Goal: Register for event/course

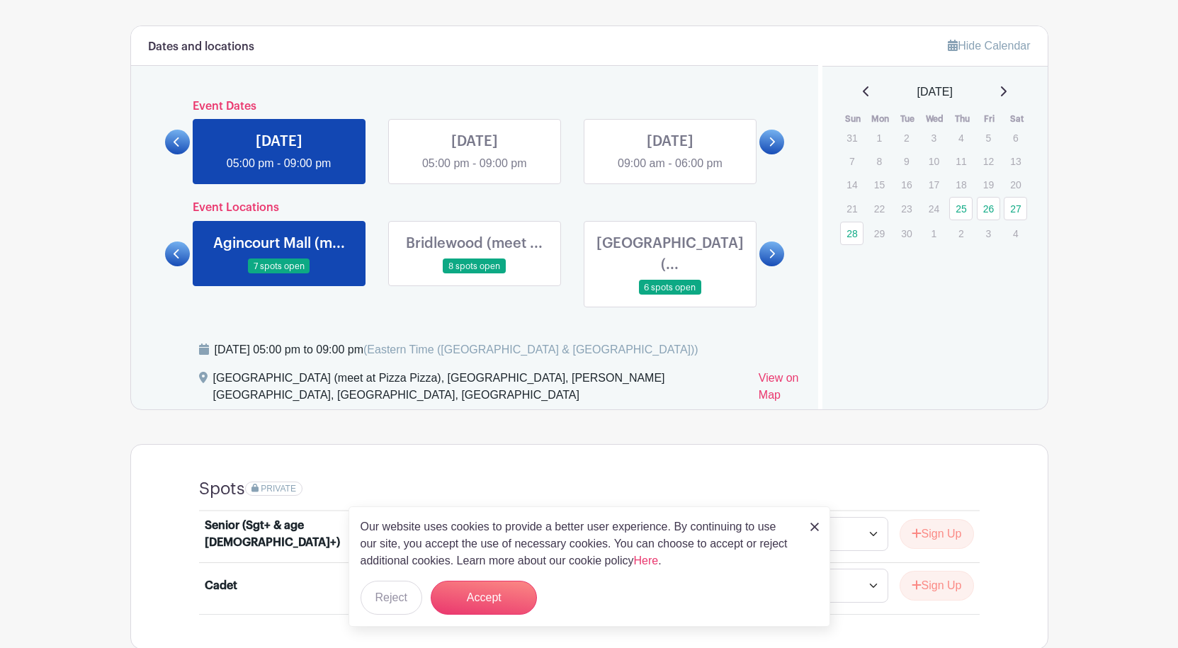
scroll to position [709, 0]
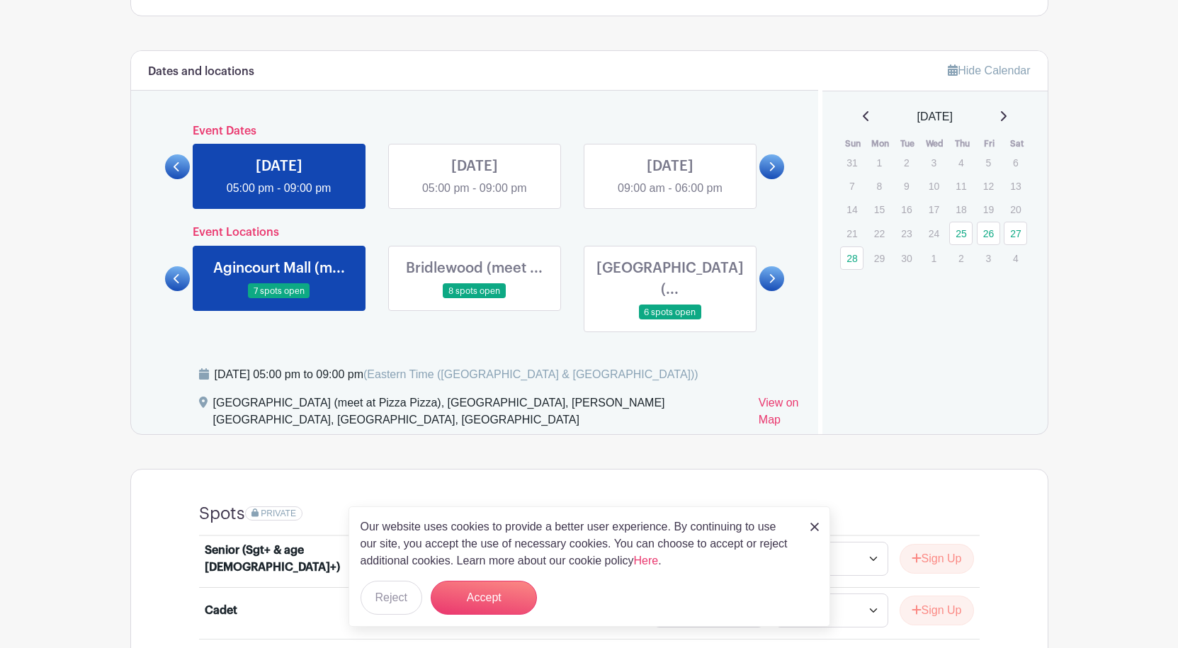
click at [670, 197] on link at bounding box center [670, 197] width 0 height 0
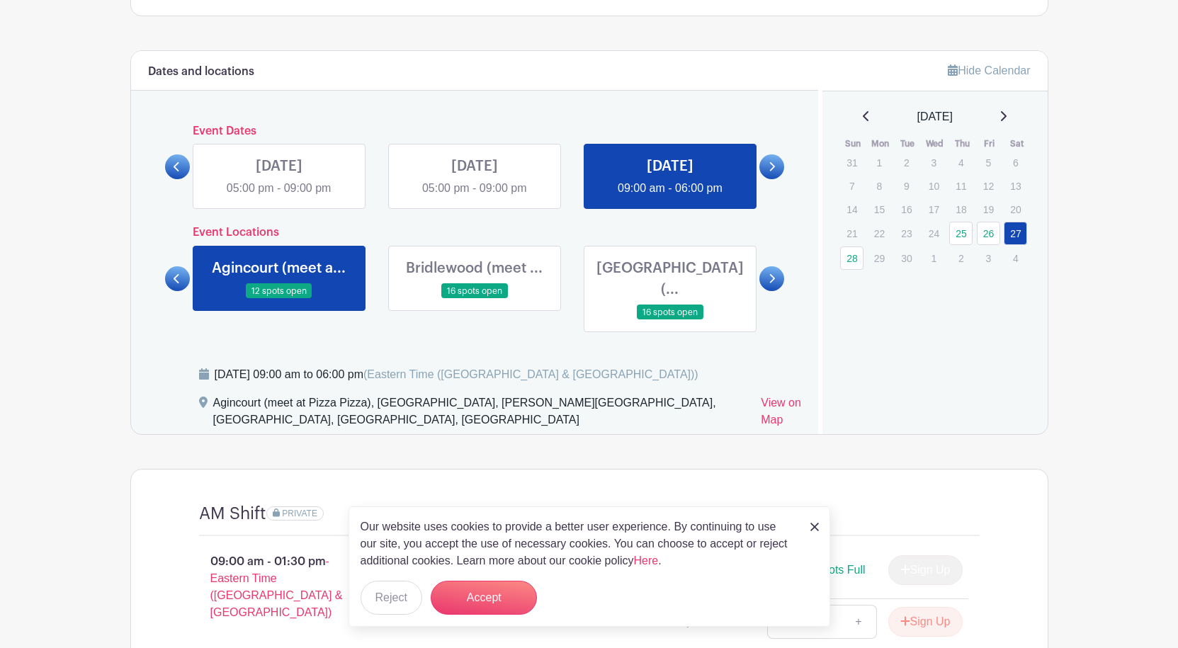
click at [670, 197] on link at bounding box center [670, 197] width 0 height 0
click at [775, 274] on icon at bounding box center [772, 279] width 6 height 11
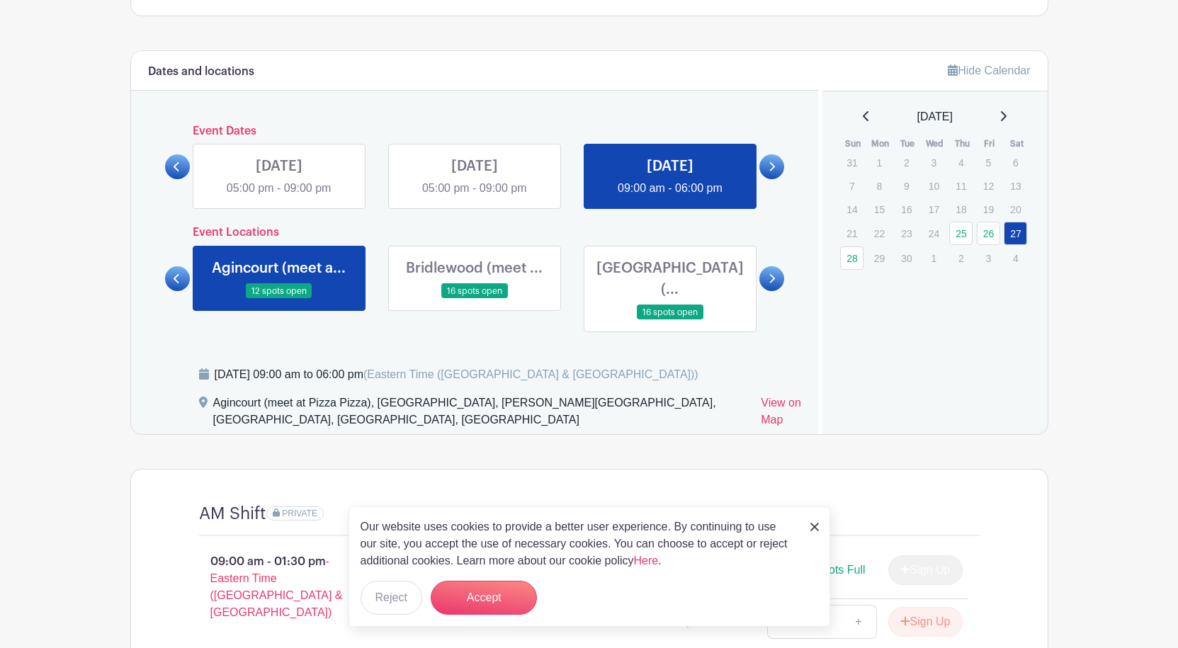
click at [775, 274] on icon at bounding box center [773, 278] width 6 height 9
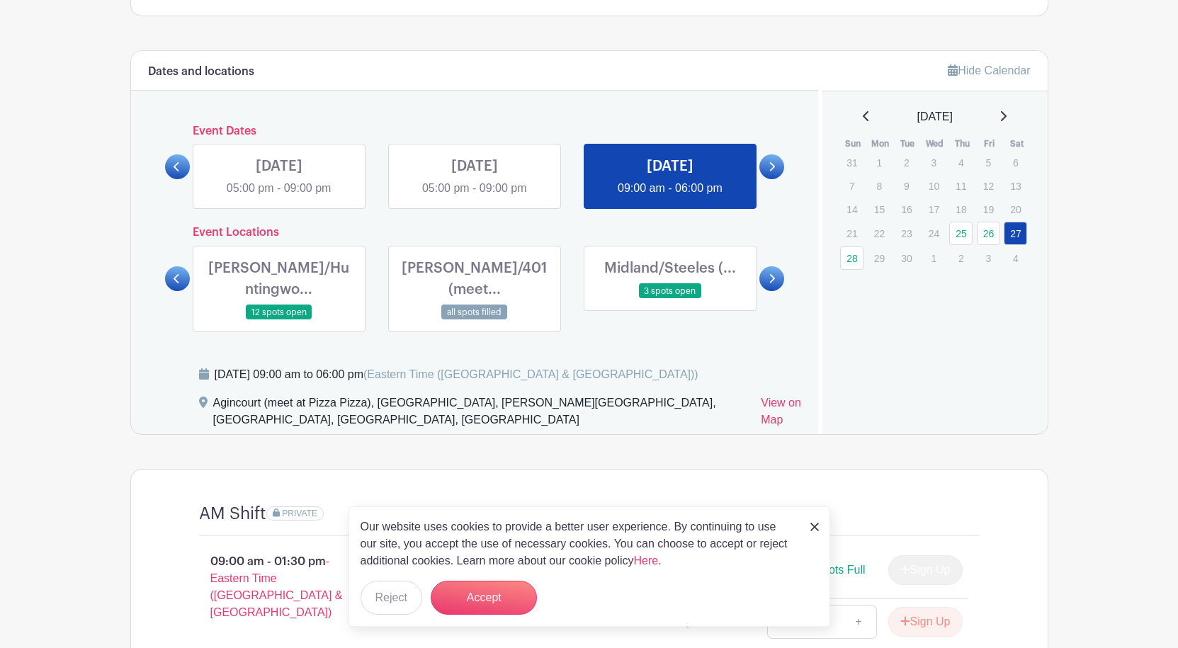
click at [775, 274] on icon at bounding box center [773, 278] width 6 height 9
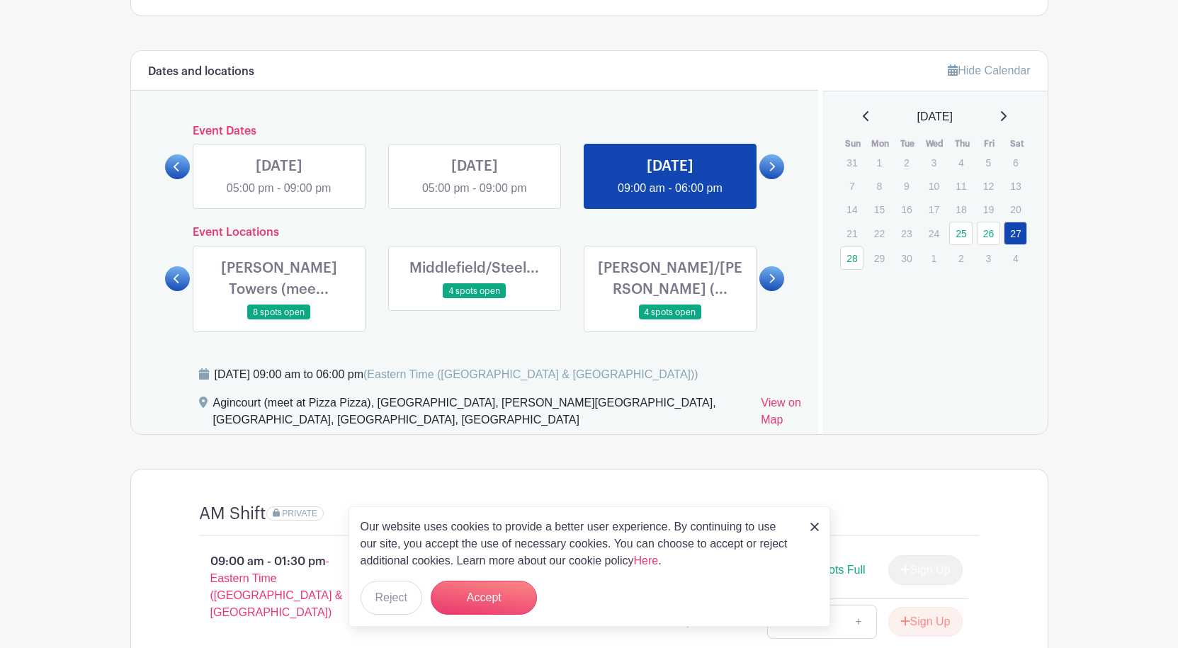
click at [775, 274] on icon at bounding box center [773, 278] width 6 height 9
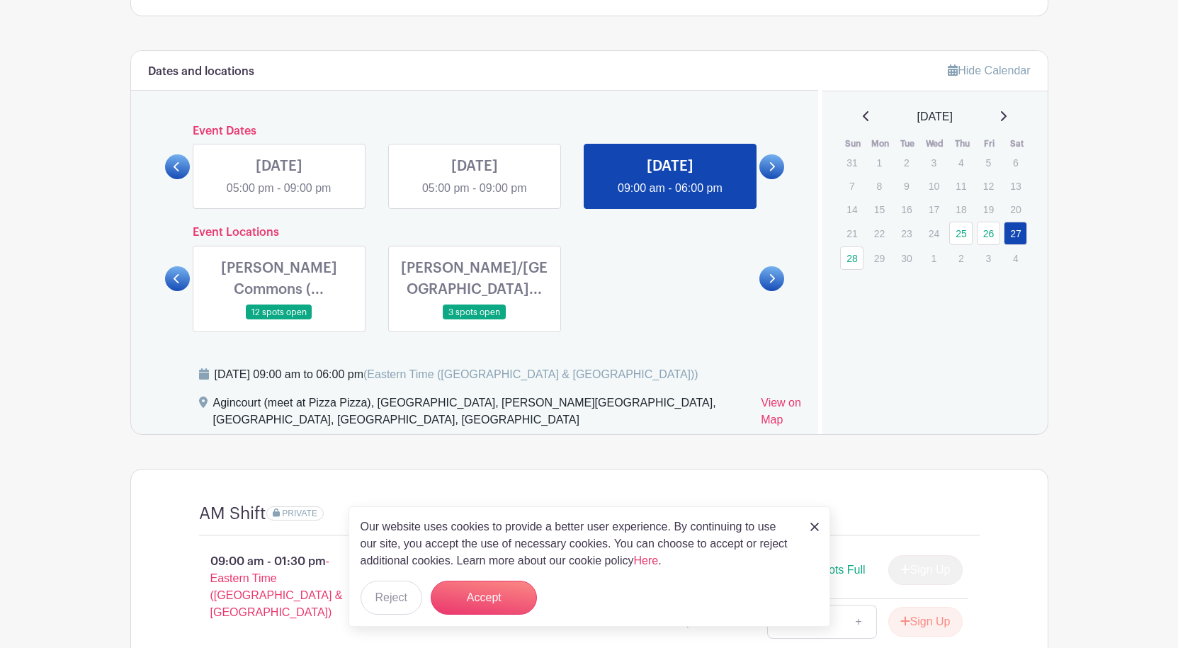
click at [475, 320] on link at bounding box center [475, 320] width 0 height 0
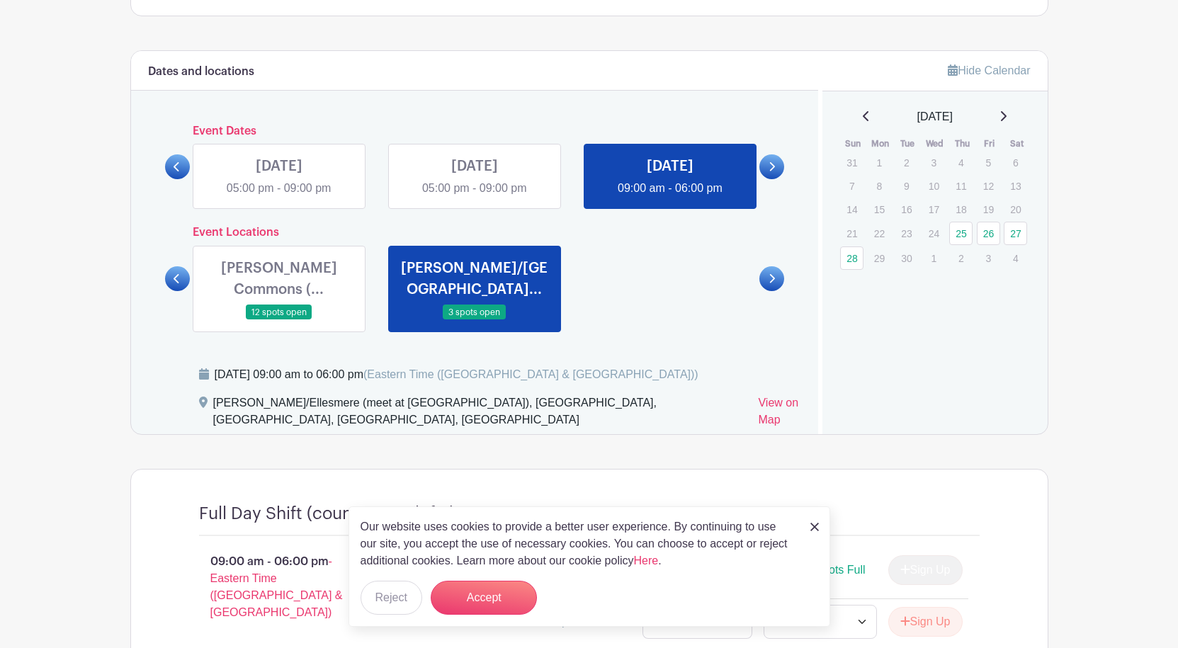
click at [475, 320] on link at bounding box center [475, 320] width 0 height 0
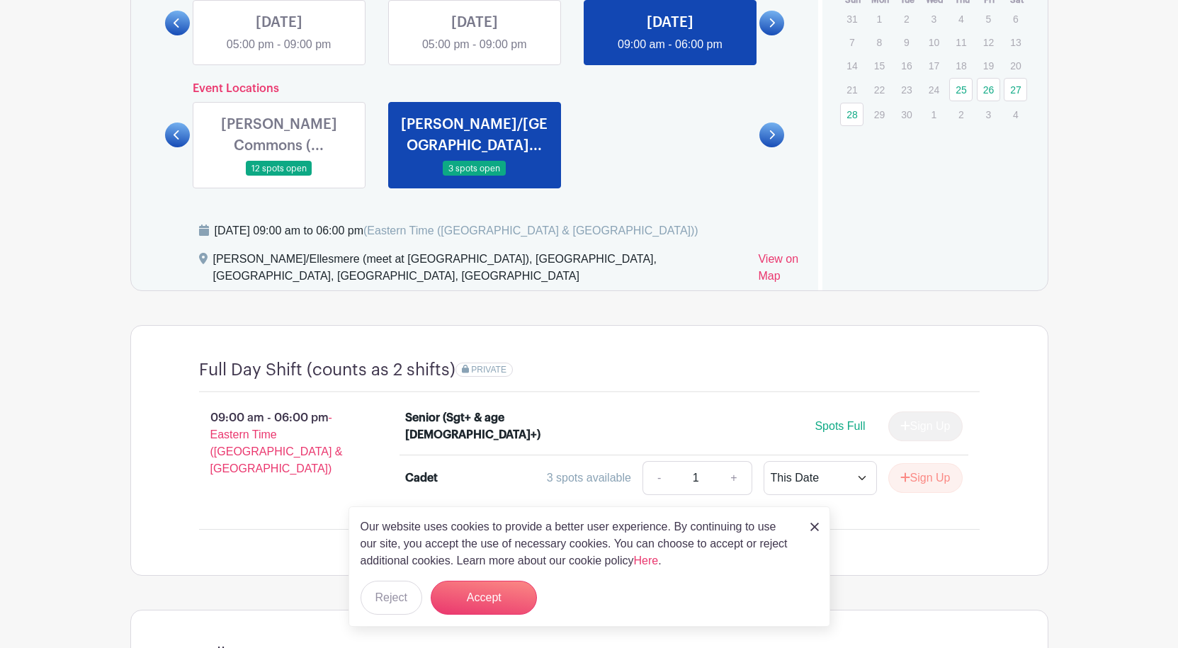
scroll to position [850, 0]
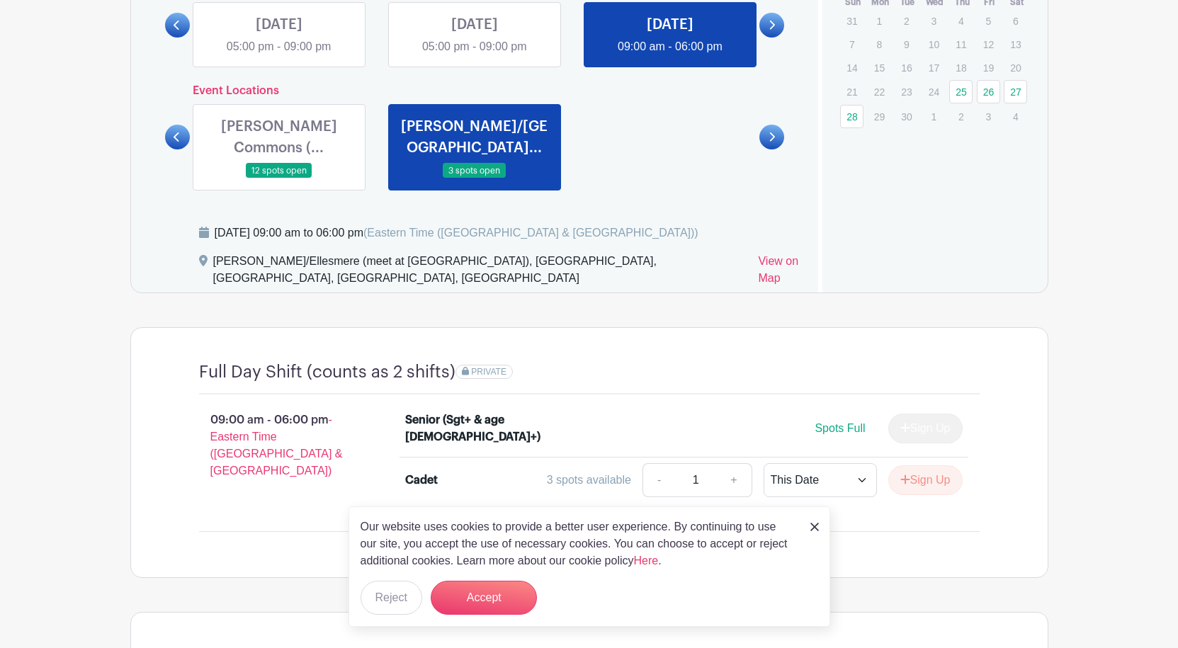
click at [279, 179] on link at bounding box center [279, 179] width 0 height 0
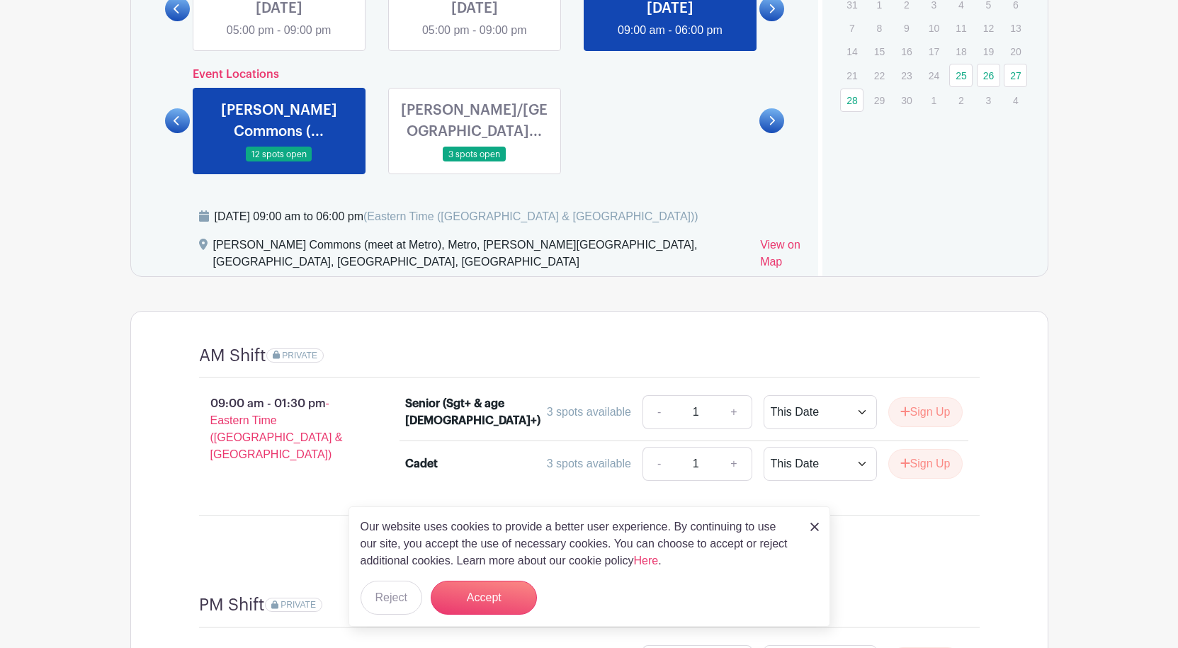
scroll to position [779, 0]
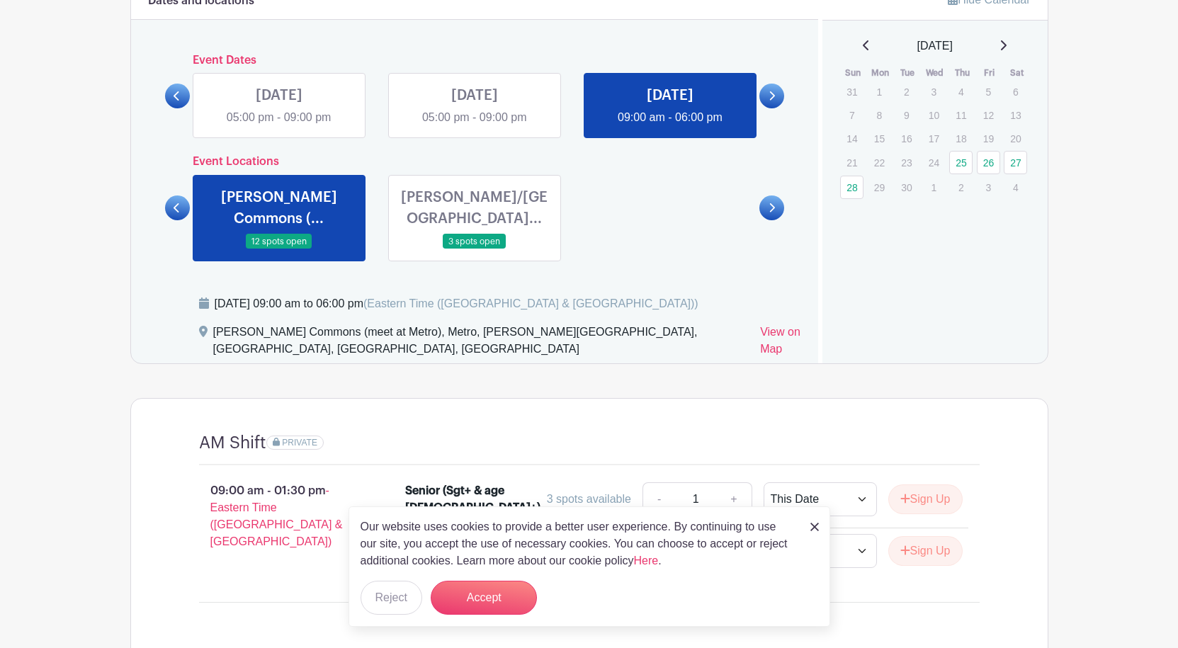
click at [484, 175] on div "Kennedy/Ellesmere... 3 spots open" at bounding box center [474, 218] width 173 height 86
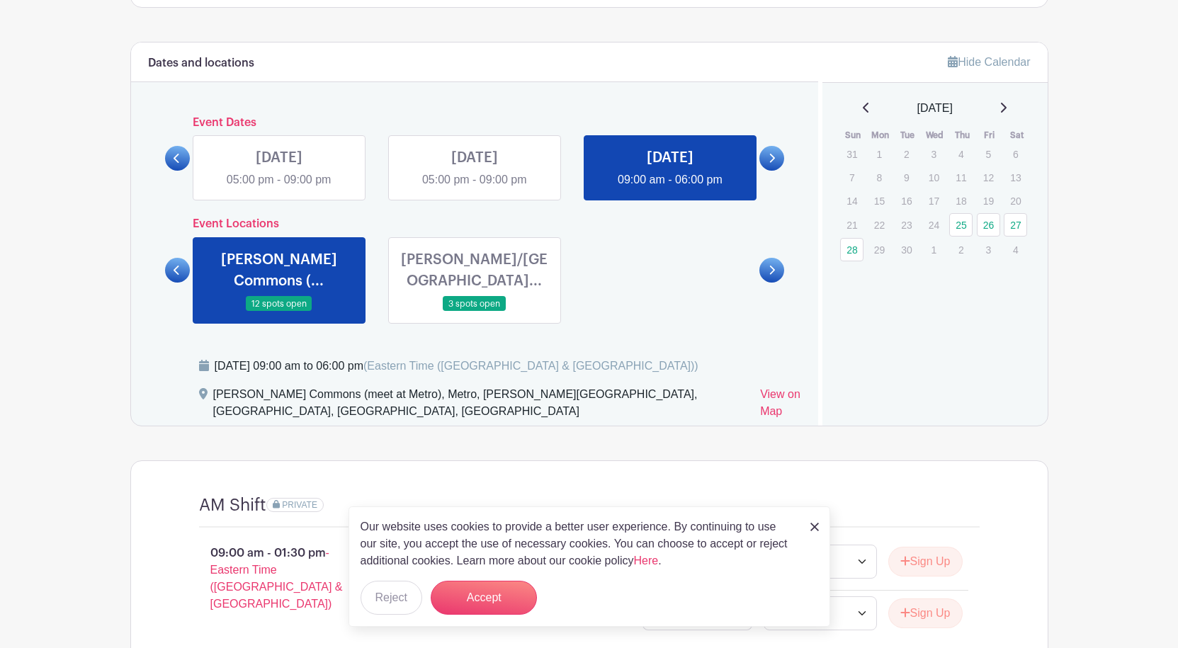
scroll to position [638, 0]
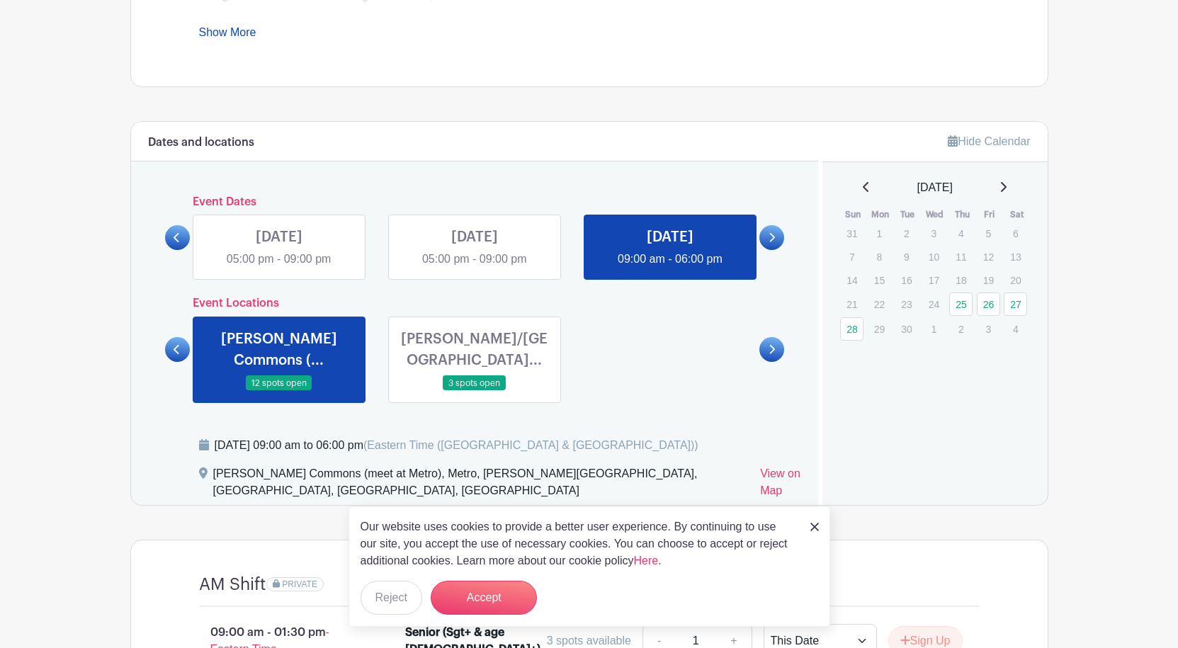
click at [166, 352] on link at bounding box center [177, 349] width 25 height 25
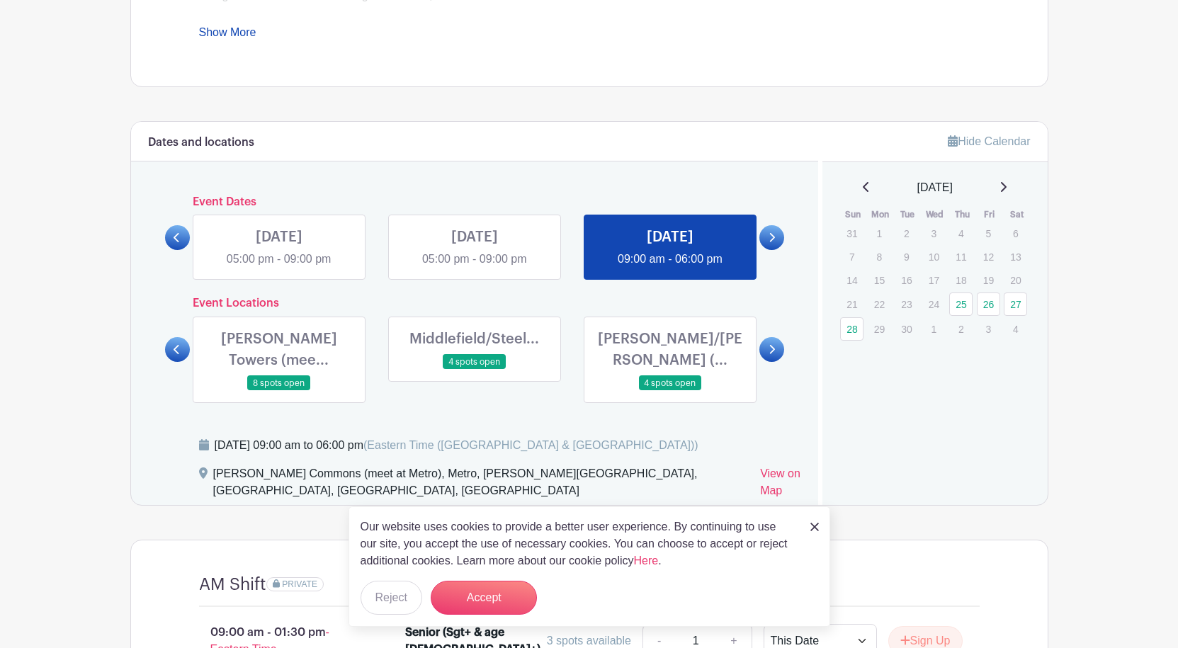
click at [166, 352] on div "Event Locations Agincourt (meet a... 12 spots open Bridlewood (meet ... 16 spot…" at bounding box center [475, 350] width 620 height 106
click at [183, 346] on link at bounding box center [177, 349] width 25 height 25
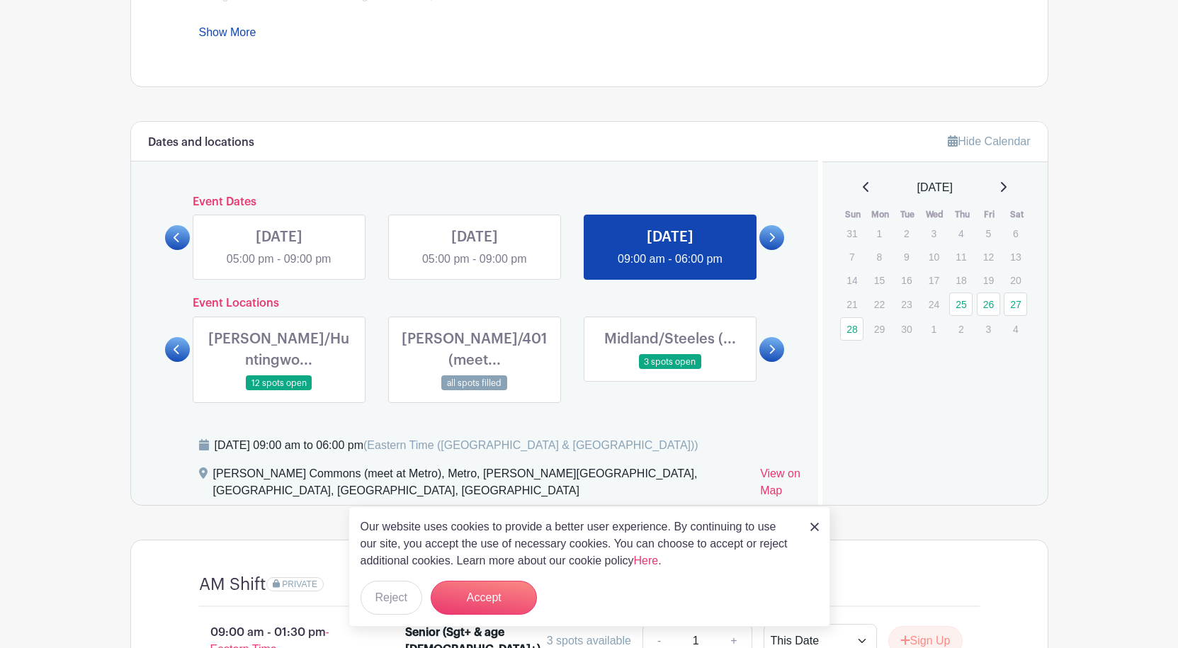
click at [178, 345] on icon at bounding box center [177, 349] width 6 height 9
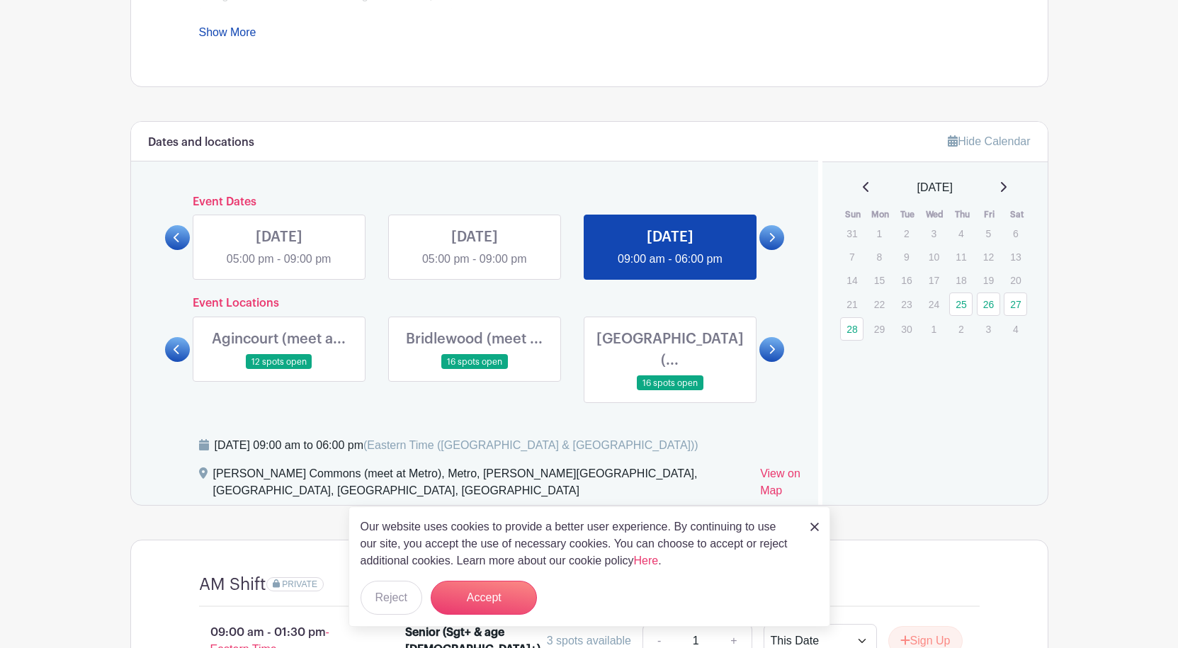
click at [178, 345] on icon at bounding box center [177, 349] width 6 height 9
click at [279, 370] on link at bounding box center [279, 370] width 0 height 0
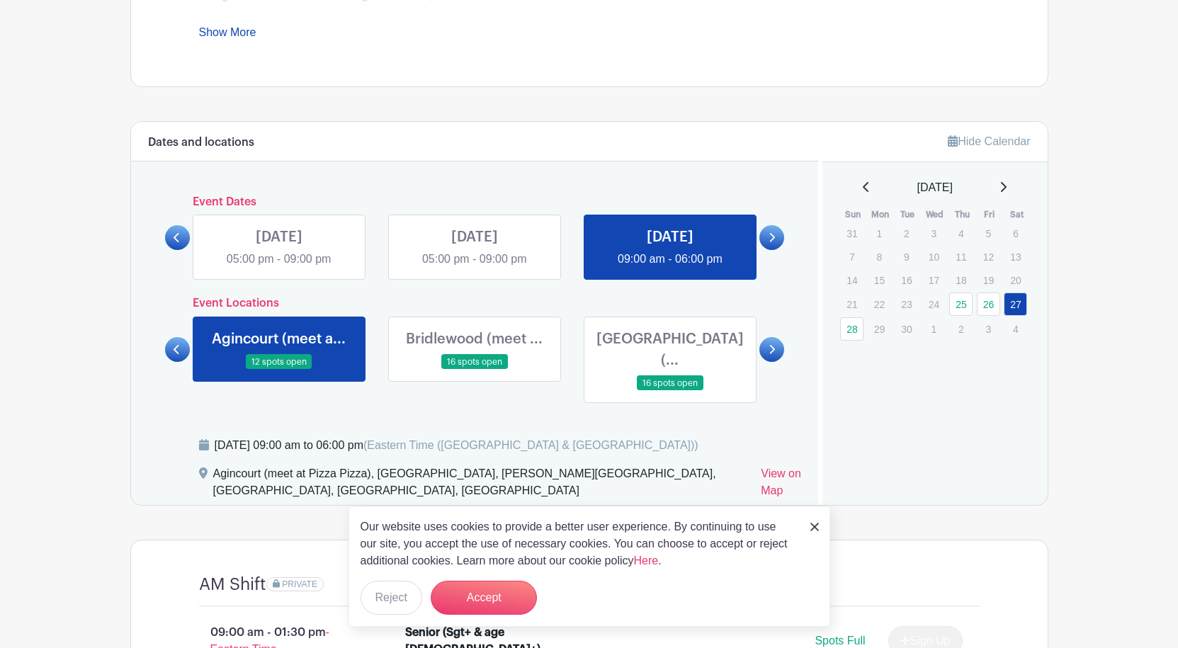
click at [279, 370] on link at bounding box center [279, 370] width 0 height 0
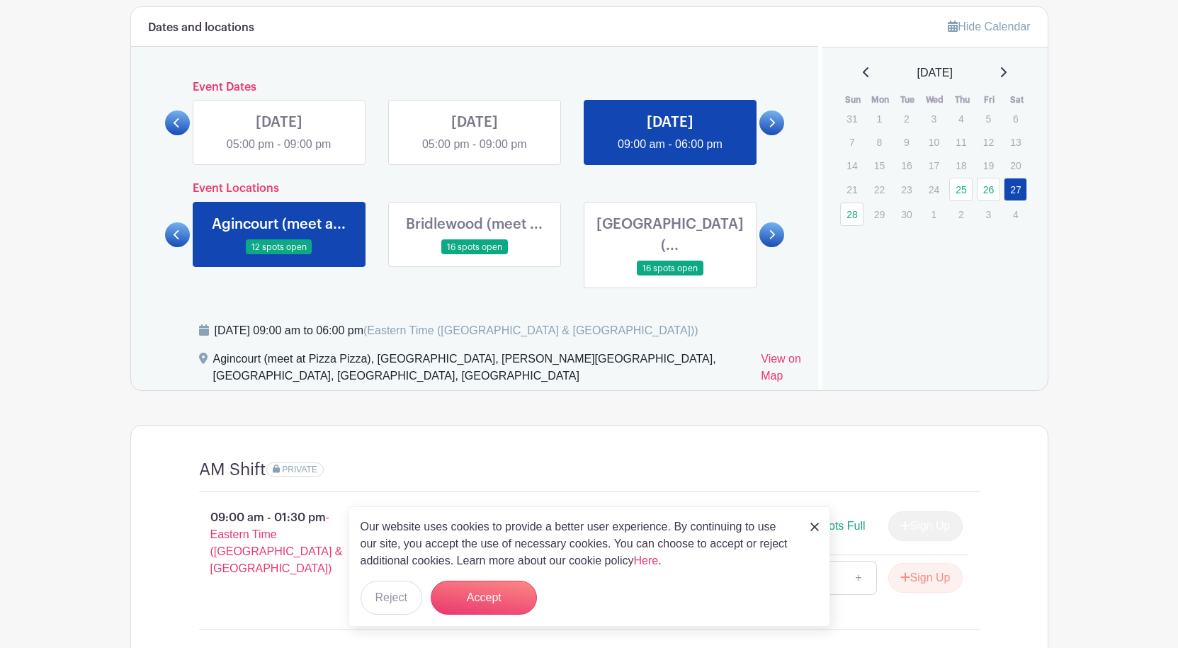
scroll to position [709, 0]
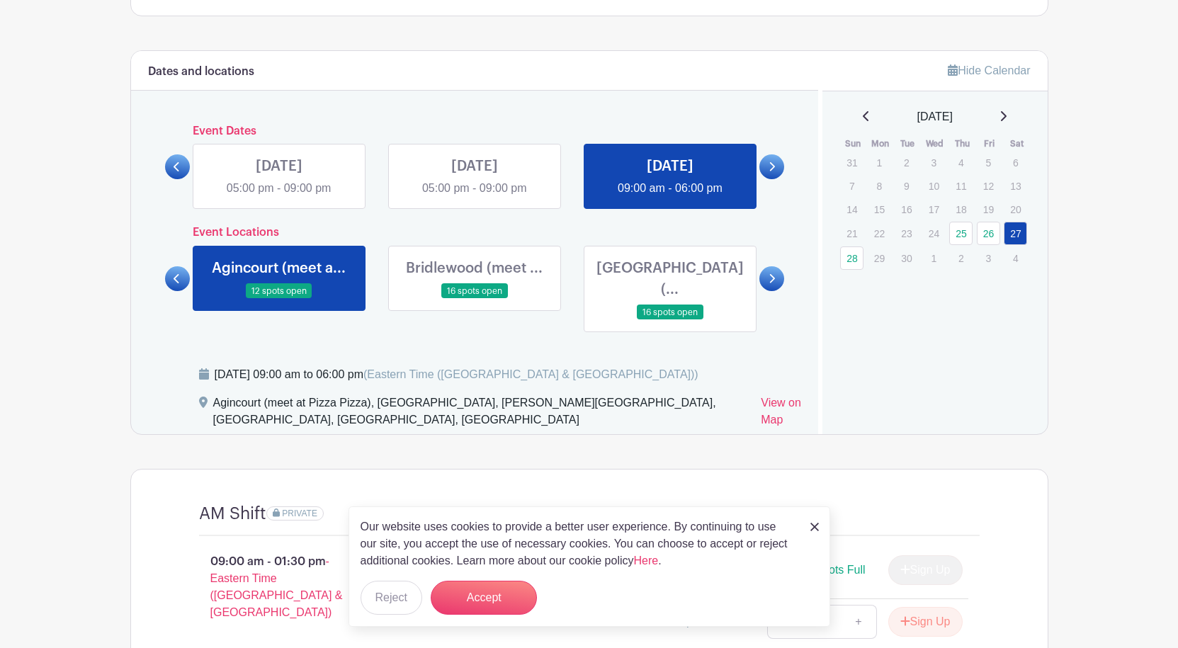
click at [765, 170] on link at bounding box center [772, 166] width 25 height 25
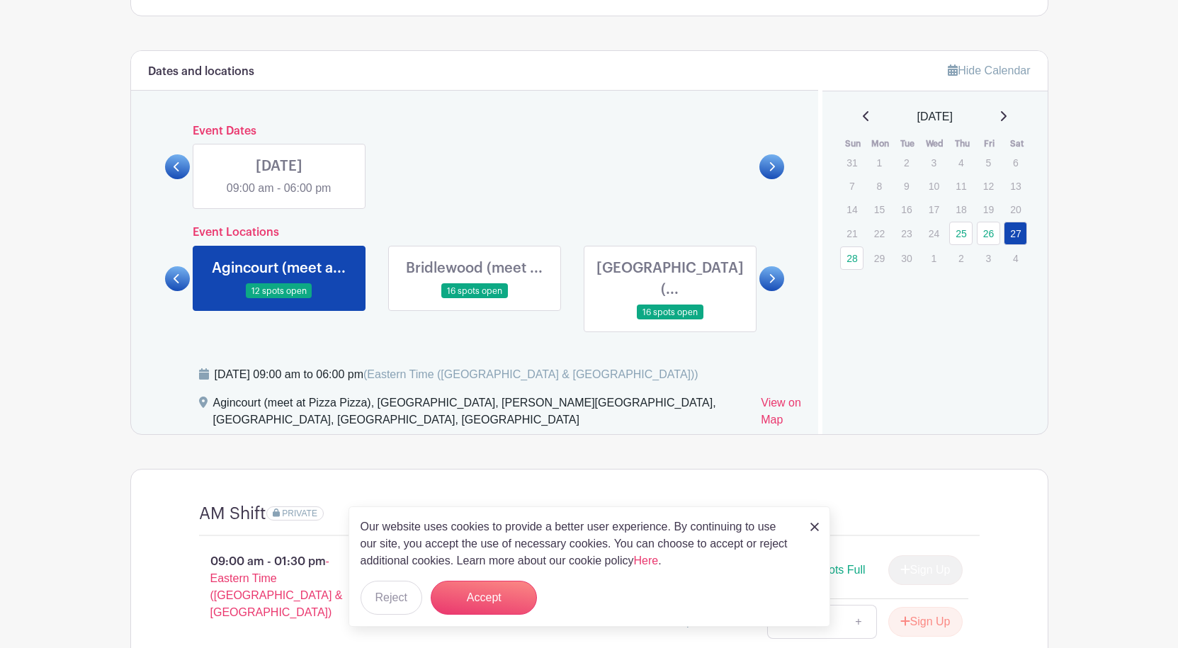
click at [366, 177] on div "SUN Sep 28, 2025 09:00 am - 06:00 pm" at bounding box center [279, 176] width 196 height 65
click at [279, 197] on link at bounding box center [279, 197] width 0 height 0
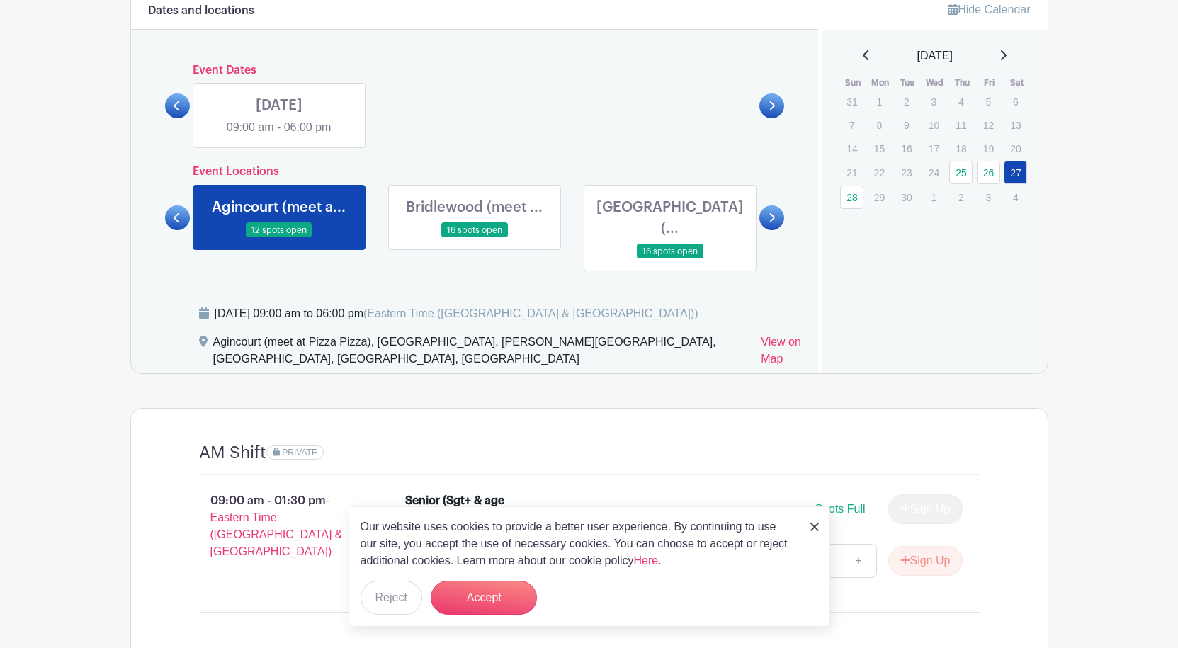
scroll to position [850, 0]
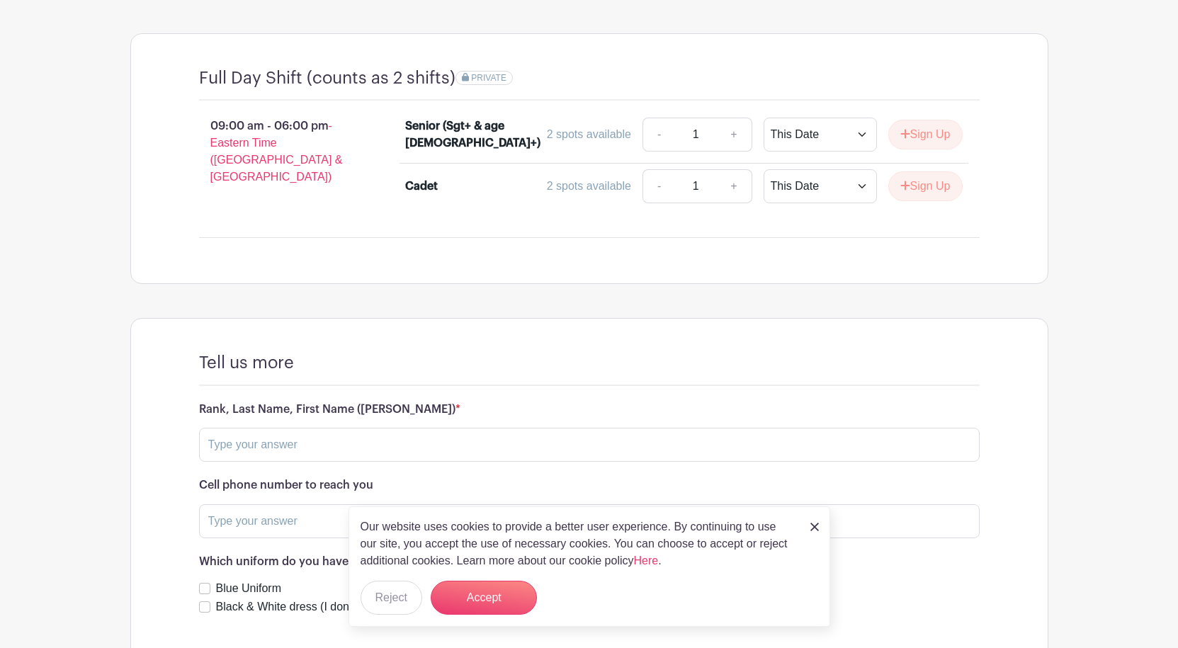
scroll to position [1063, 0]
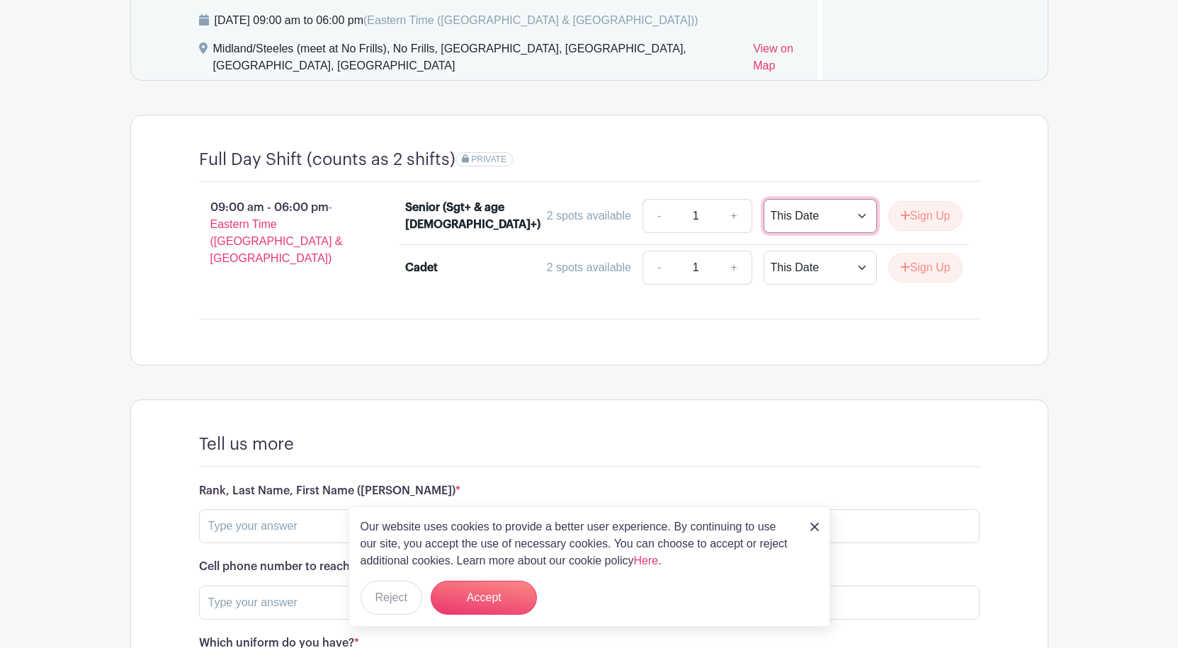
click at [839, 199] on select "This Date Select Dates" at bounding box center [820, 216] width 113 height 34
click at [924, 201] on button "Sign Up" at bounding box center [926, 216] width 74 height 30
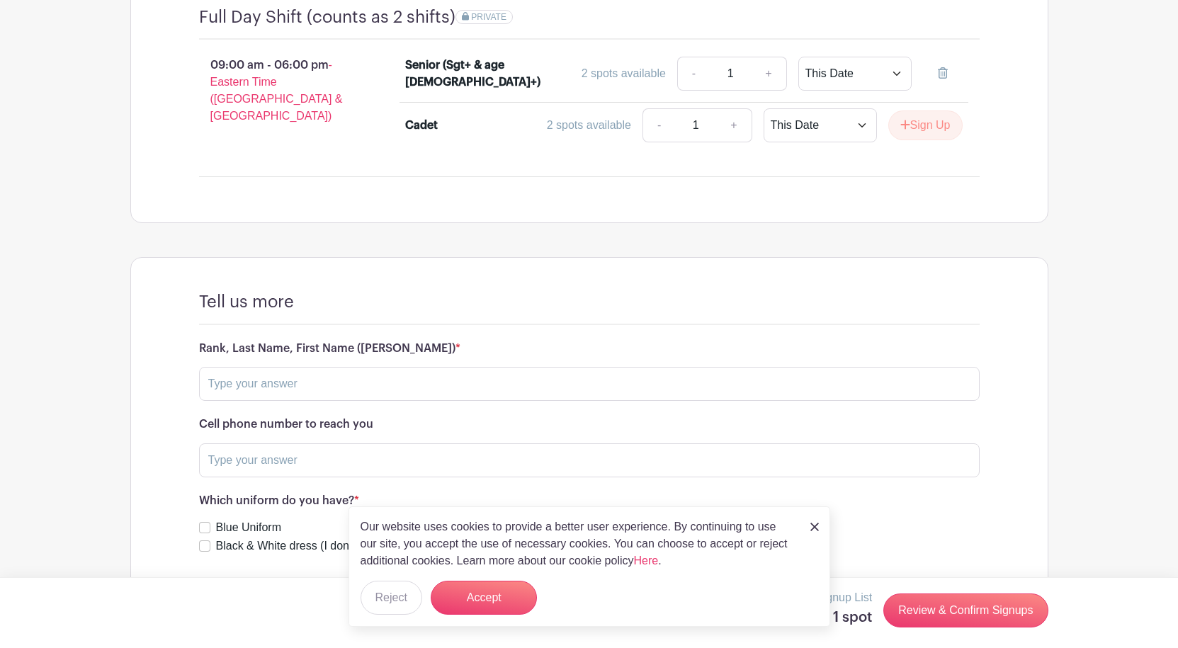
scroll to position [1214, 0]
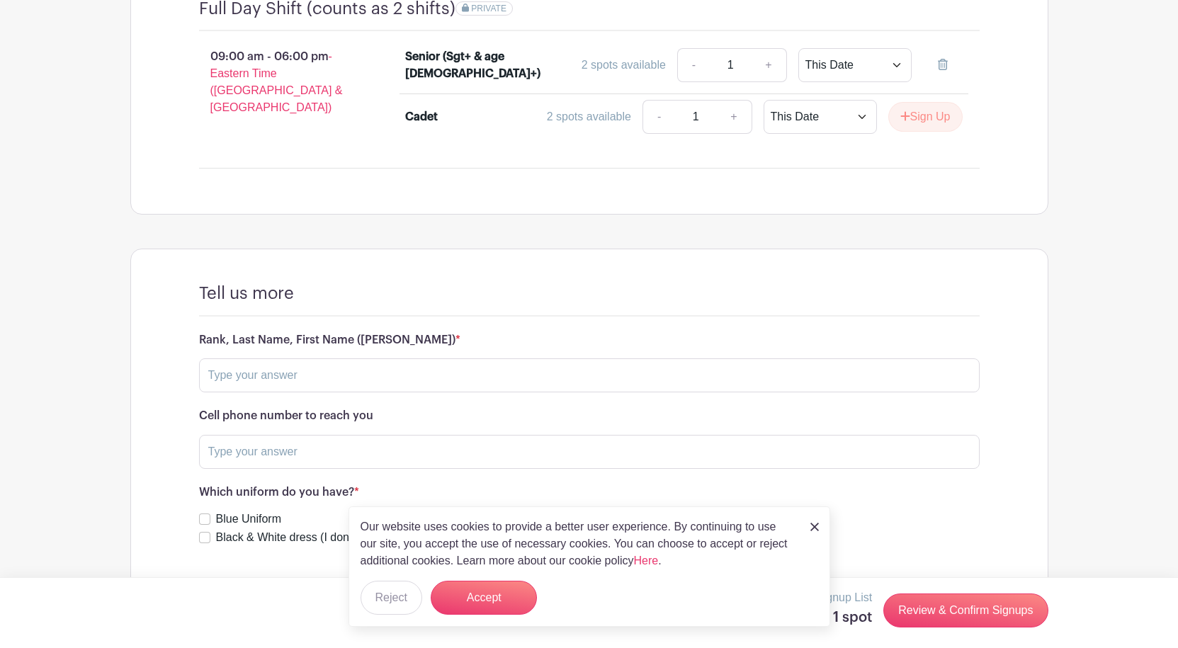
click at [232, 529] on label "Black & White dress (I don't have a blue Uniform)" at bounding box center [339, 537] width 247 height 17
click at [210, 532] on input "Black & White dress (I don't have a blue Uniform)" at bounding box center [204, 537] width 11 height 11
checkbox input "true"
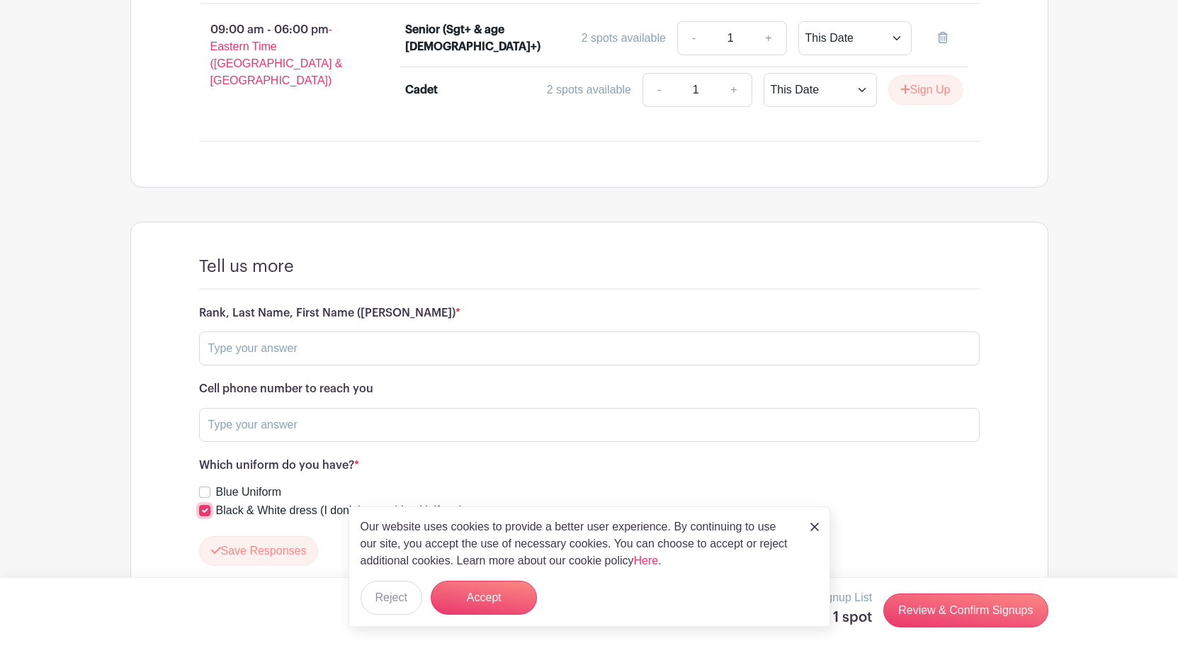
scroll to position [1255, 0]
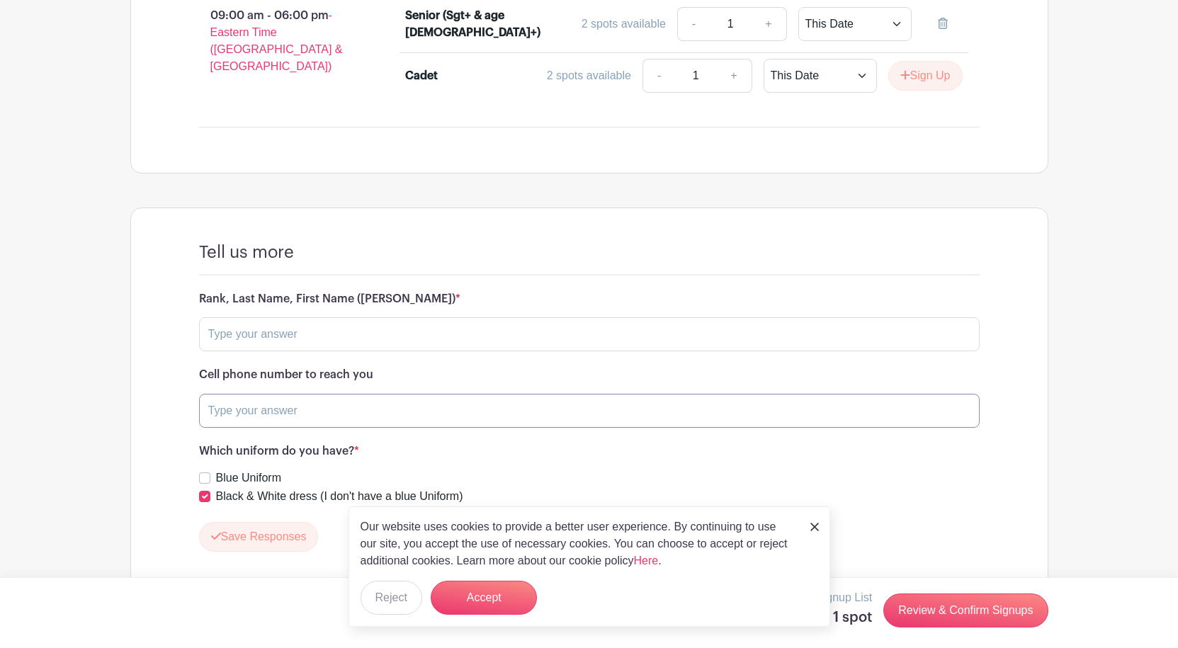
click at [245, 394] on input "text" at bounding box center [589, 411] width 781 height 34
type input "4374993107"
click at [290, 317] on input "text" at bounding box center [589, 334] width 781 height 34
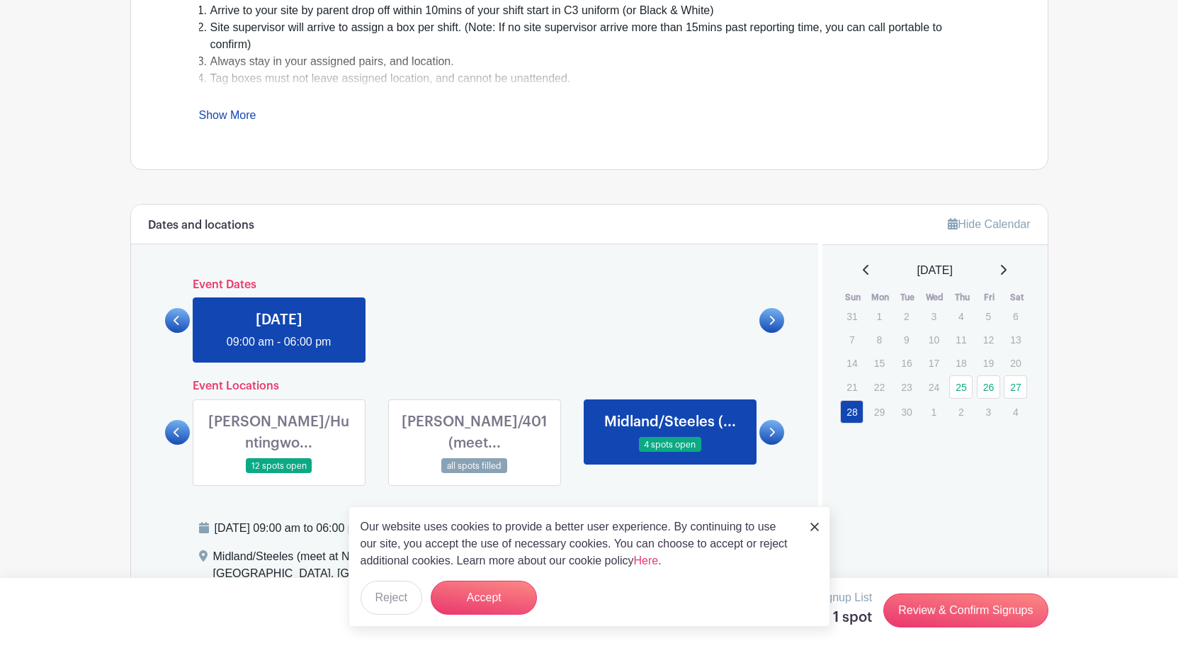
scroll to position [546, 0]
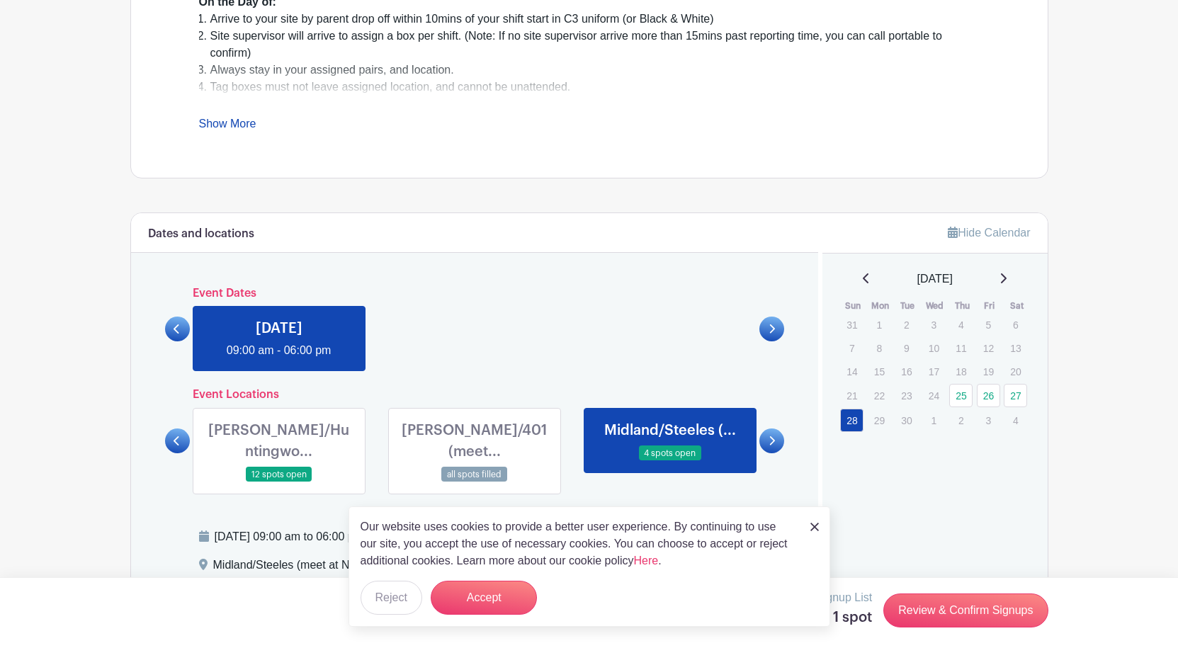
type input "Sgt. Pathan, Aamir Khan"
click at [184, 325] on link at bounding box center [177, 329] width 25 height 25
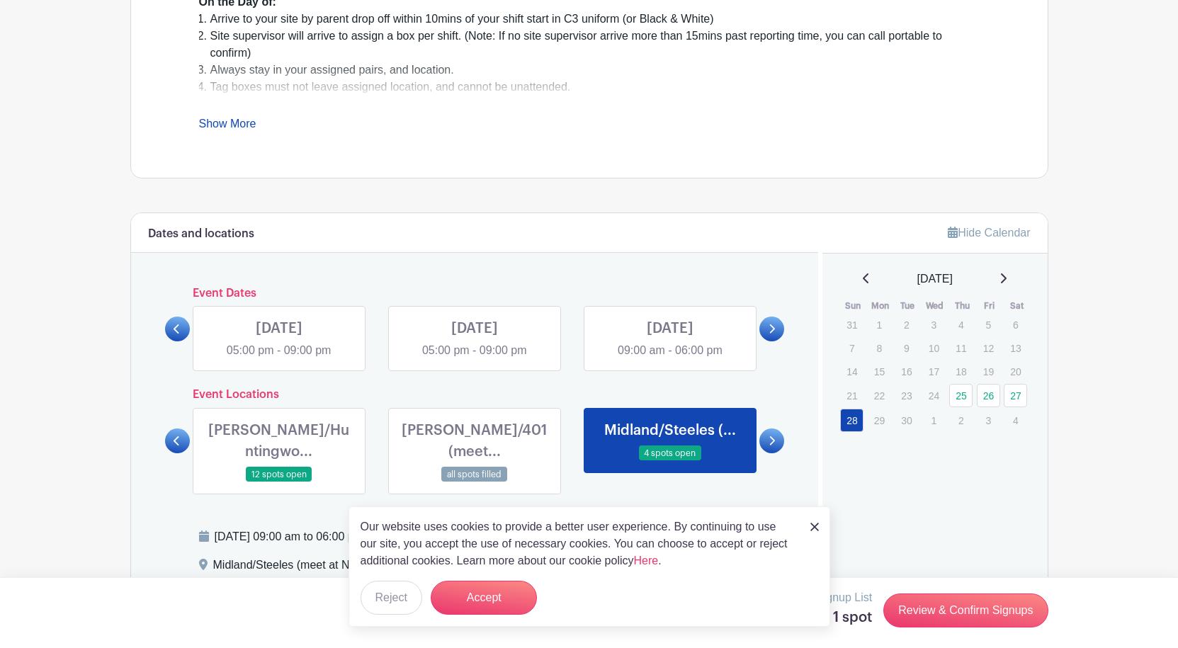
click at [670, 359] on link at bounding box center [670, 359] width 0 height 0
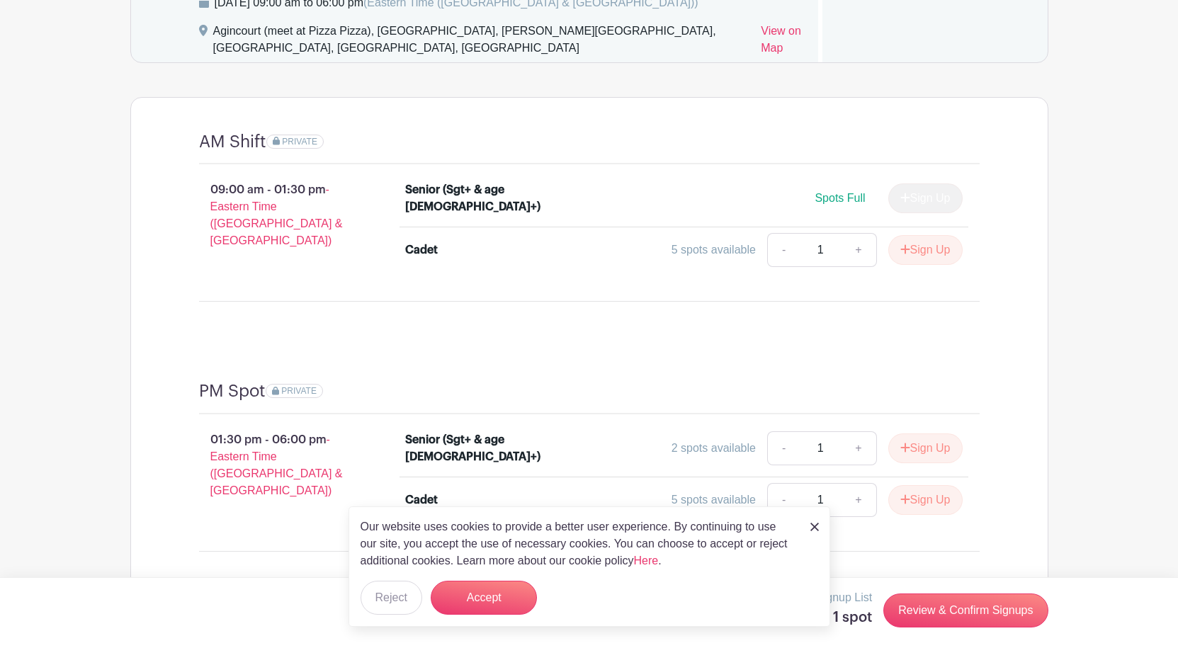
scroll to position [1080, 0]
click at [869, 432] on link "+" at bounding box center [858, 449] width 35 height 34
click at [874, 382] on div "PRIVATE" at bounding box center [623, 392] width 714 height 21
click at [771, 432] on link "-" at bounding box center [783, 449] width 33 height 34
type input "1"
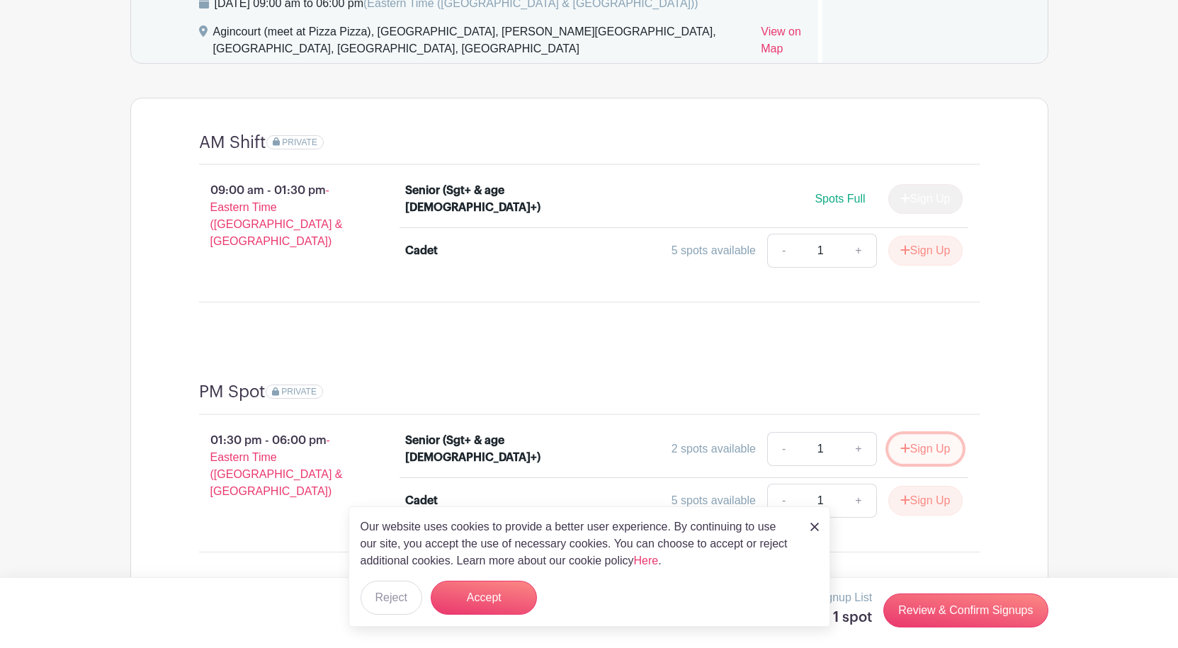
click at [920, 434] on button "Sign Up" at bounding box center [926, 449] width 74 height 30
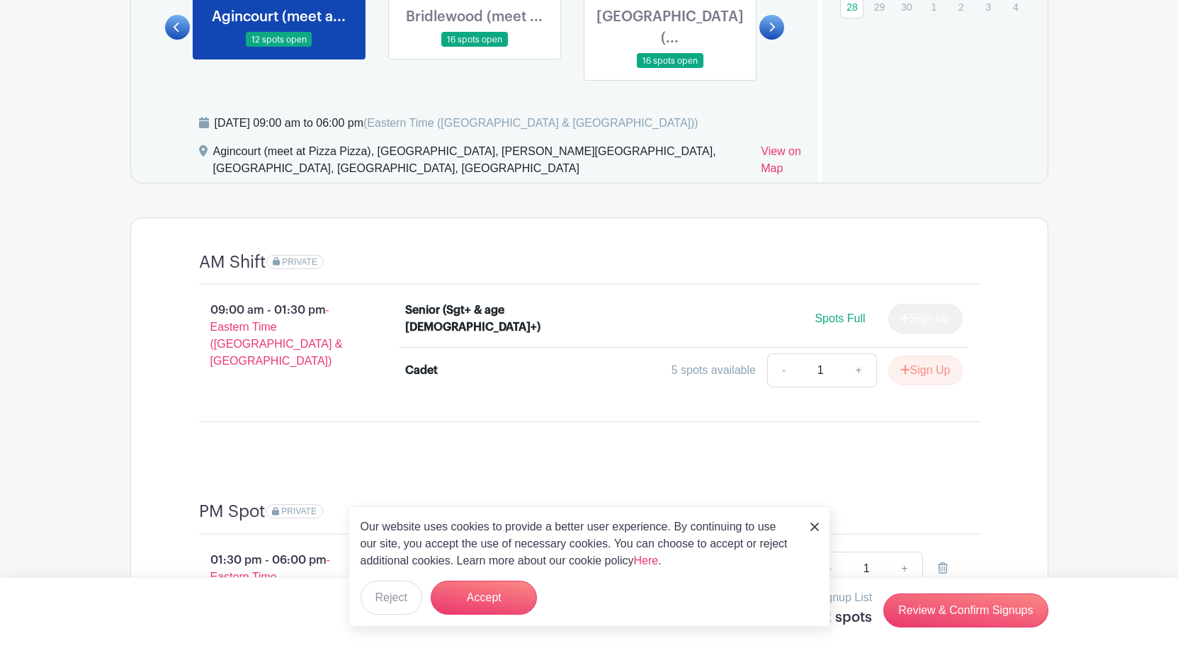
scroll to position [938, 0]
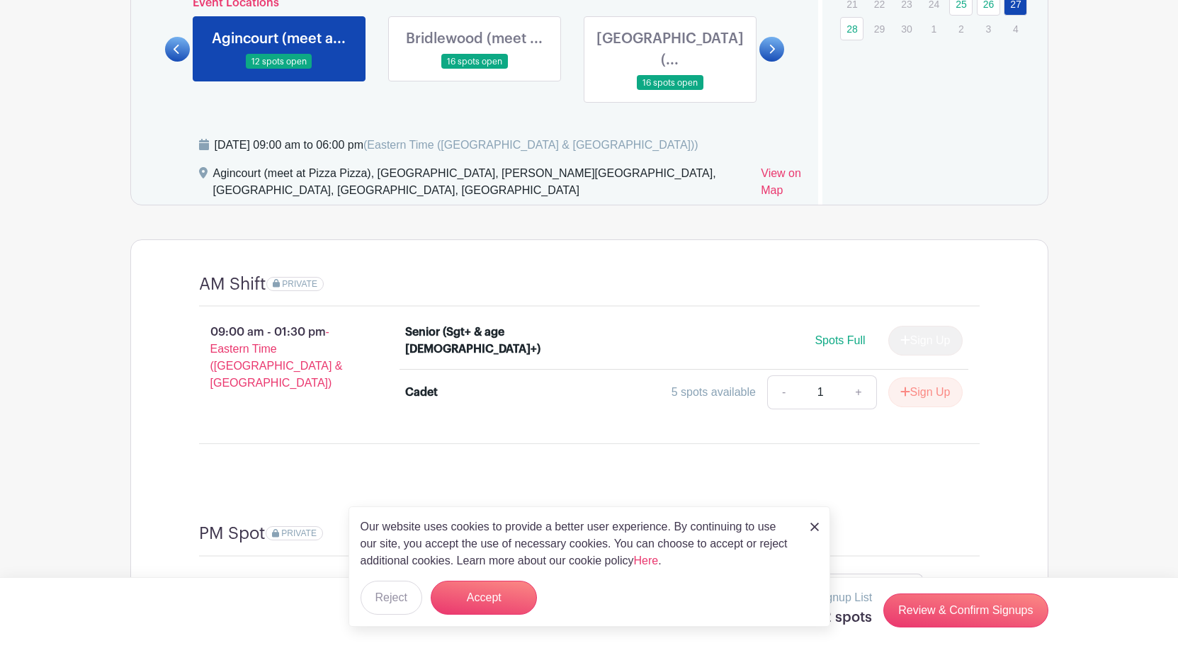
click at [808, 519] on div "Our website uses cookies to provide a better user experience. By continuing to …" at bounding box center [590, 567] width 482 height 120
click at [816, 524] on img at bounding box center [815, 527] width 9 height 9
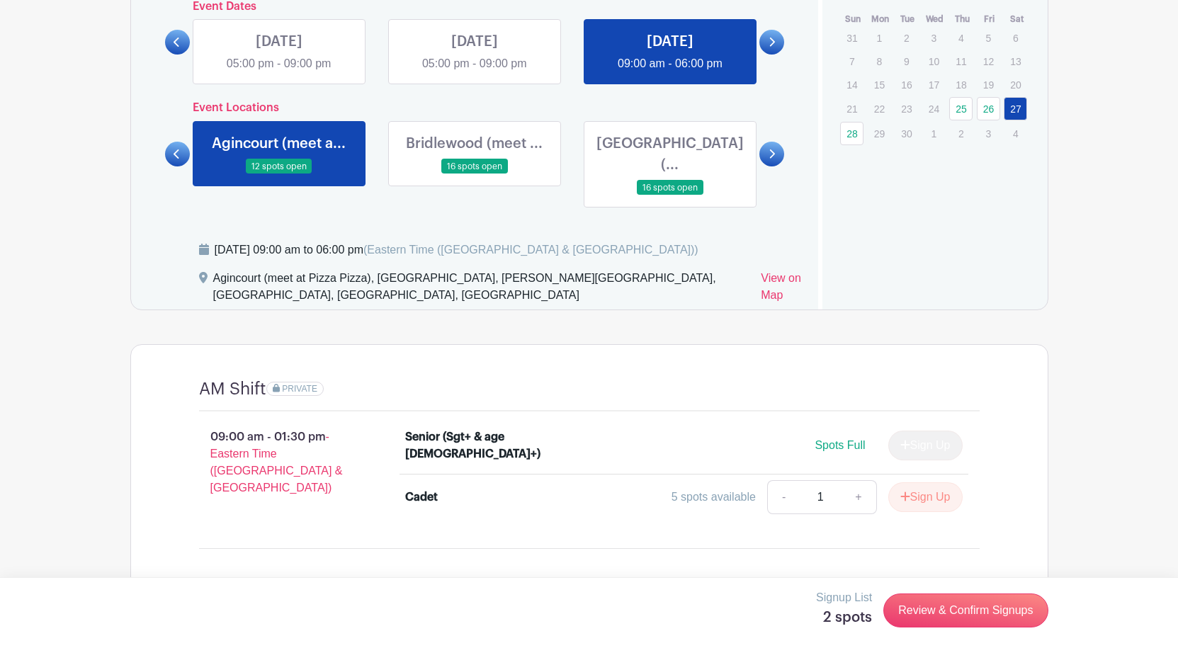
scroll to position [584, 0]
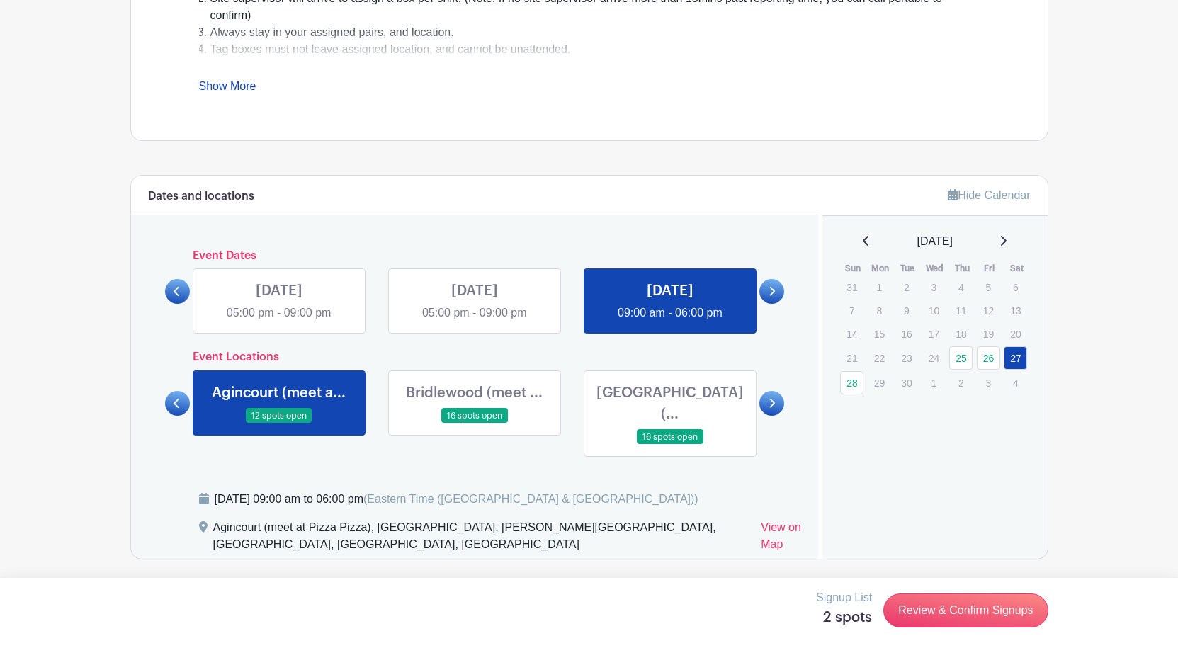
click at [475, 322] on link at bounding box center [475, 322] width 0 height 0
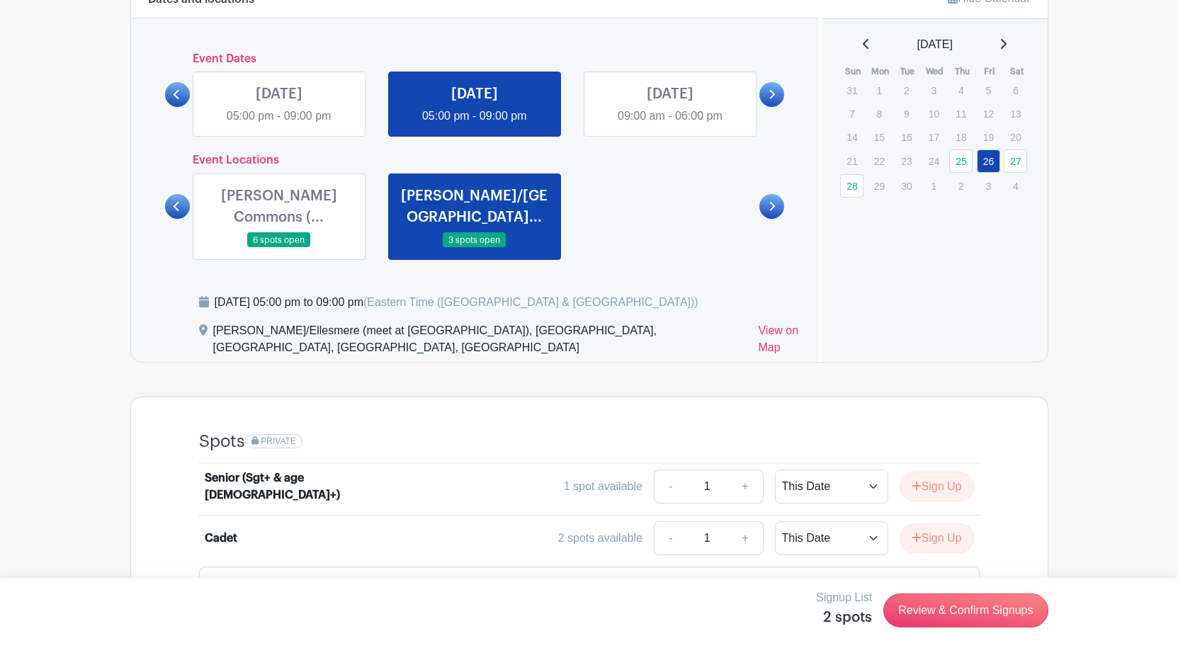
scroll to position [796, 0]
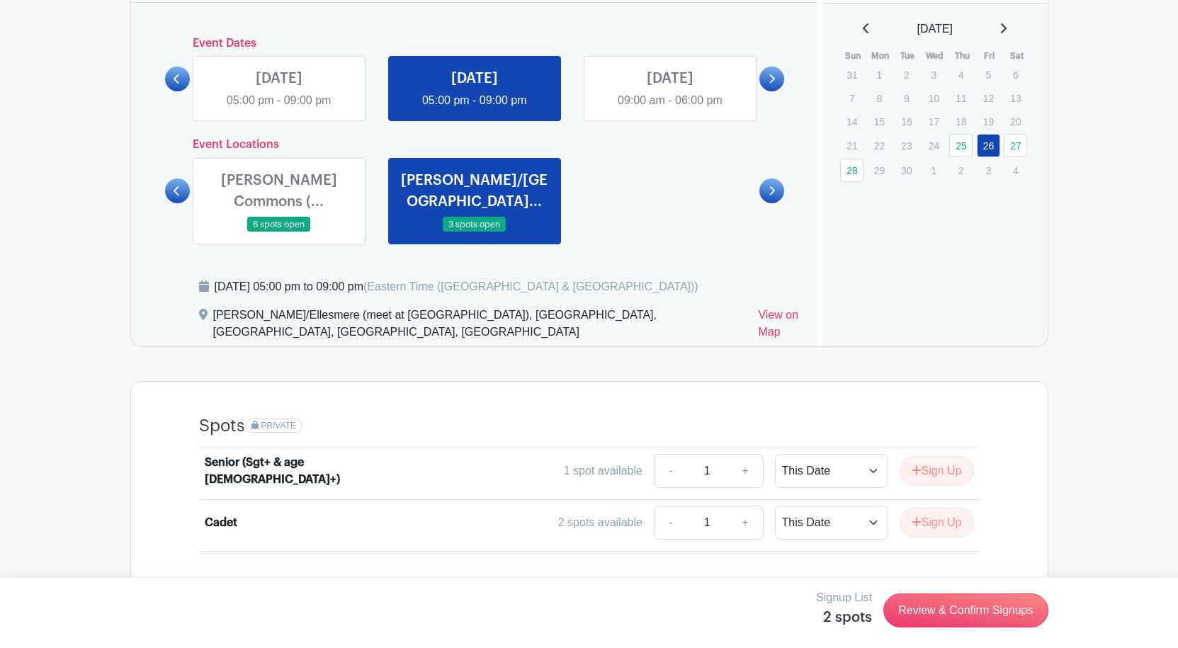
click at [179, 187] on icon at bounding box center [177, 190] width 6 height 9
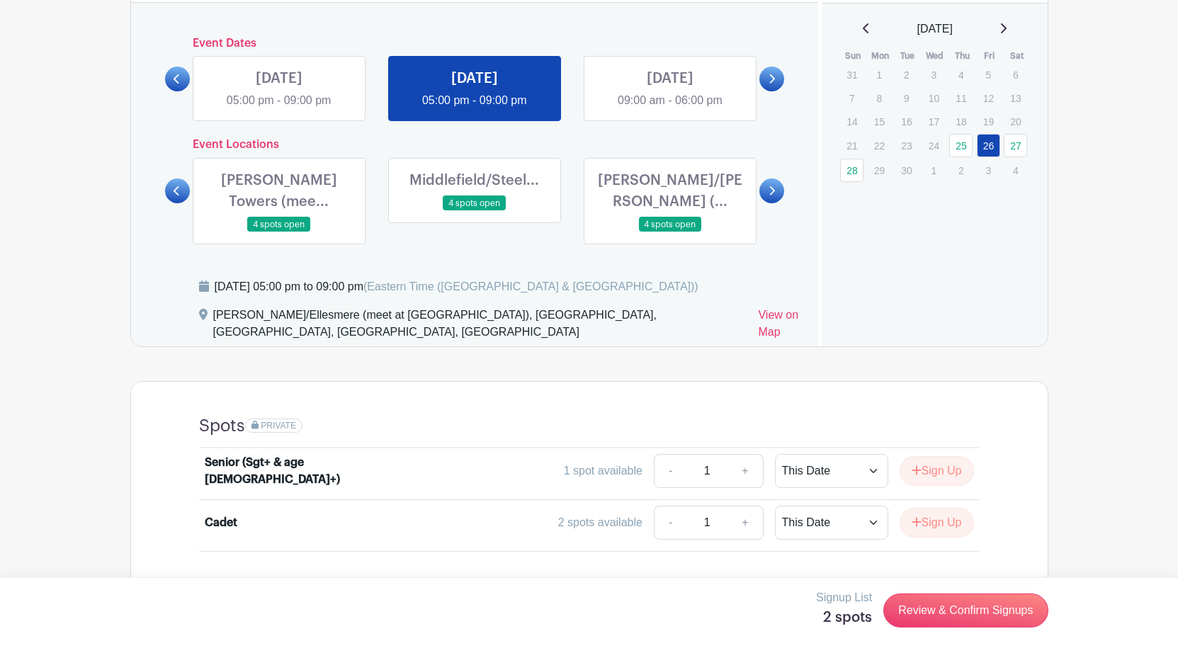
click at [181, 187] on link at bounding box center [177, 191] width 25 height 25
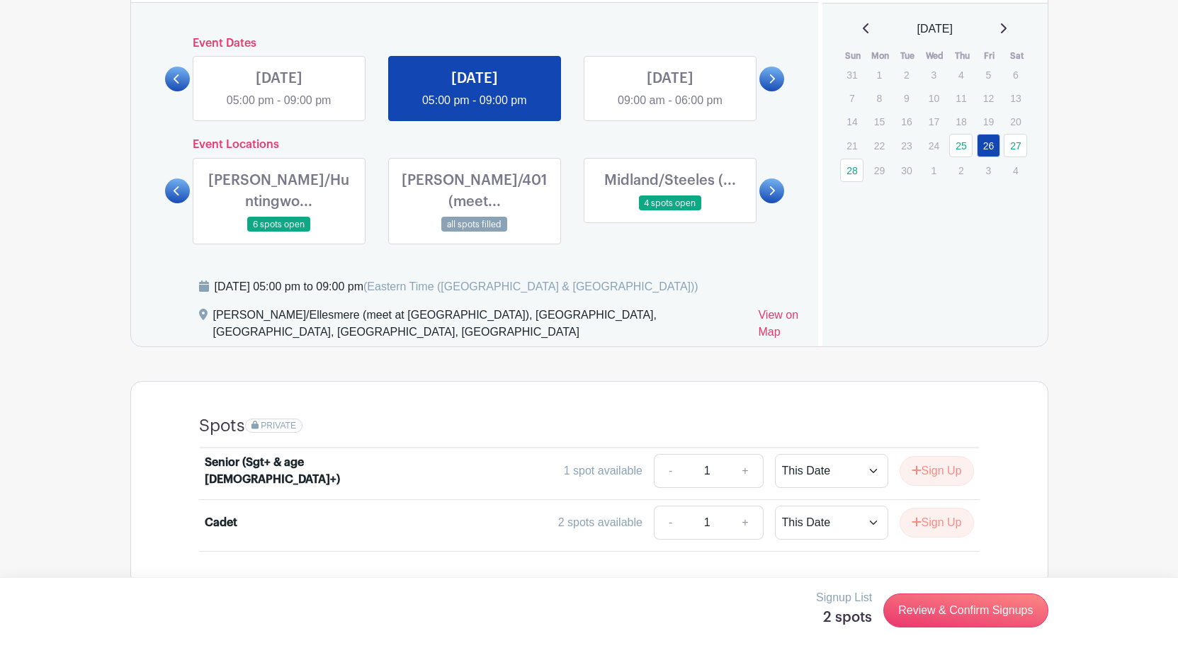
click at [181, 187] on link at bounding box center [177, 191] width 25 height 25
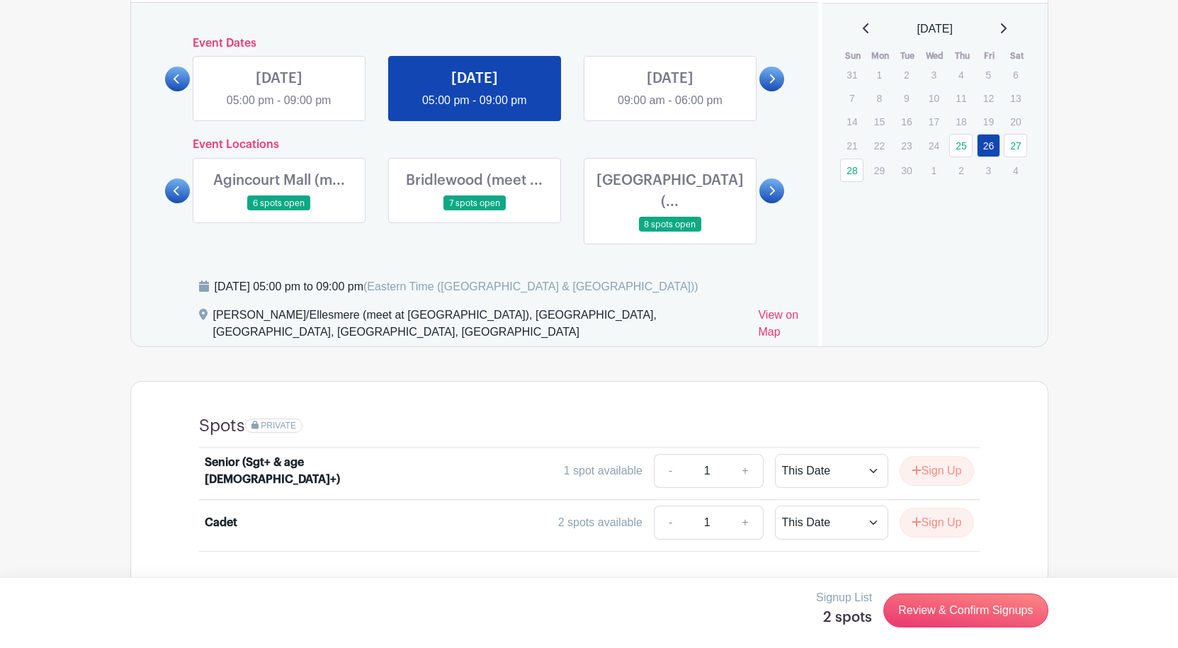
click at [279, 211] on link at bounding box center [279, 211] width 0 height 0
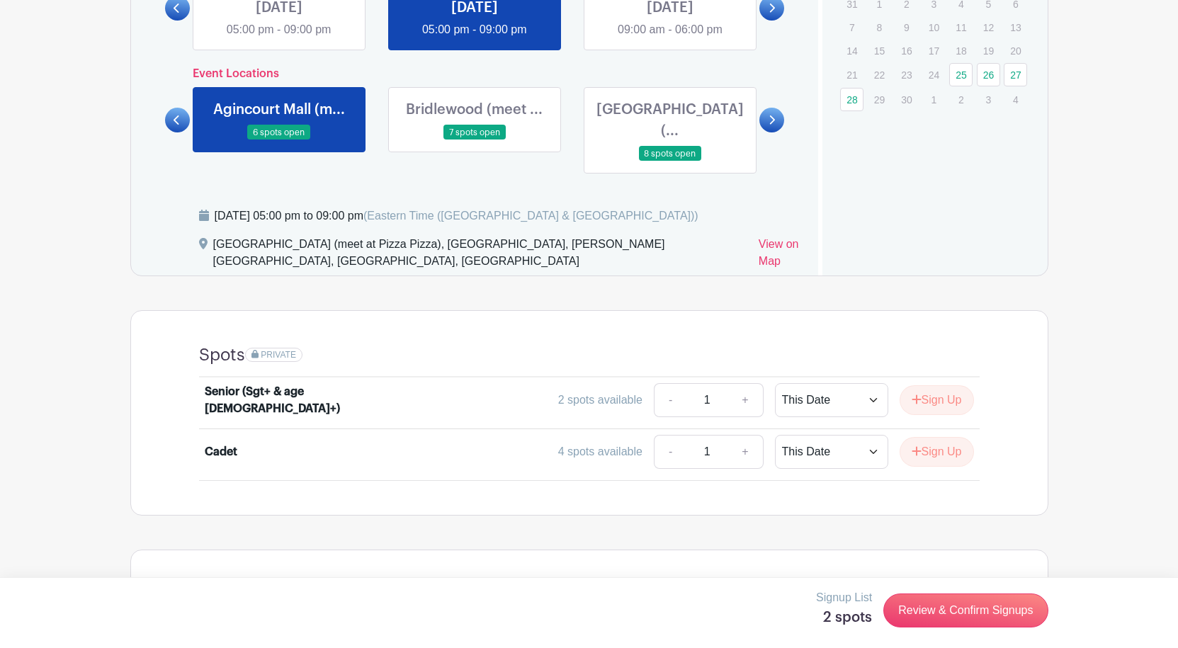
click at [279, 140] on link at bounding box center [279, 140] width 0 height 0
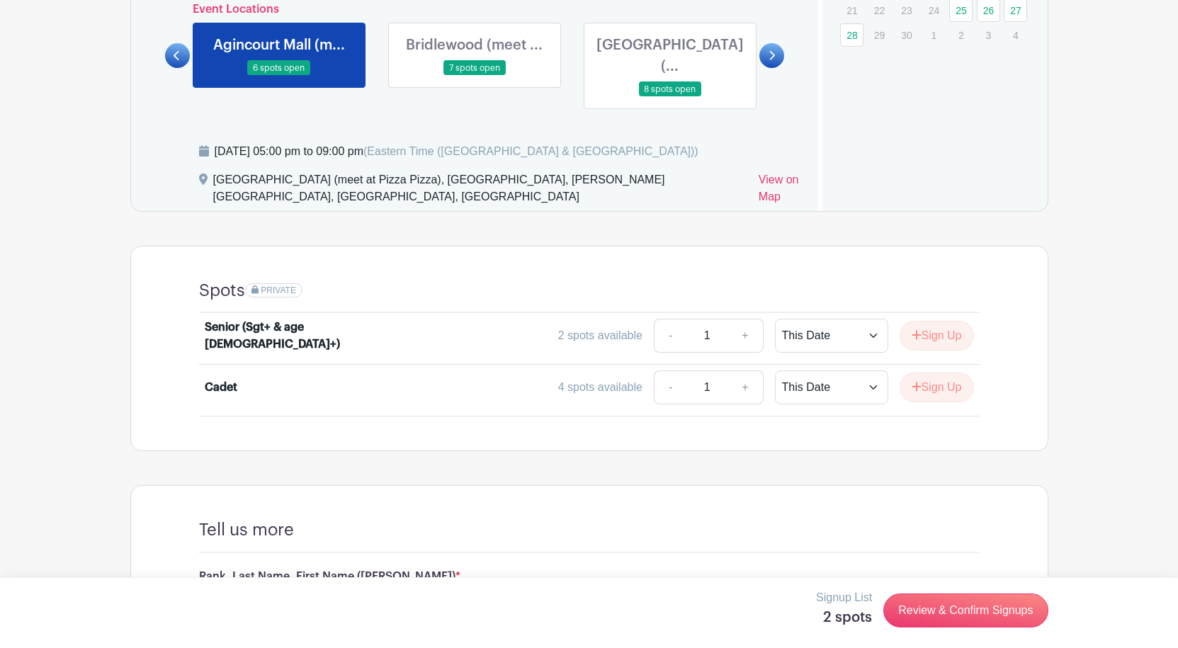
scroll to position [1009, 0]
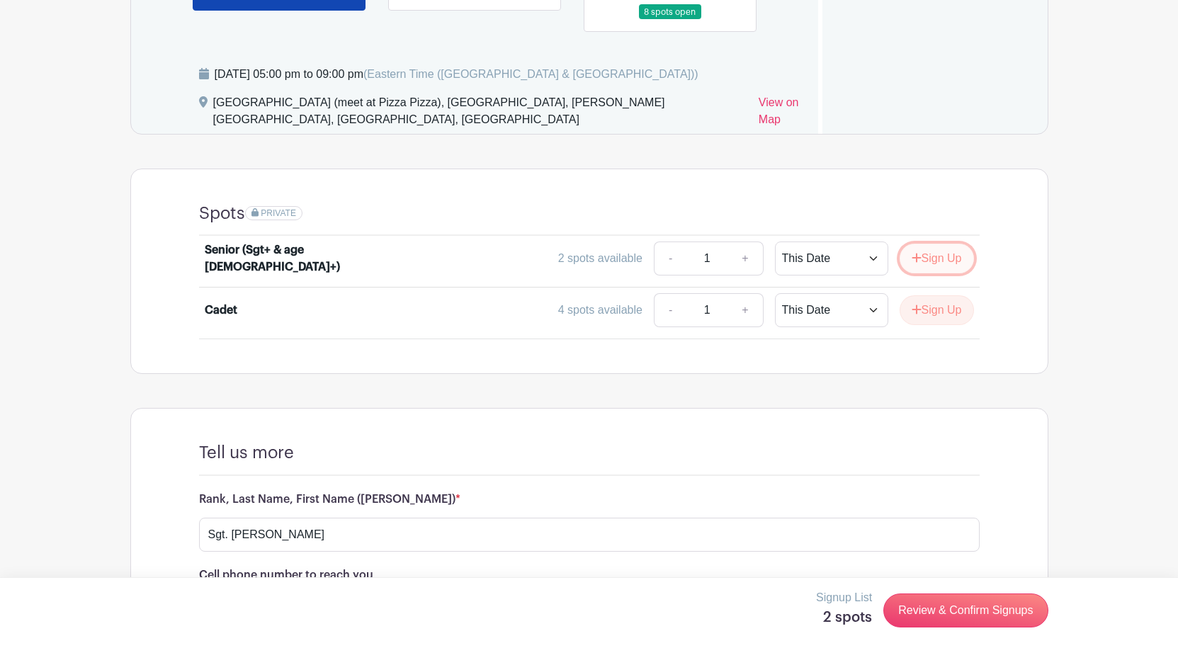
click at [912, 252] on icon "submit" at bounding box center [917, 257] width 10 height 11
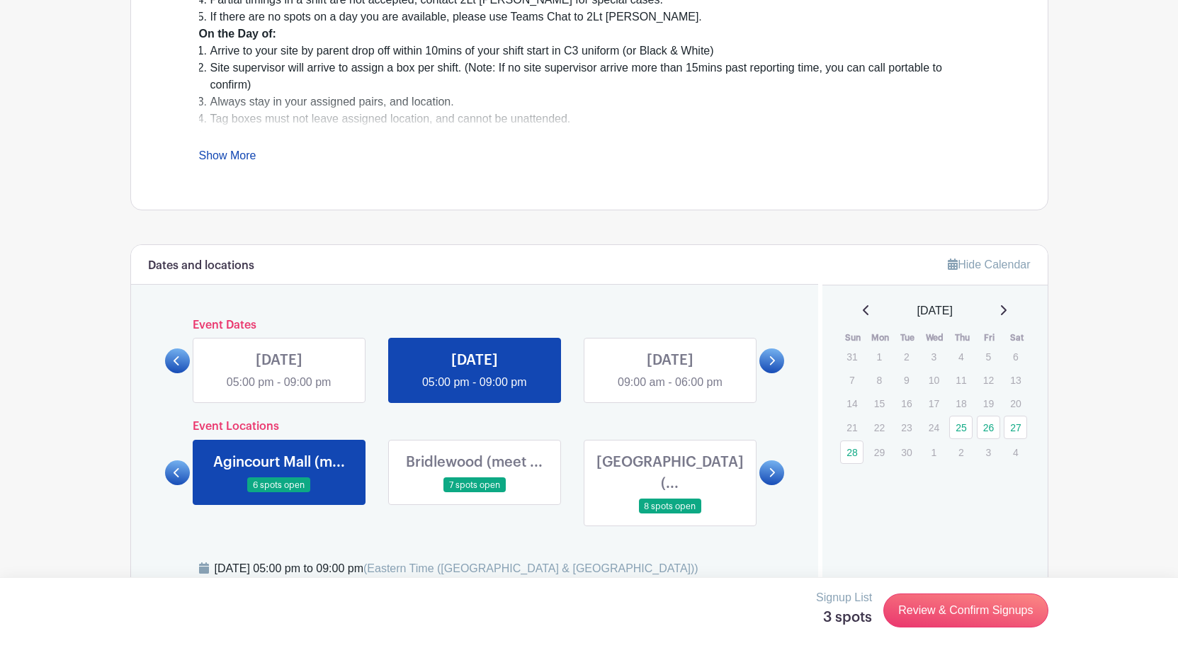
scroll to position [518, 0]
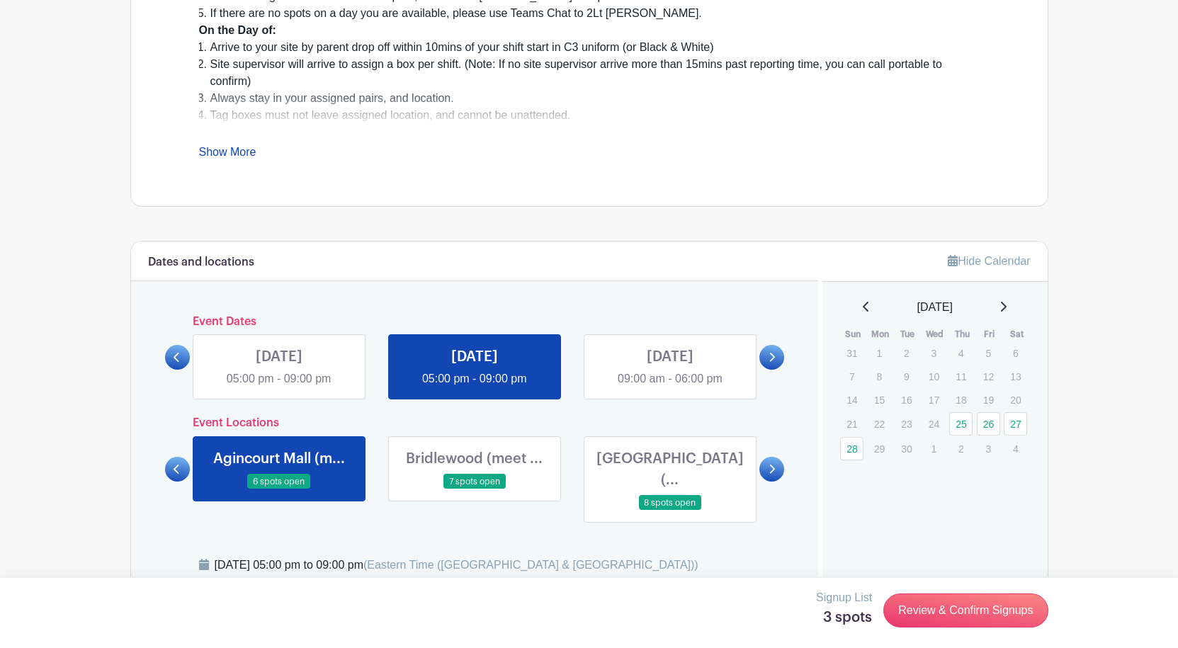
click at [279, 388] on link at bounding box center [279, 388] width 0 height 0
click at [235, 161] on link "Show More" at bounding box center [227, 155] width 57 height 18
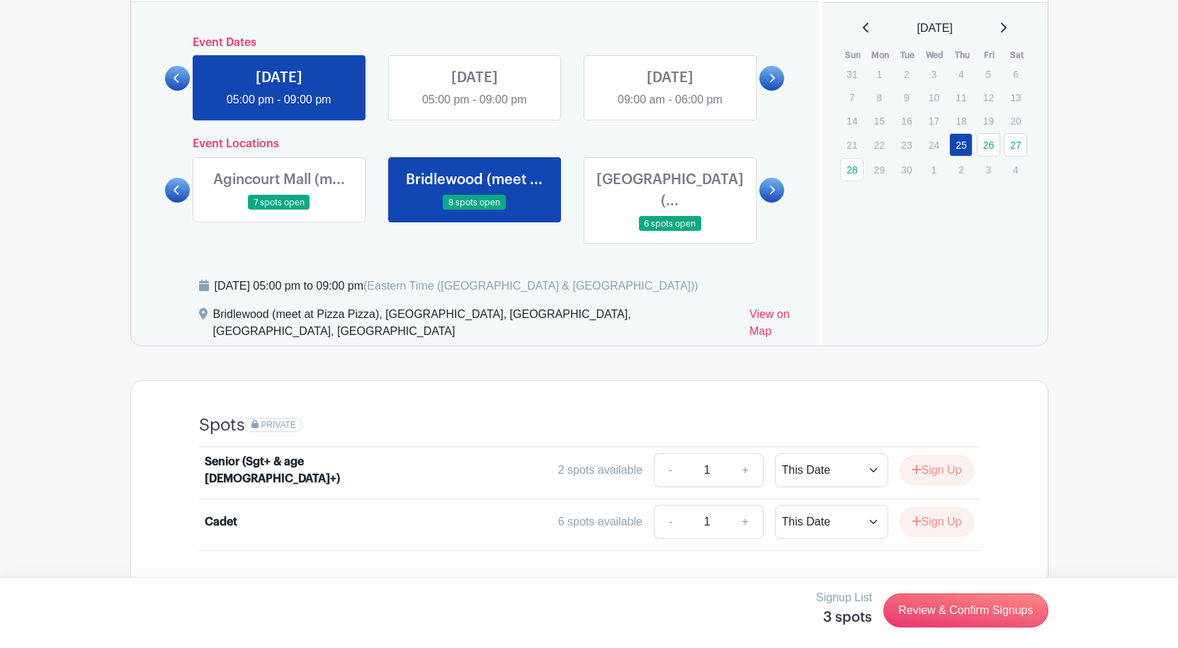
scroll to position [731, 0]
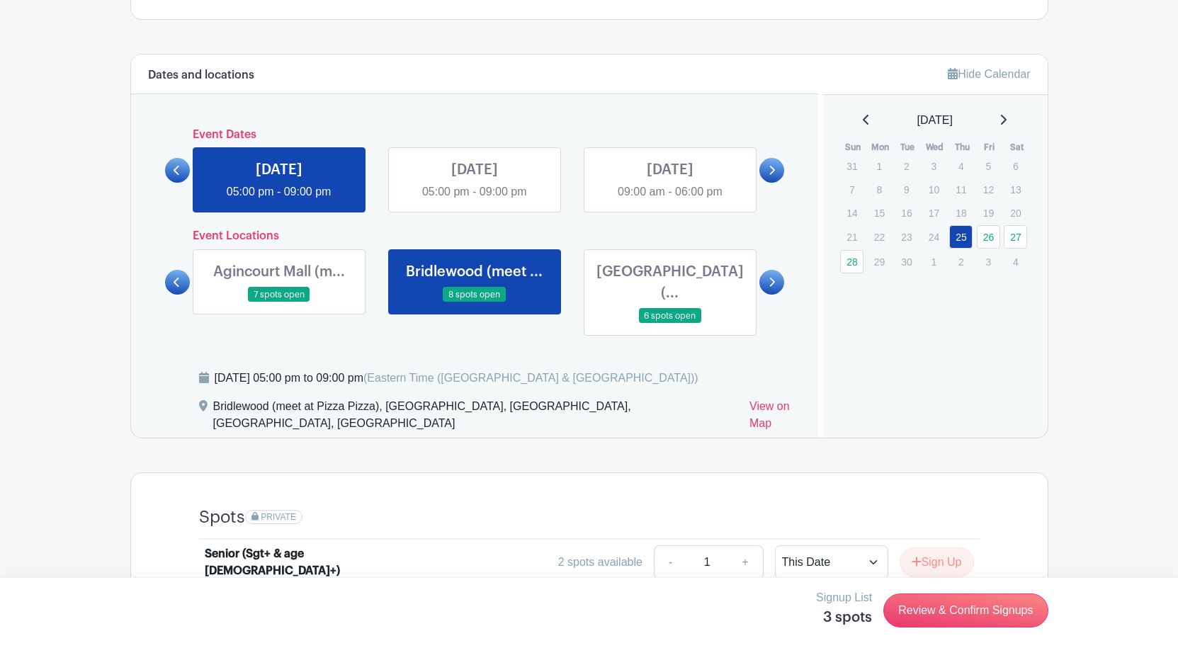
click at [761, 182] on div at bounding box center [772, 170] width 25 height 25
click at [770, 176] on link at bounding box center [772, 170] width 25 height 25
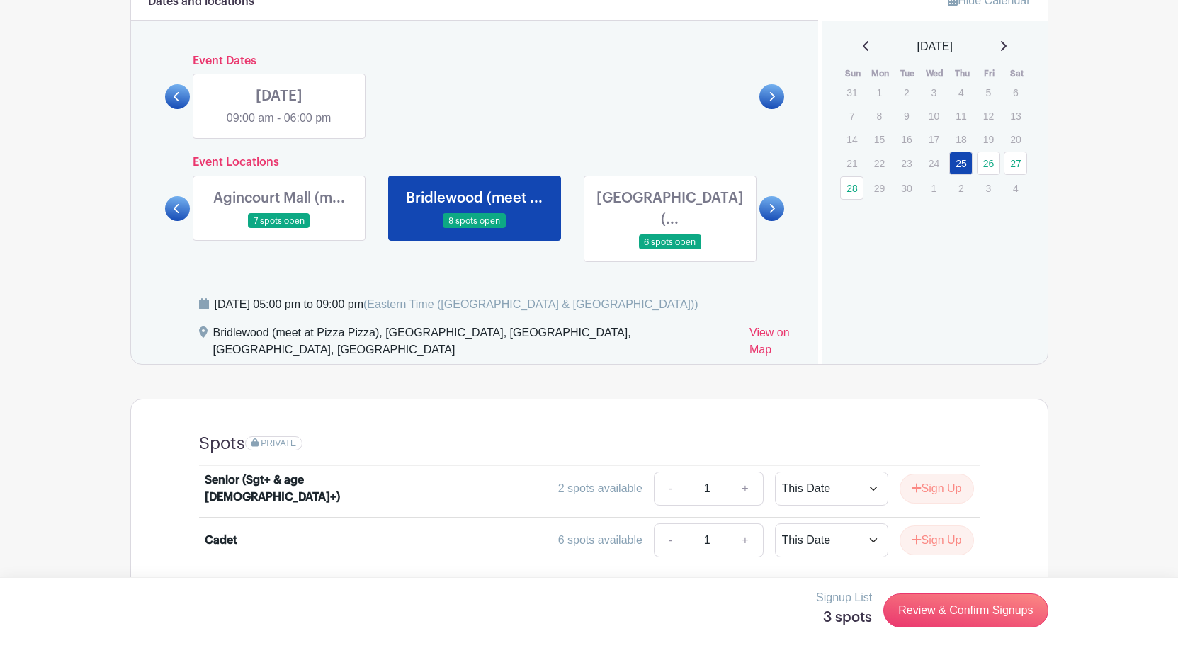
scroll to position [801, 0]
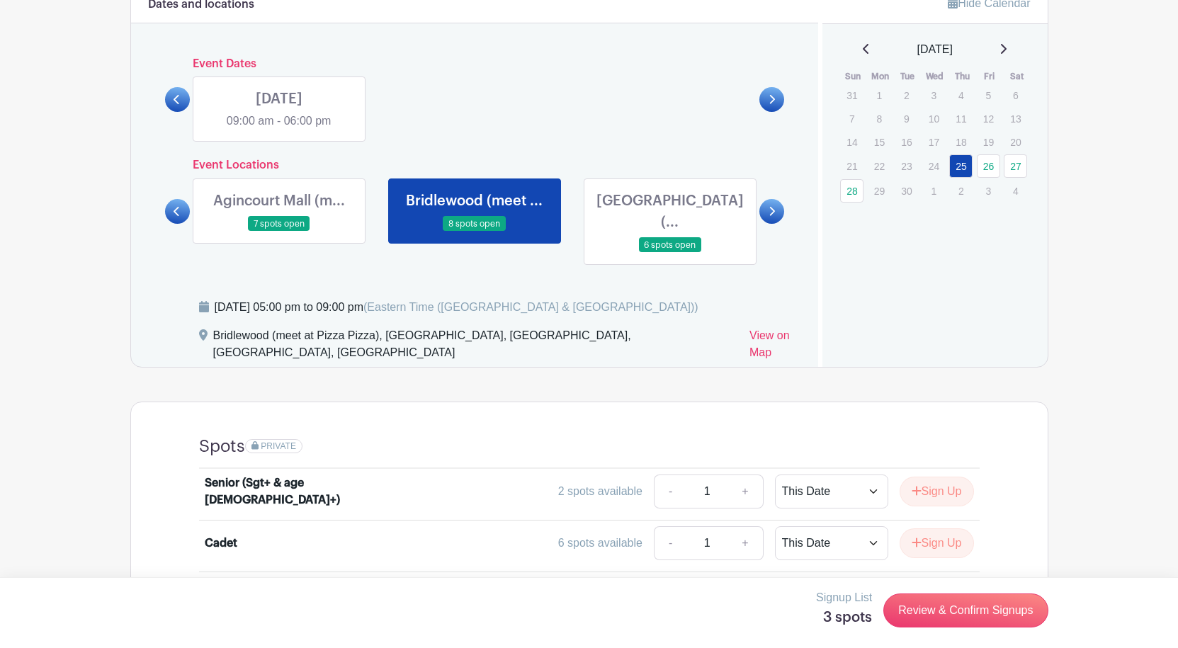
click at [180, 96] on icon at bounding box center [177, 99] width 6 height 11
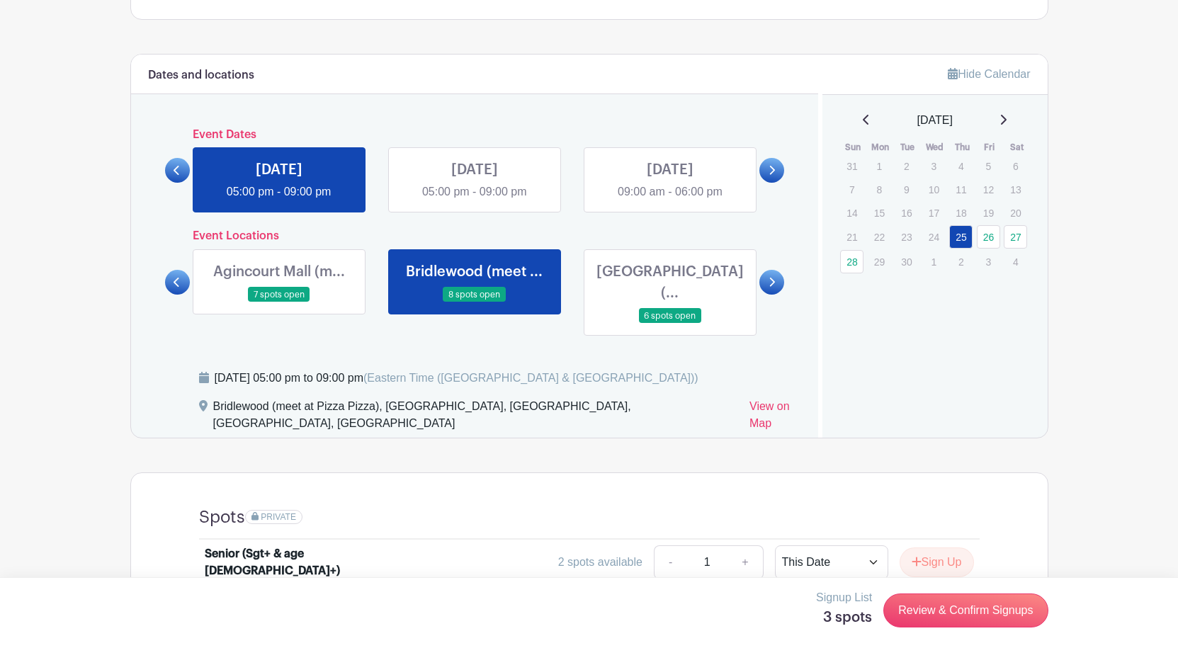
scroll to position [660, 0]
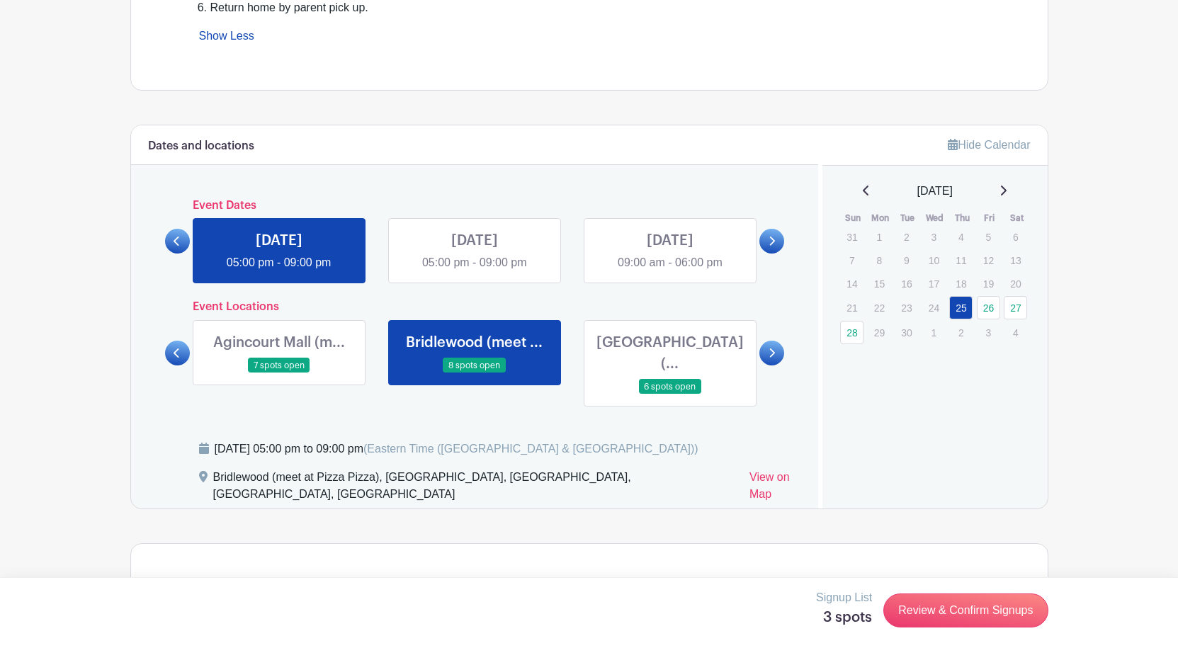
click at [774, 242] on icon at bounding box center [773, 241] width 6 height 9
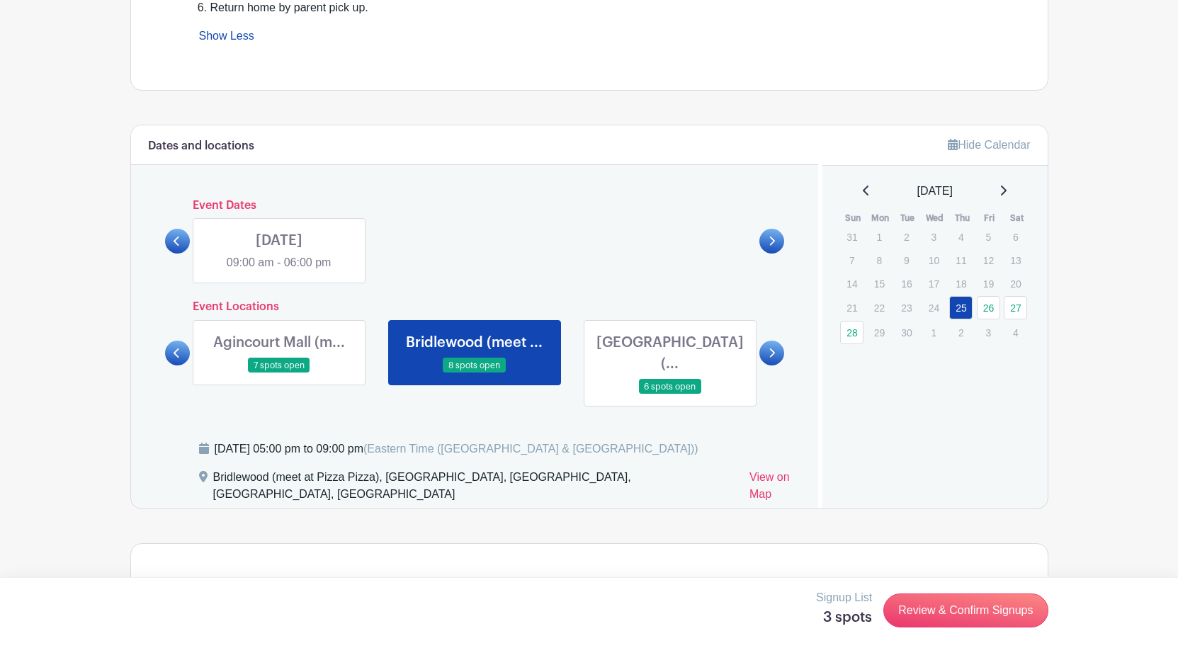
click at [181, 242] on link at bounding box center [177, 241] width 25 height 25
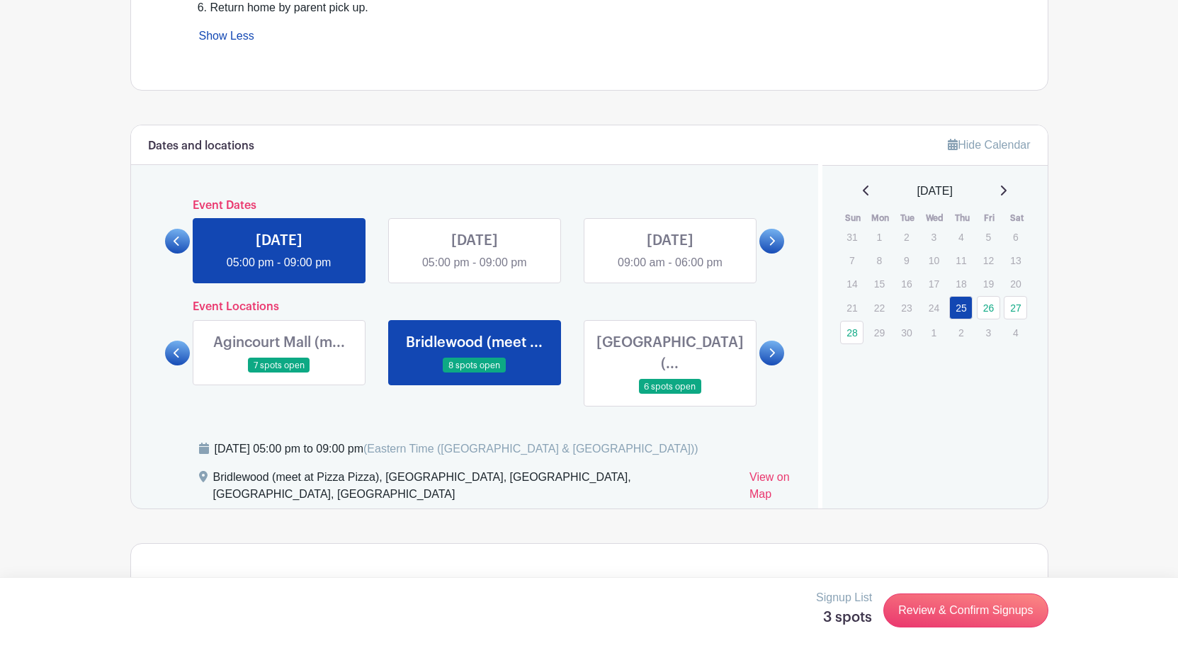
click at [181, 242] on link at bounding box center [177, 241] width 25 height 25
click at [670, 271] on link at bounding box center [670, 271] width 0 height 0
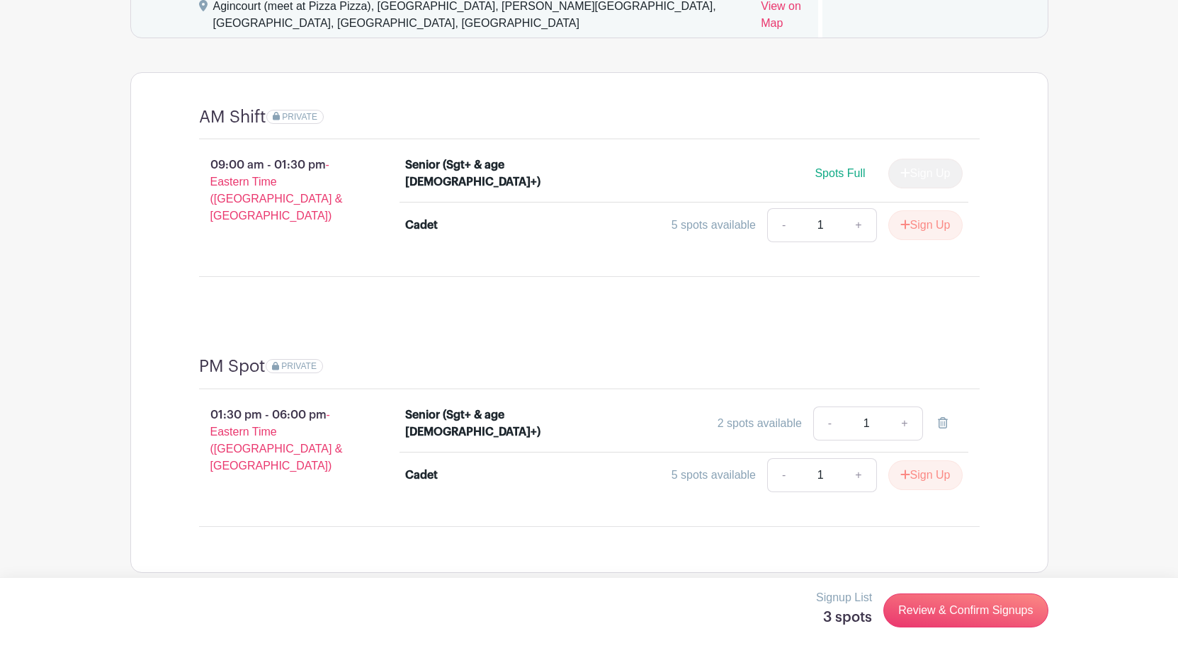
scroll to position [1156, 0]
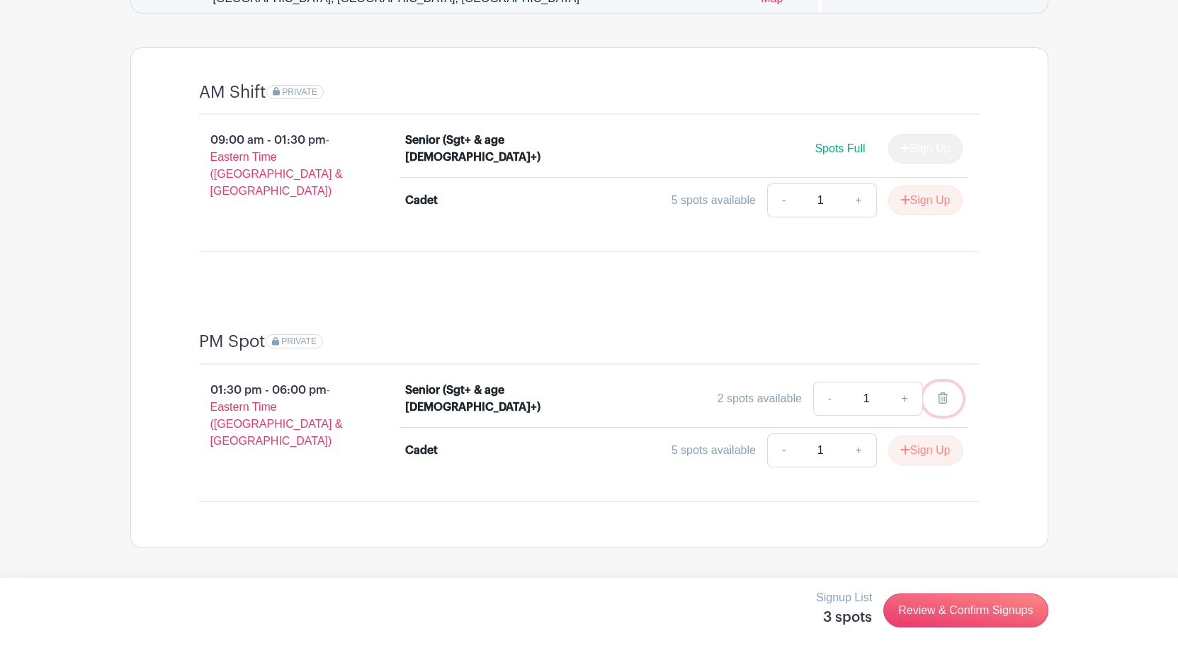
click at [937, 382] on link at bounding box center [943, 399] width 40 height 34
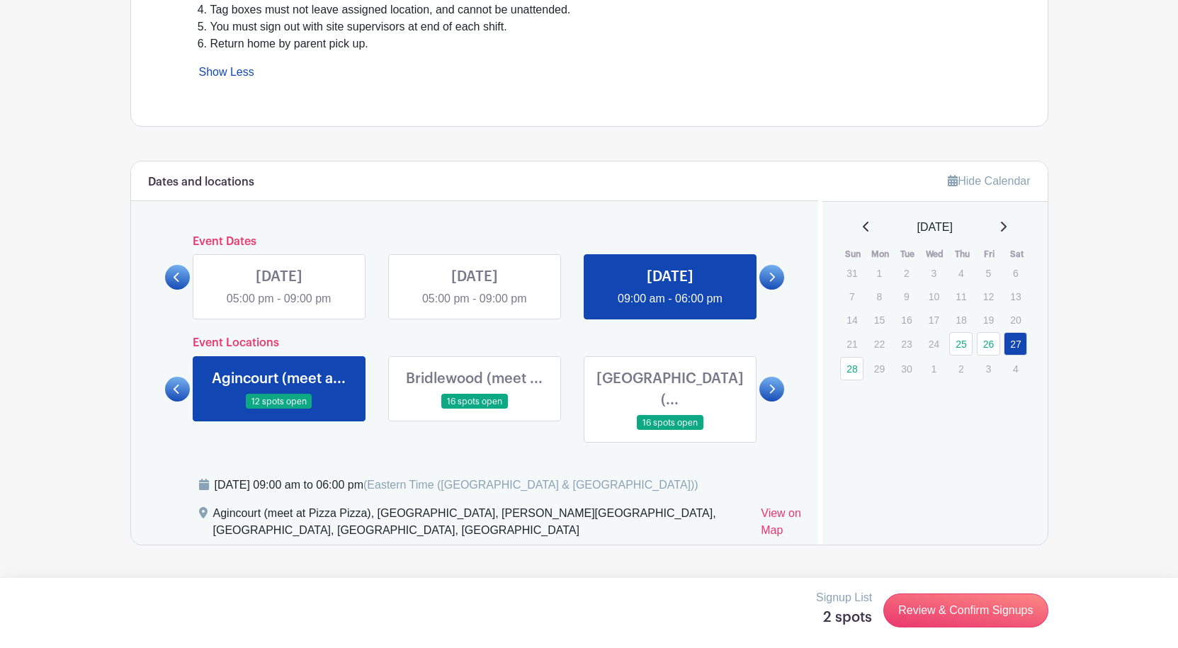
scroll to position [589, 0]
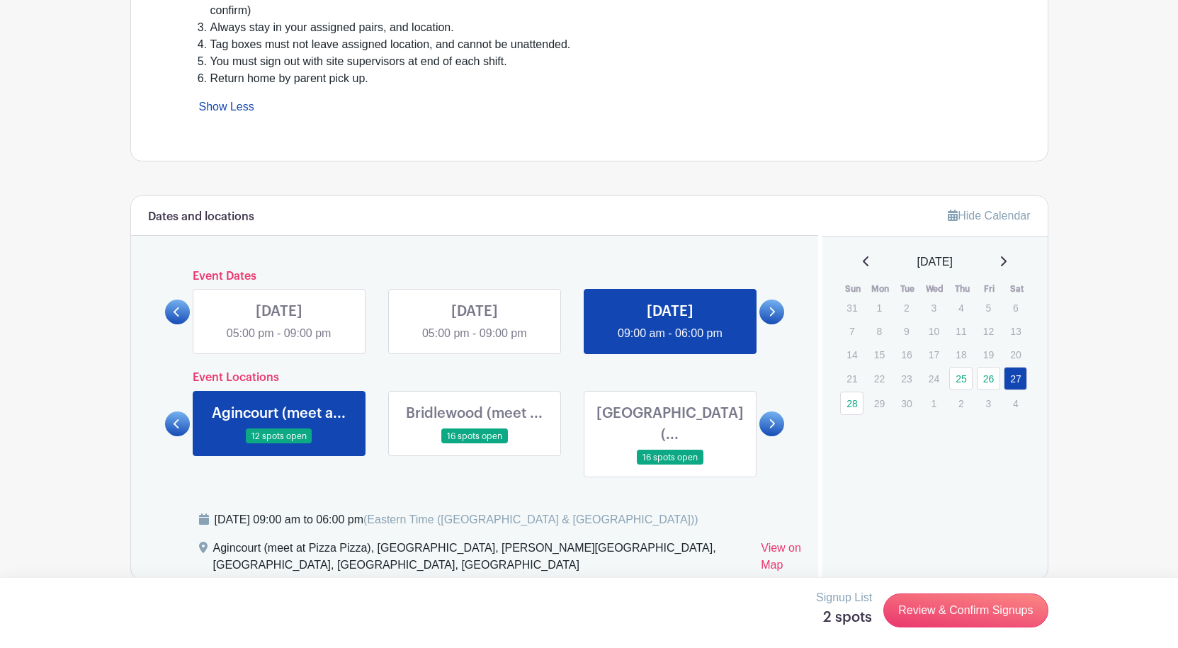
click at [774, 310] on icon at bounding box center [772, 312] width 6 height 11
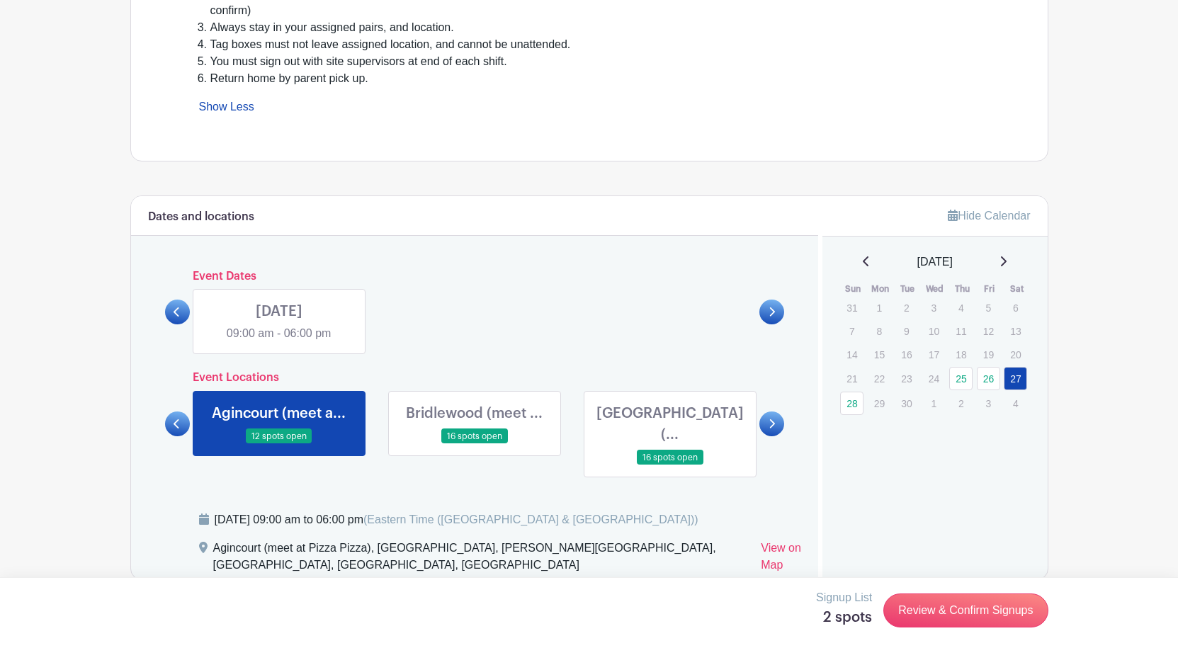
click at [279, 342] on link at bounding box center [279, 342] width 0 height 0
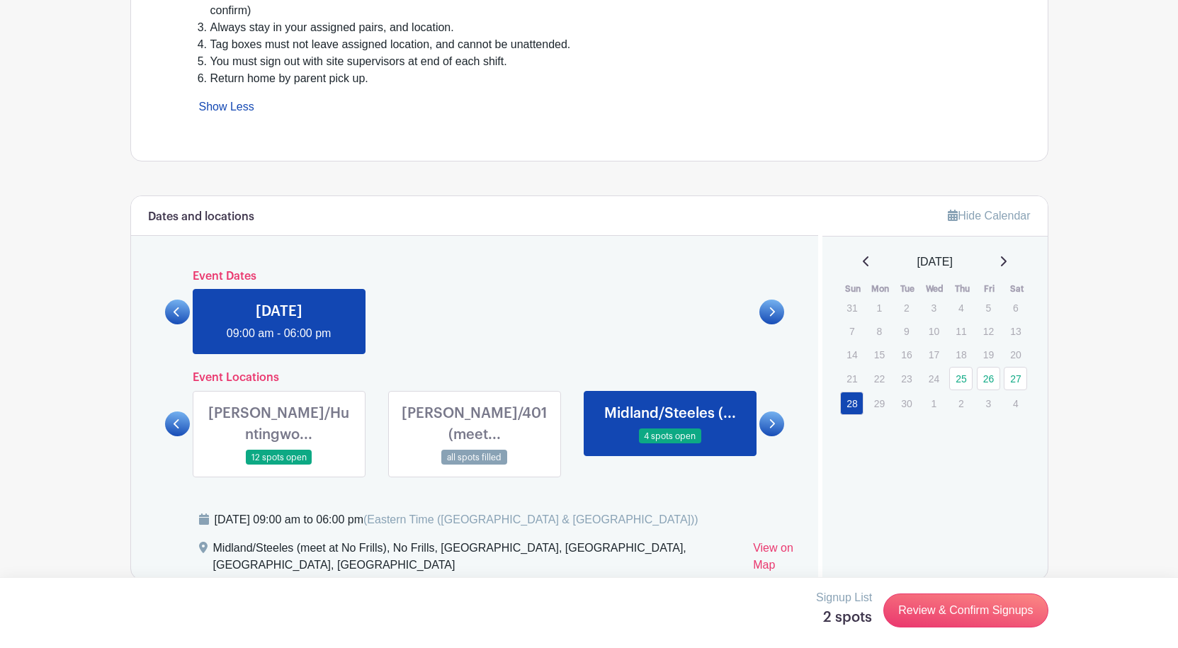
click at [279, 342] on link at bounding box center [279, 342] width 0 height 0
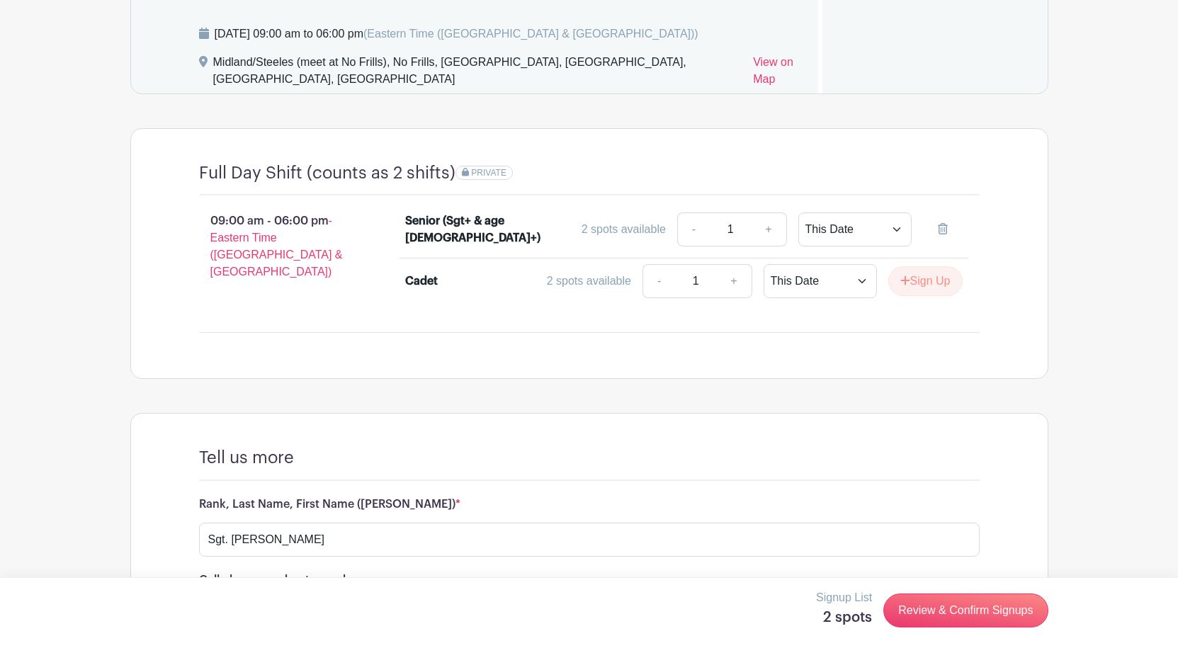
scroll to position [1068, 0]
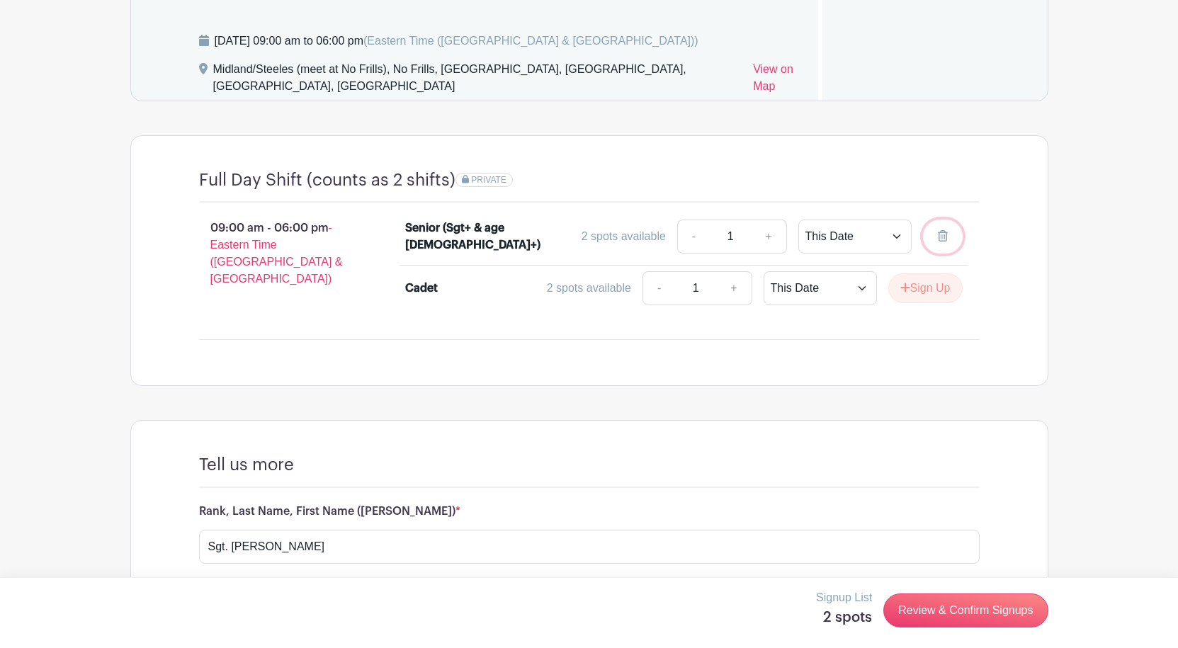
click at [952, 220] on link at bounding box center [943, 237] width 40 height 34
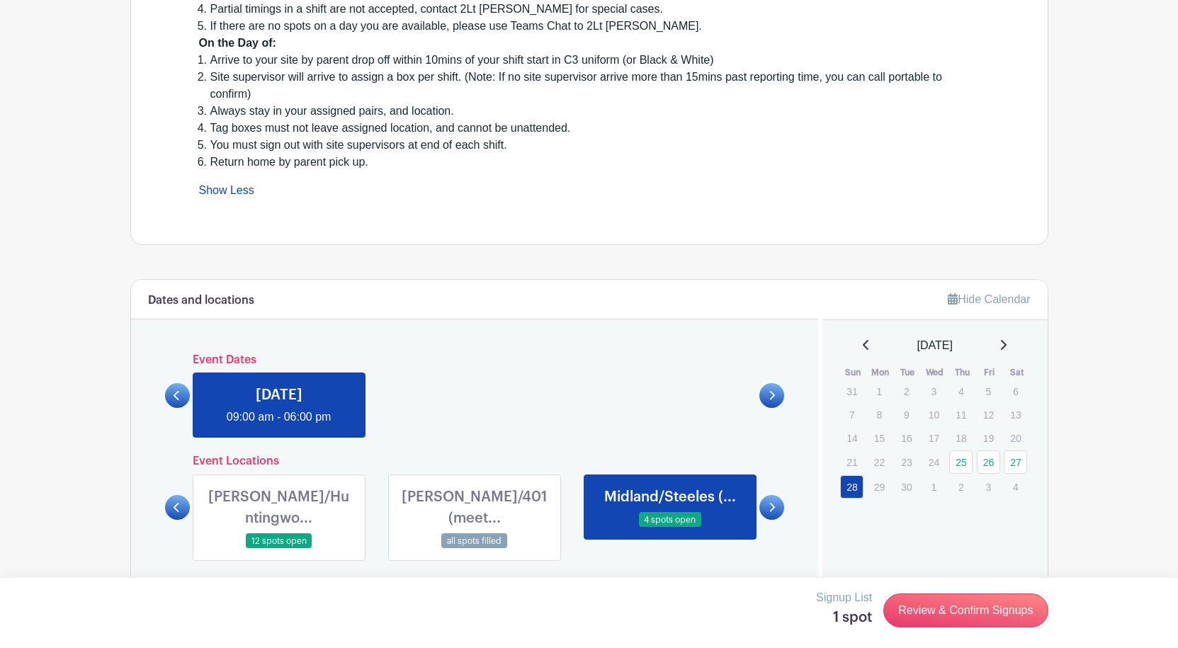
scroll to position [643, 0]
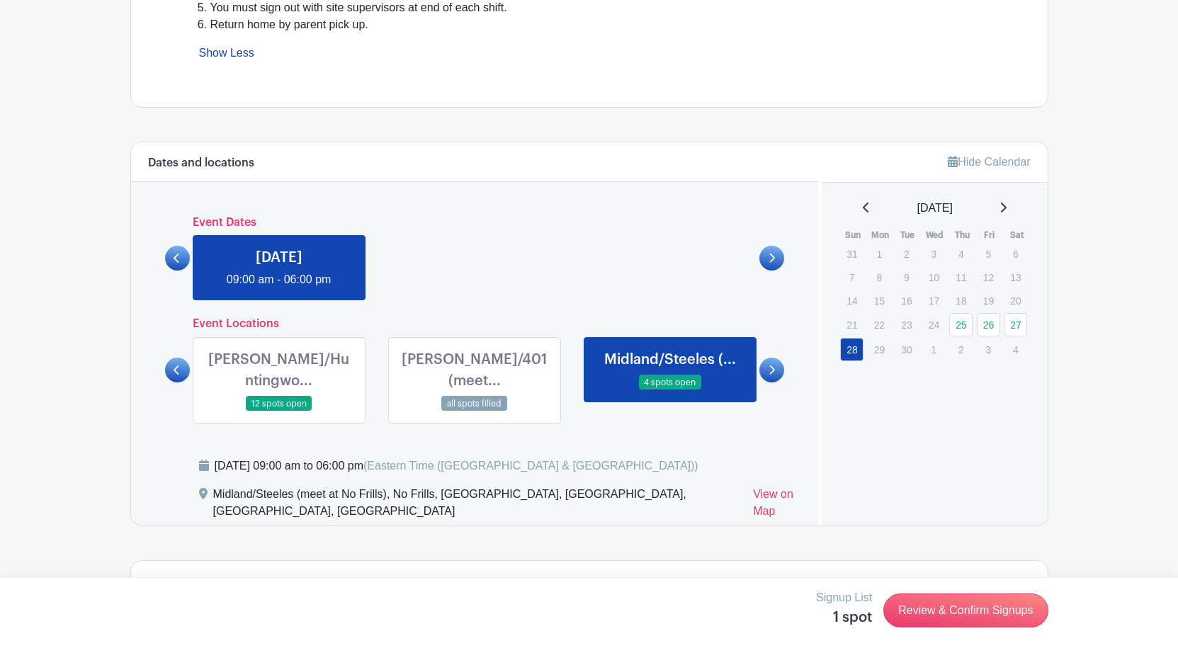
click at [279, 288] on link at bounding box center [279, 288] width 0 height 0
click at [182, 260] on link at bounding box center [177, 258] width 25 height 25
click at [434, 246] on div "SUN Sep 28, 2025 09:00 am - 06:00 pm" at bounding box center [474, 262] width 587 height 77
click at [169, 271] on div "Event Dates THU Sep 25, 2025 05:00 pm - 09:00 pm FRI Sep 26, 2025 05:00 pm - 09…" at bounding box center [475, 258] width 620 height 84
click at [182, 258] on link at bounding box center [177, 258] width 25 height 25
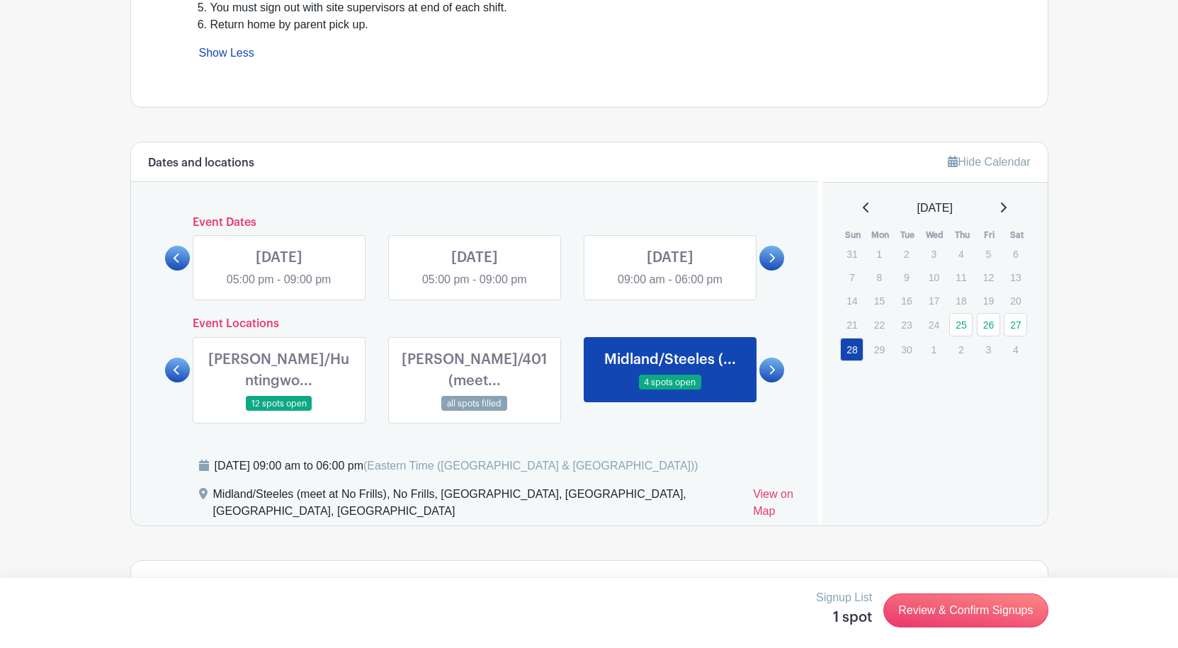
click at [475, 288] on link at bounding box center [475, 288] width 0 height 0
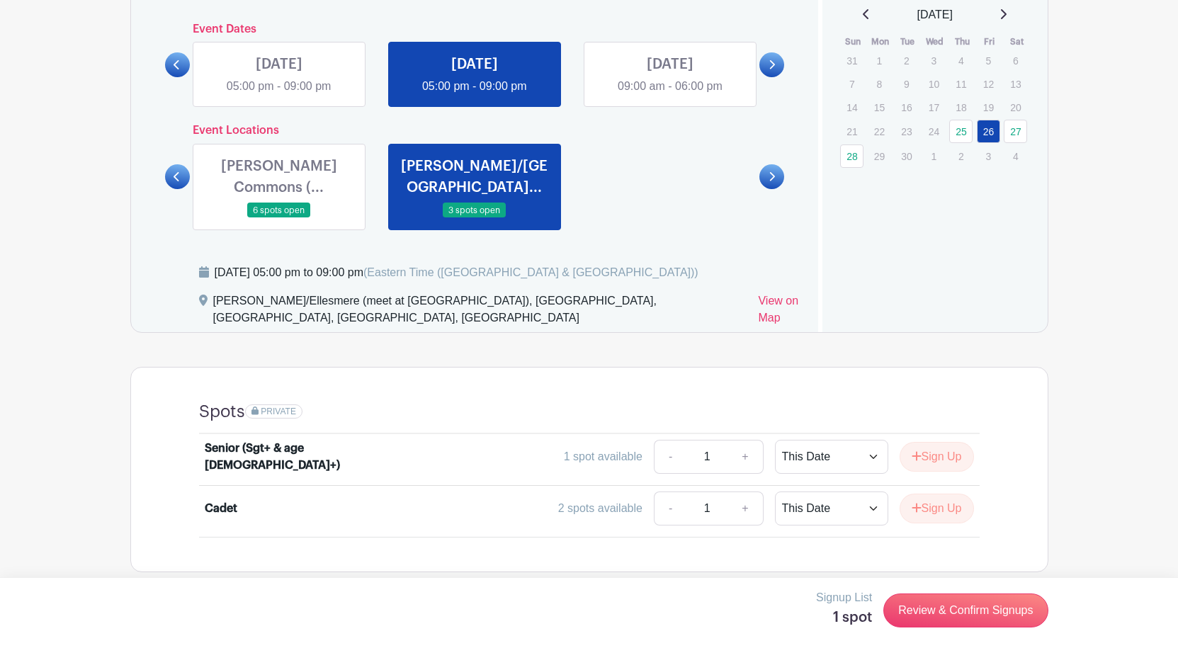
scroll to position [494, 0]
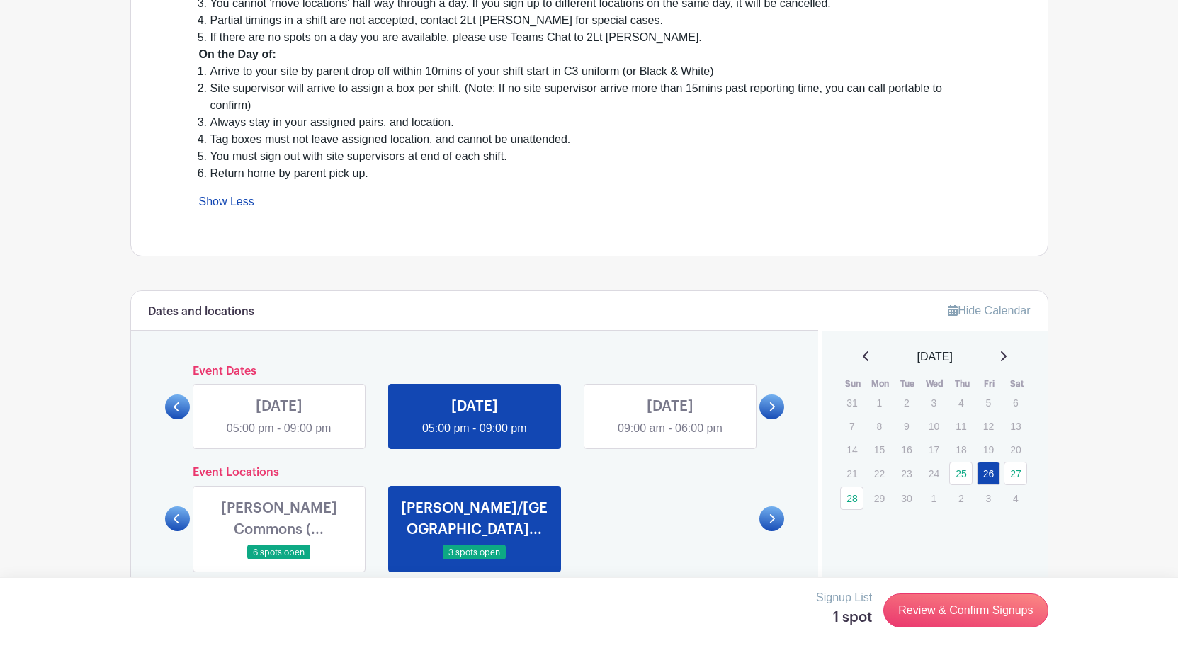
click at [276, 379] on div "THU Sep 25, 2025 05:00 pm - 09:00 pm FRI Sep 26, 2025 05:00 pm - 09:00 pm SAT S…" at bounding box center [474, 411] width 587 height 77
click at [279, 437] on link at bounding box center [279, 437] width 0 height 0
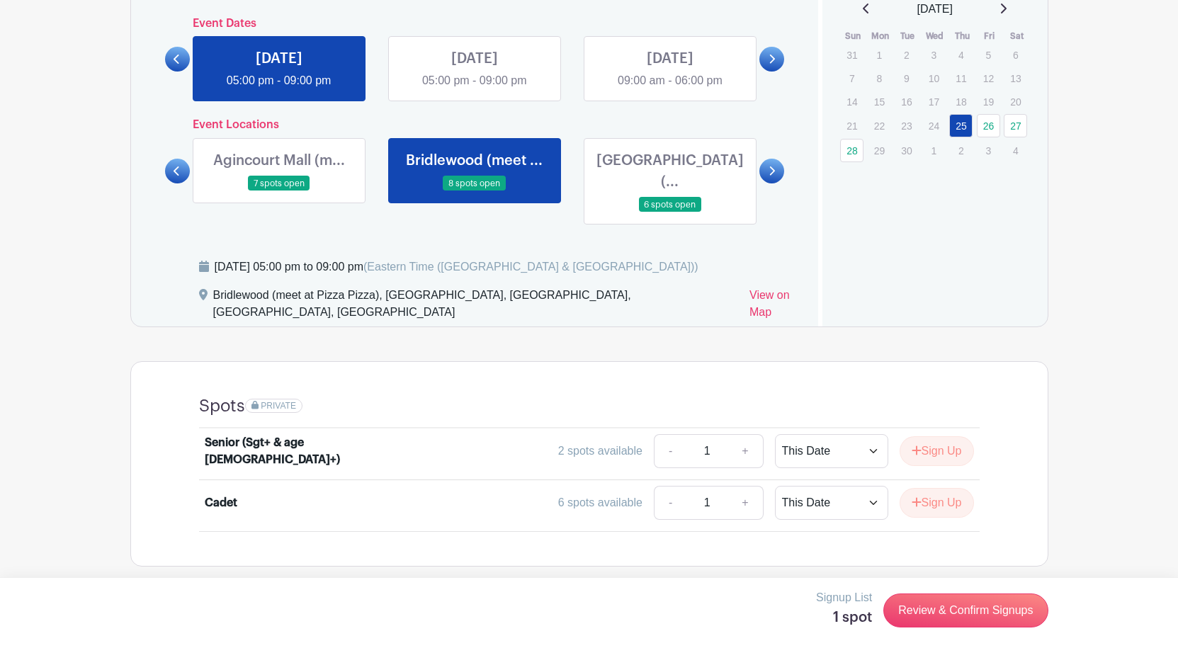
scroll to position [494, 0]
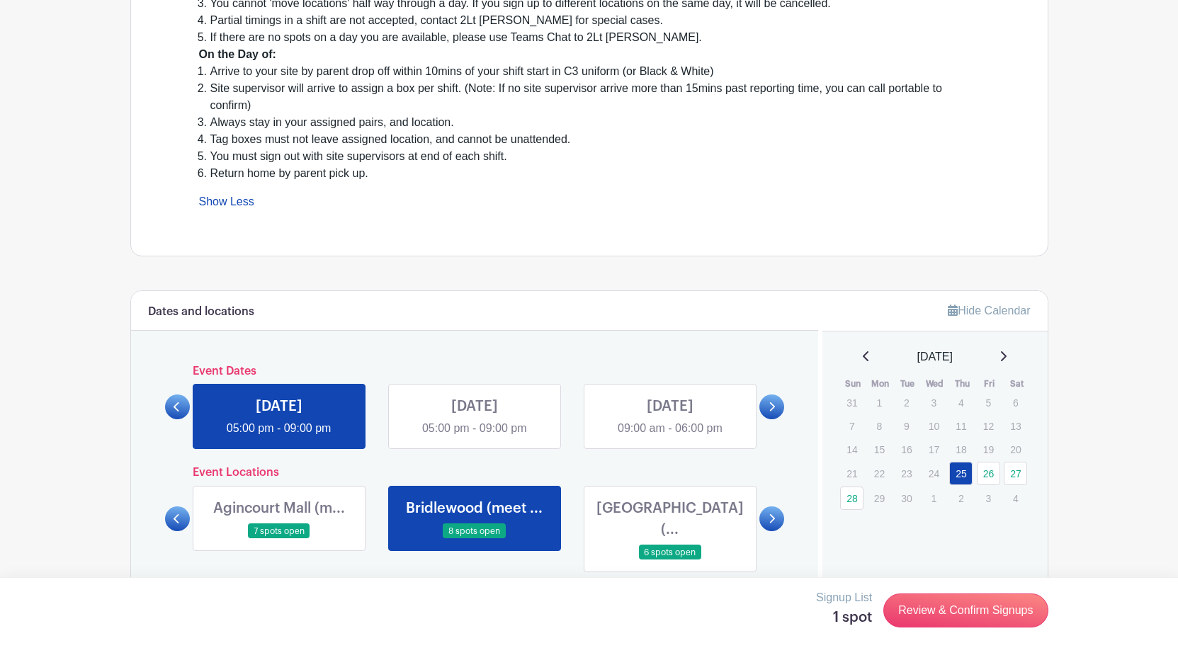
click at [670, 437] on link at bounding box center [670, 437] width 0 height 0
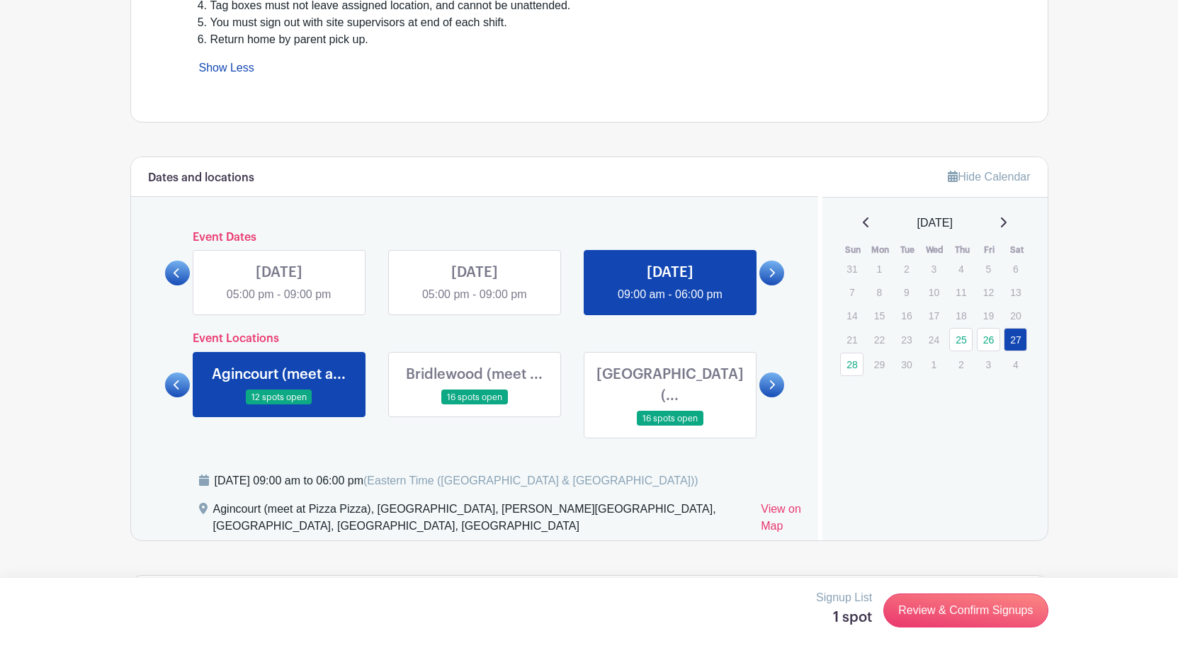
scroll to position [565, 0]
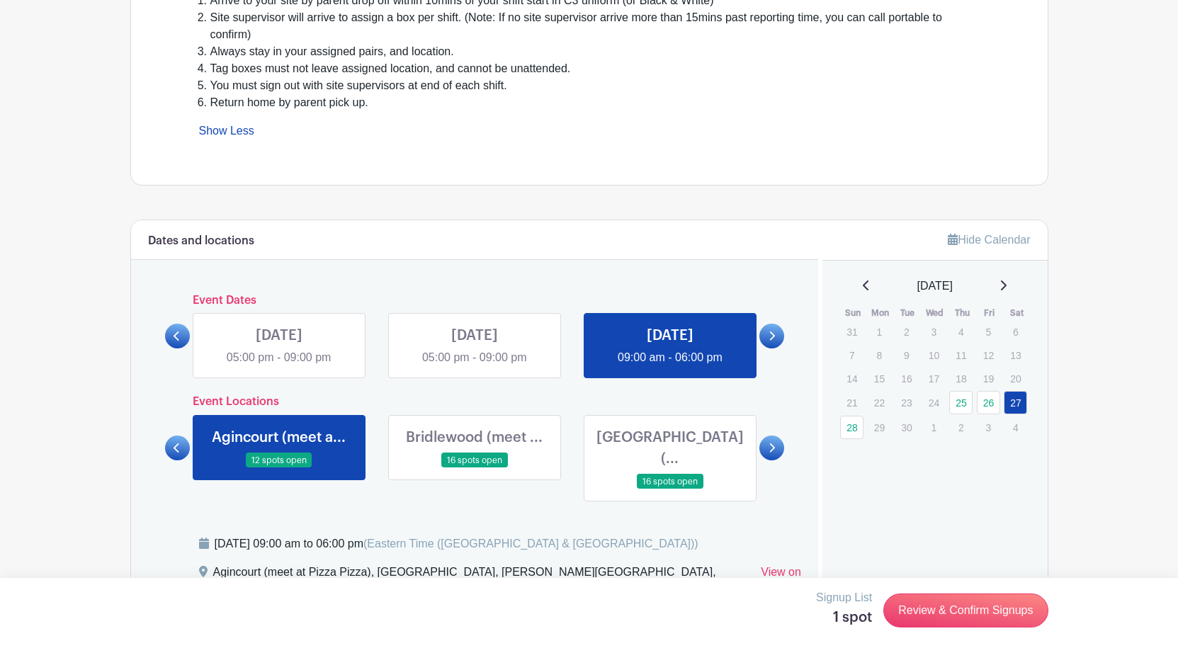
click at [766, 339] on link at bounding box center [772, 336] width 25 height 25
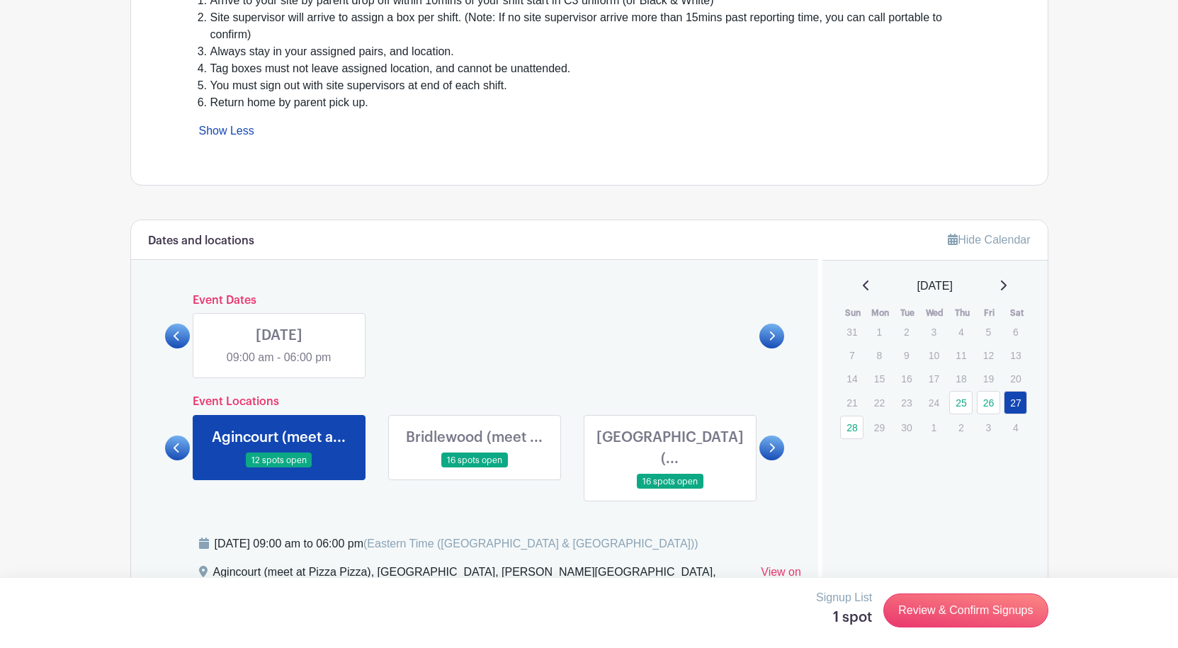
click at [279, 366] on link at bounding box center [279, 366] width 0 height 0
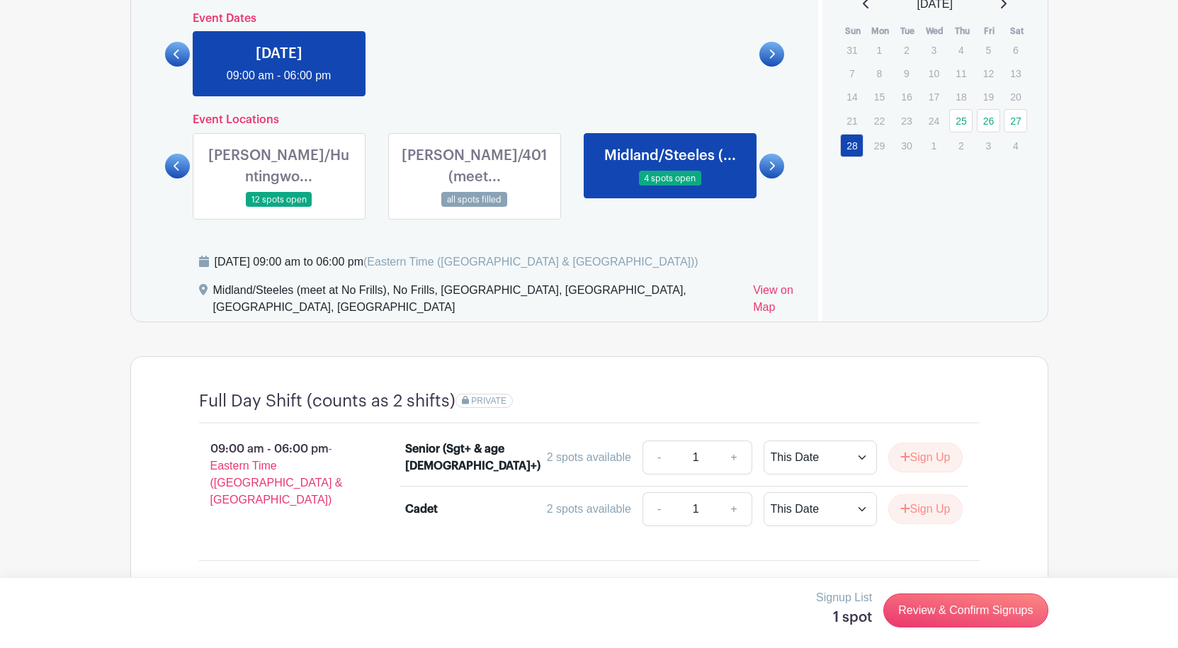
scroll to position [848, 0]
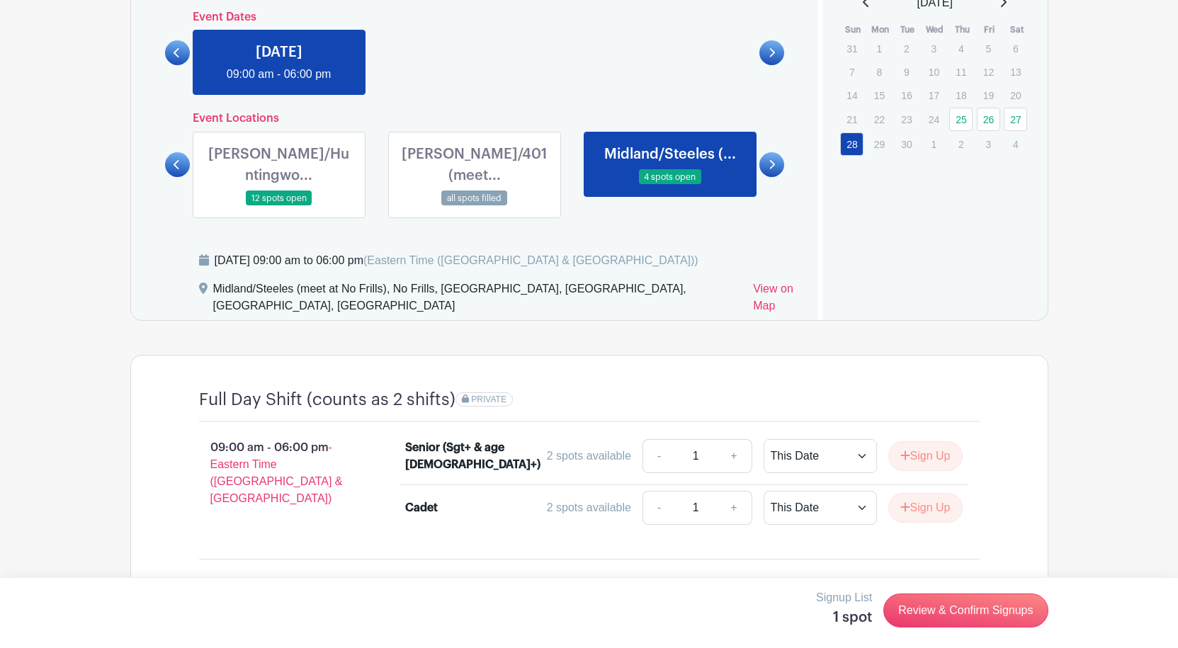
click at [158, 149] on div "Dates and locations Event Dates THU Sep 25, 2025 05:00 pm - 09:00 pm FRI Sep 26…" at bounding box center [475, 128] width 688 height 383
click at [170, 152] on link at bounding box center [177, 164] width 25 height 25
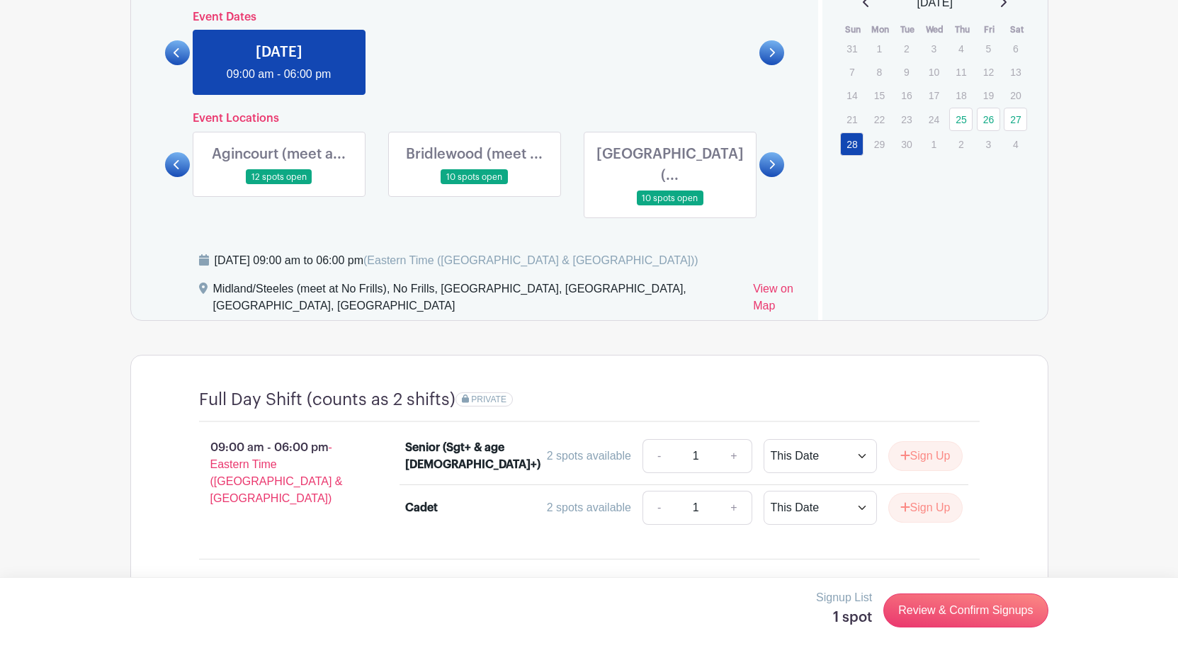
click at [170, 152] on link at bounding box center [177, 164] width 25 height 25
click at [171, 152] on link at bounding box center [177, 164] width 25 height 25
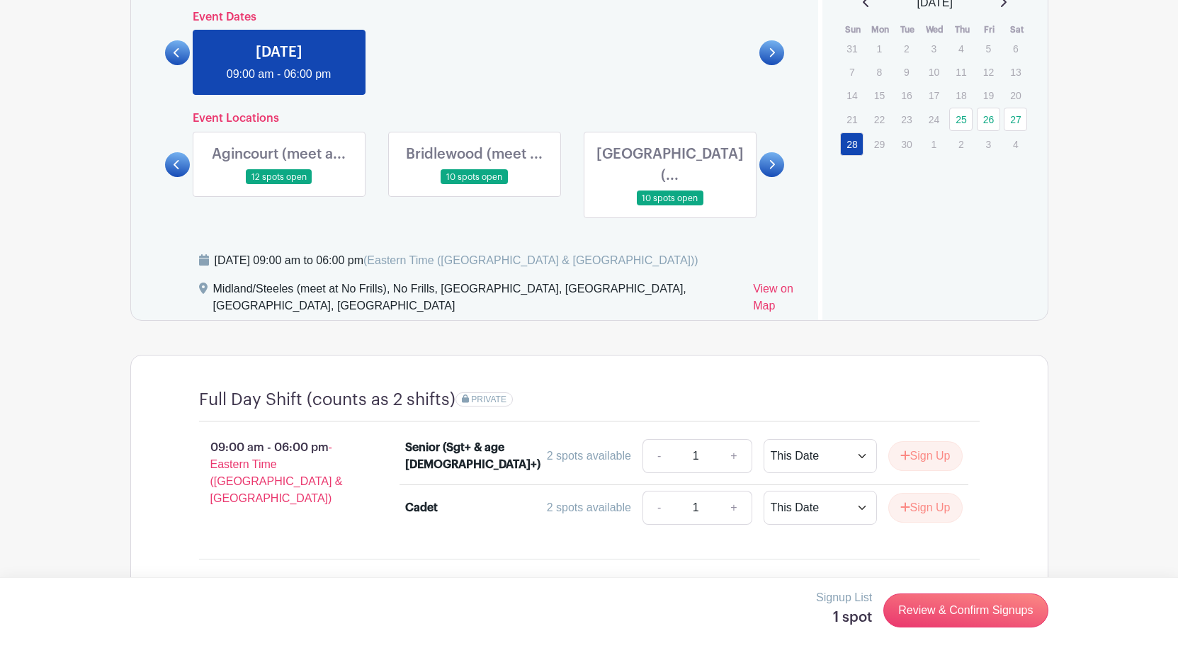
click at [170, 154] on link at bounding box center [177, 164] width 25 height 25
click at [279, 185] on link at bounding box center [279, 185] width 0 height 0
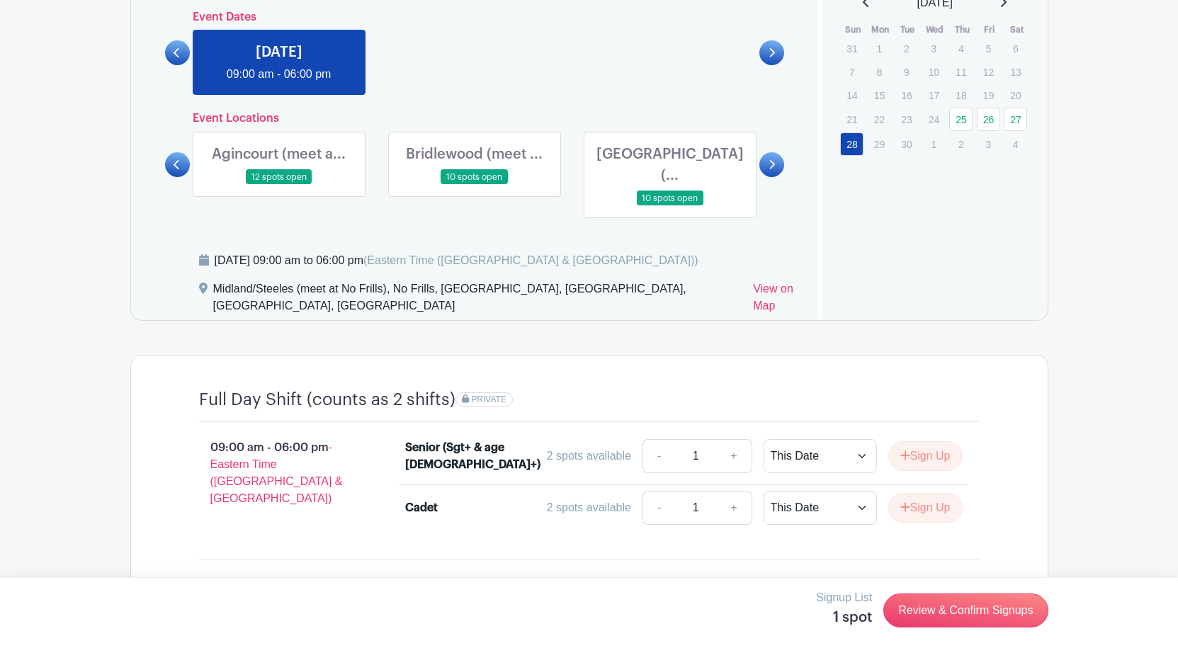
click at [279, 185] on link at bounding box center [279, 185] width 0 height 0
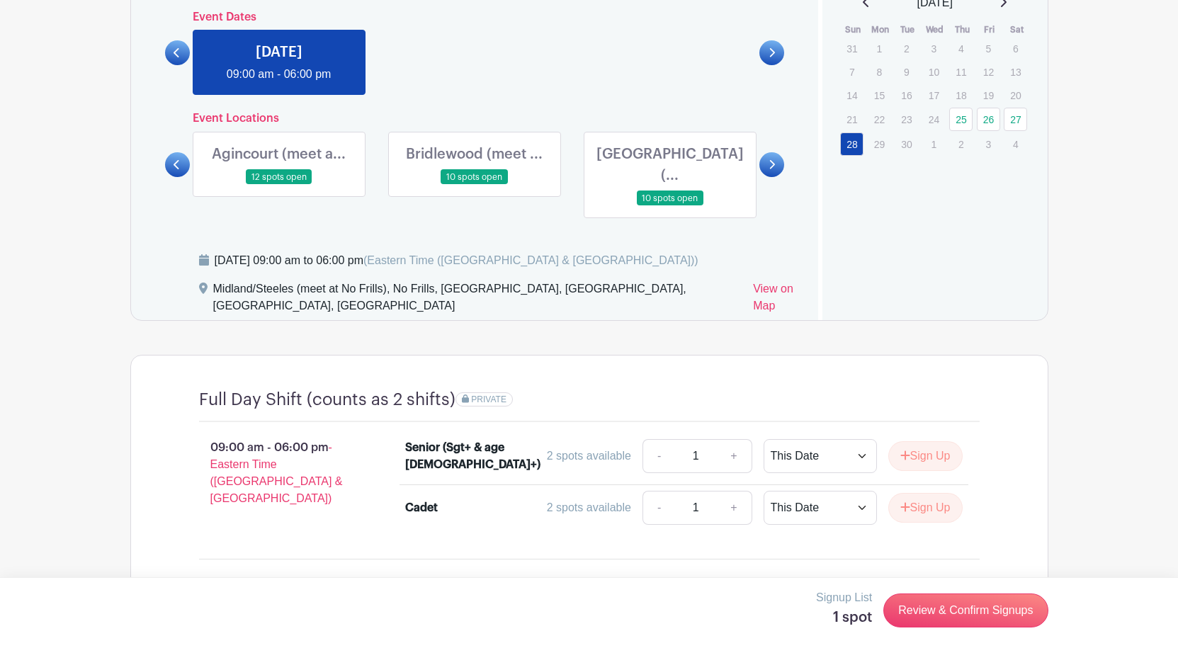
click at [279, 185] on link at bounding box center [279, 185] width 0 height 0
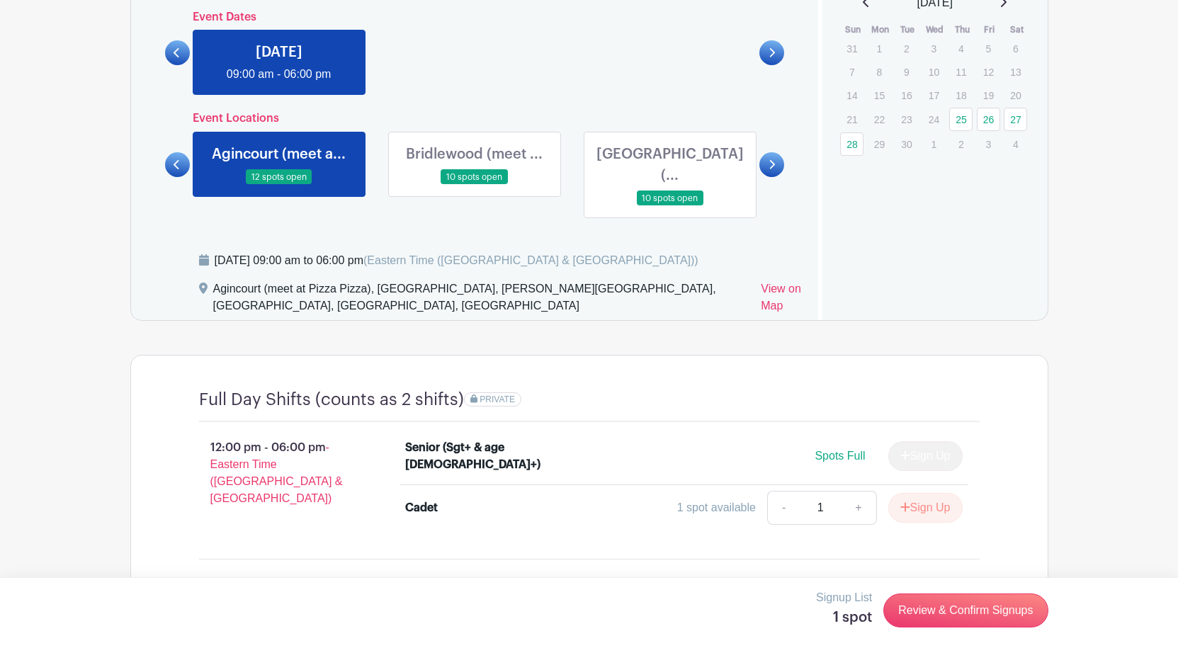
scroll to position [852, 0]
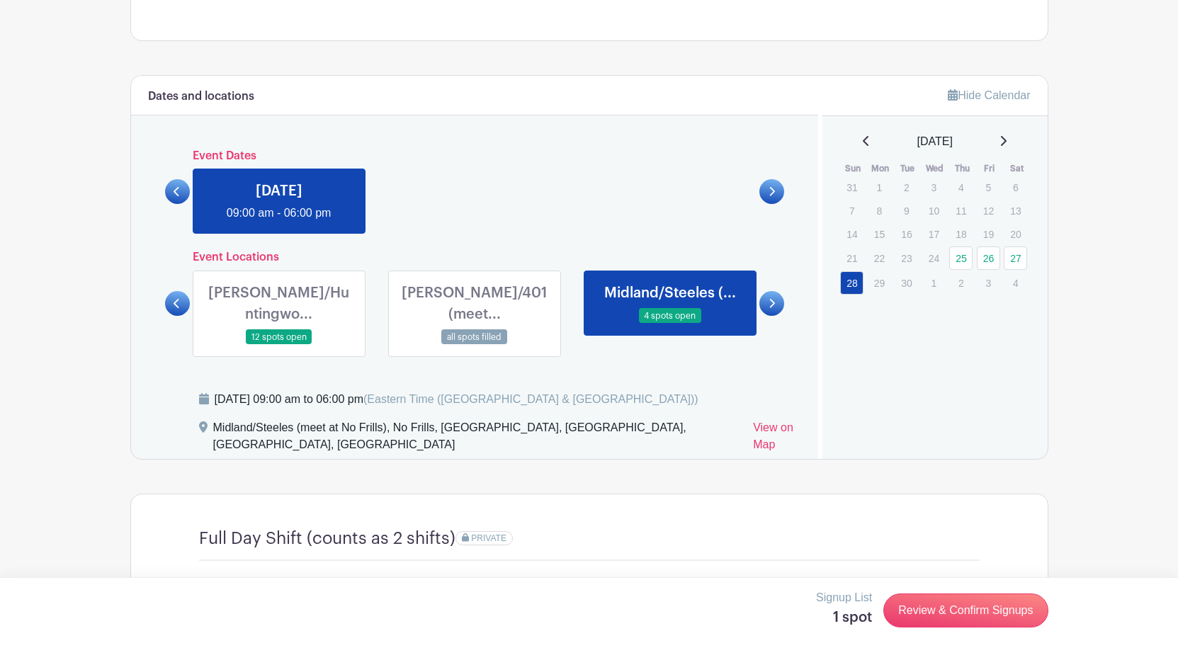
scroll to position [709, 0]
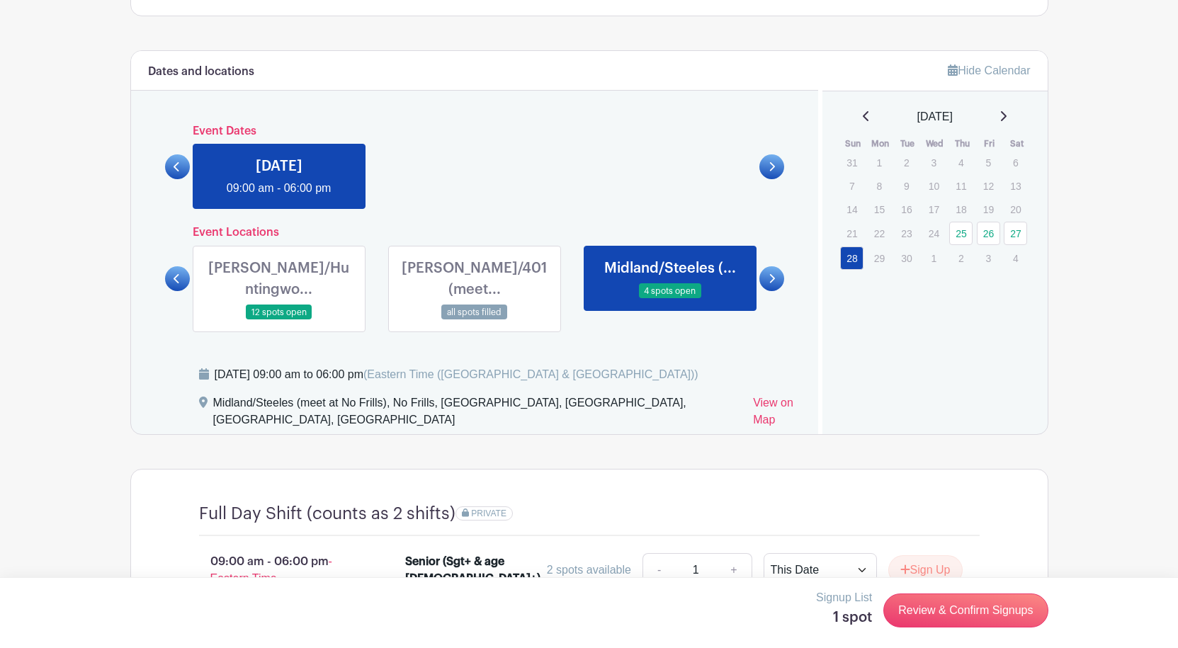
click at [162, 266] on div "Dates and locations Event Dates [DATE] 05:00 pm - 09:00 pm [DATE] 05:00 pm - 09…" at bounding box center [475, 242] width 688 height 383
click at [174, 274] on icon at bounding box center [177, 279] width 6 height 11
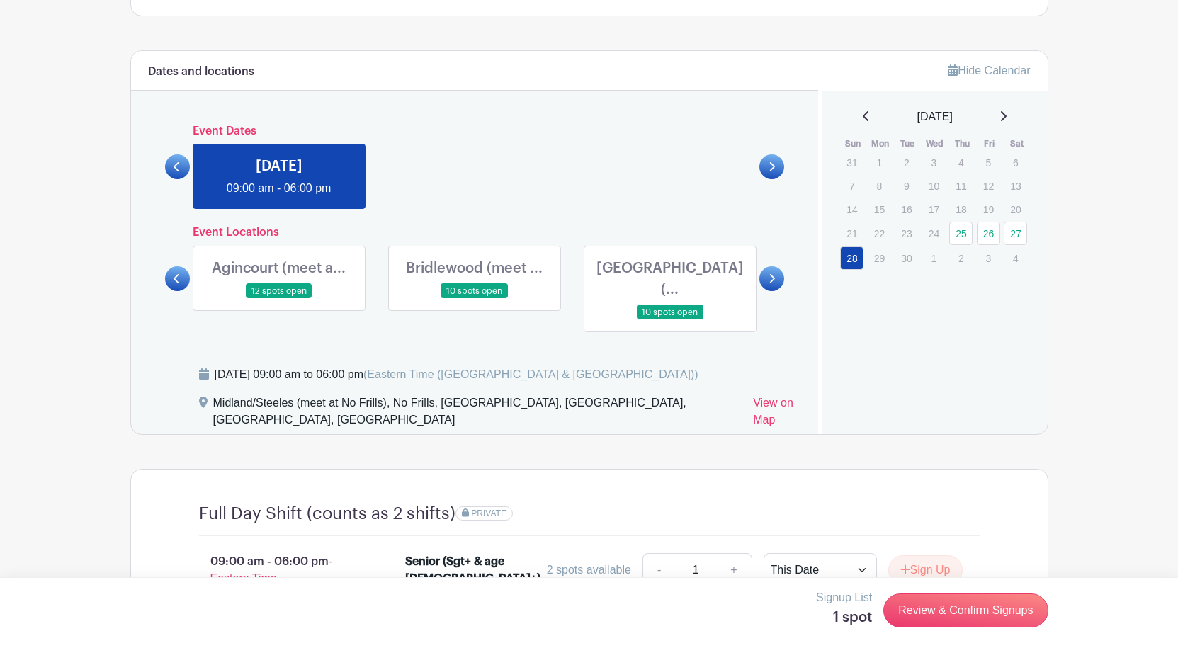
click at [174, 274] on icon at bounding box center [177, 279] width 6 height 11
click at [279, 299] on link at bounding box center [279, 299] width 0 height 0
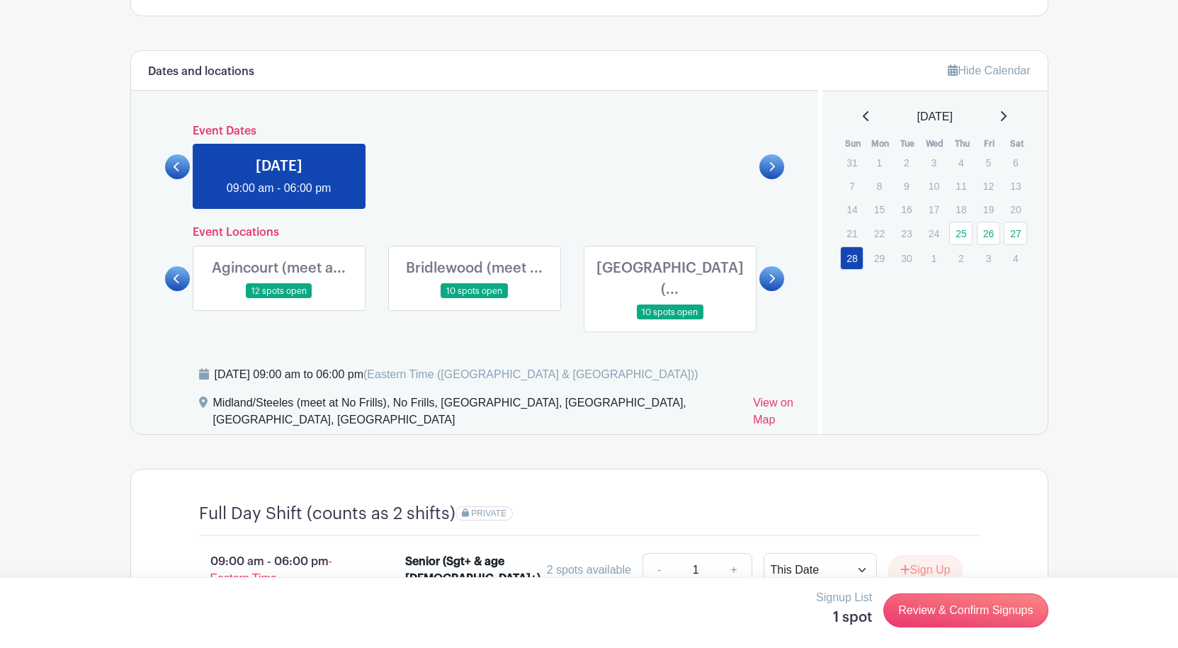
click at [279, 299] on link at bounding box center [279, 299] width 0 height 0
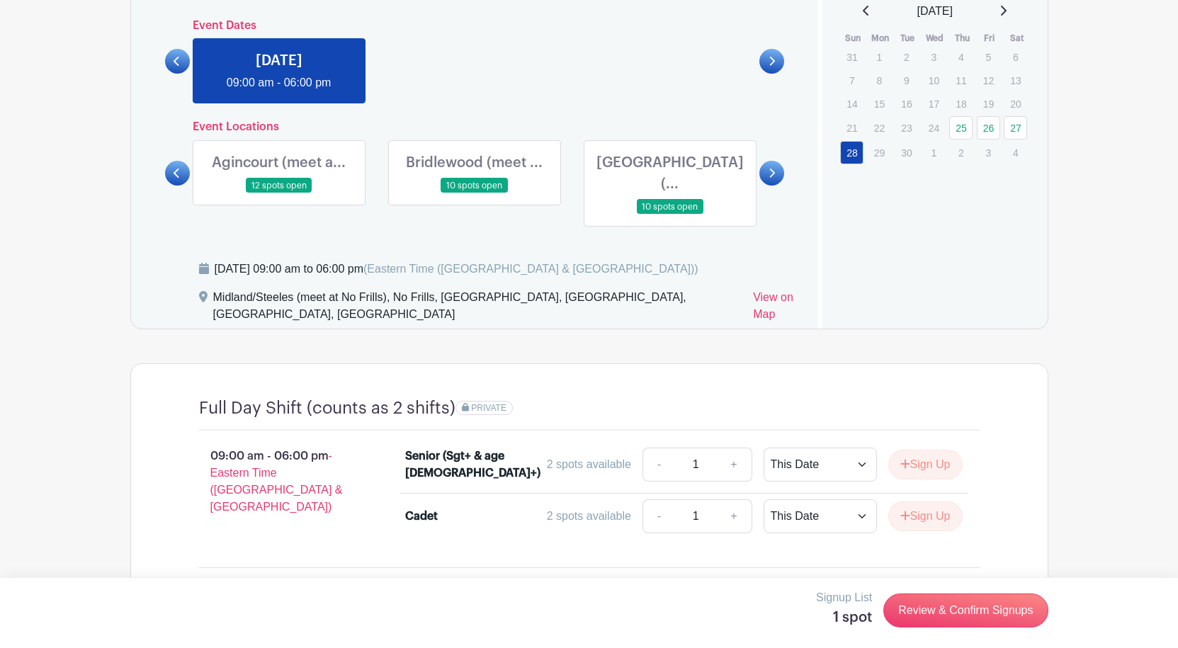
scroll to position [779, 0]
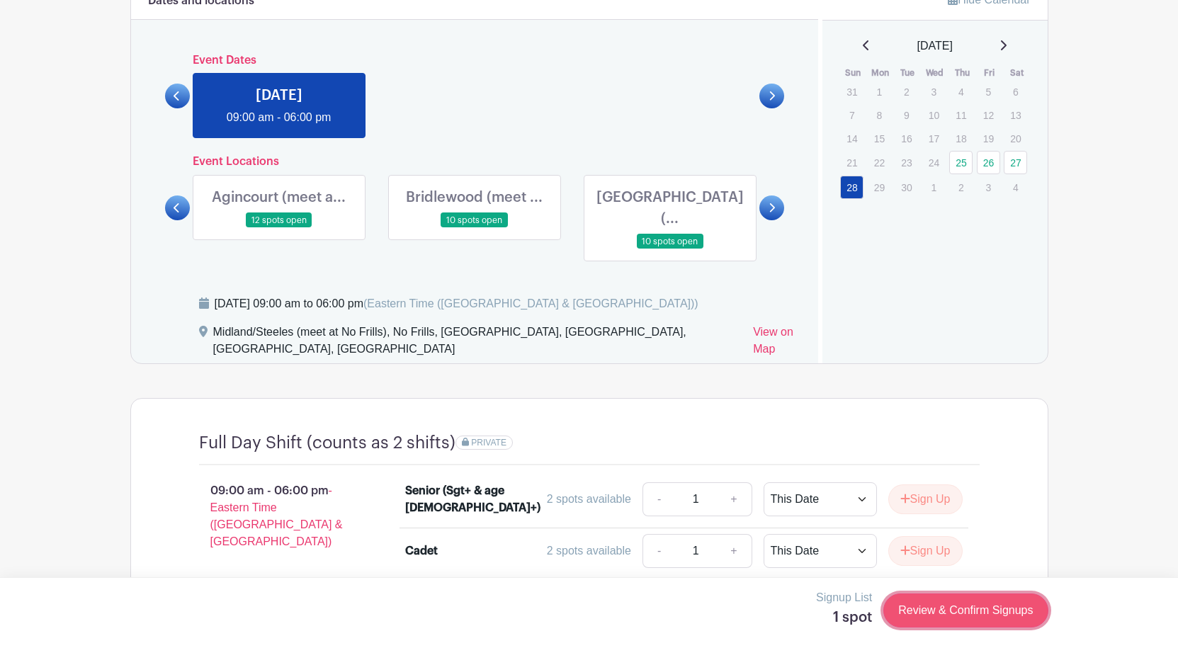
click at [907, 597] on link "Review & Confirm Signups" at bounding box center [966, 611] width 164 height 34
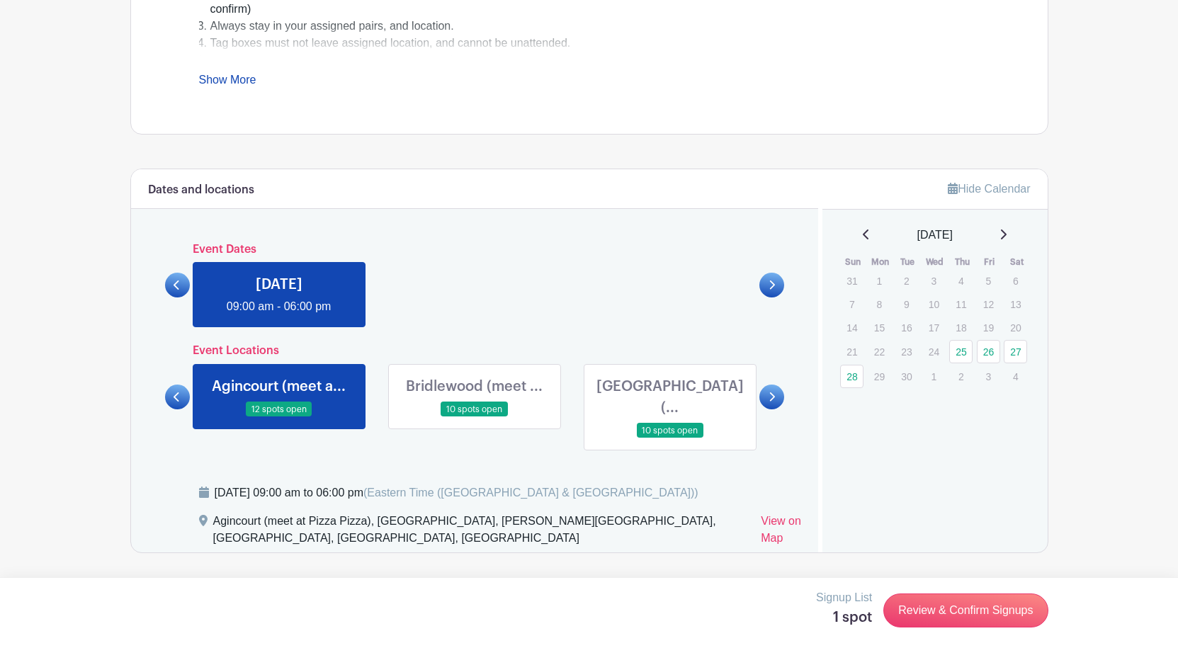
scroll to position [638, 0]
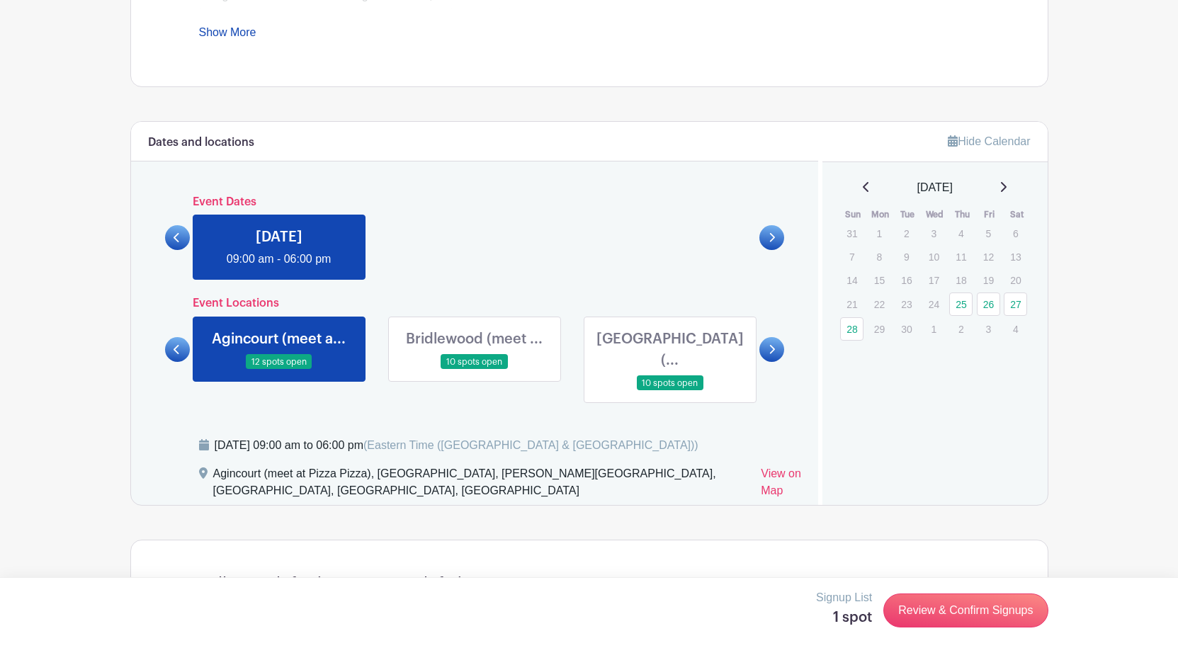
click at [176, 344] on icon at bounding box center [177, 349] width 6 height 11
click at [777, 341] on link at bounding box center [772, 349] width 25 height 25
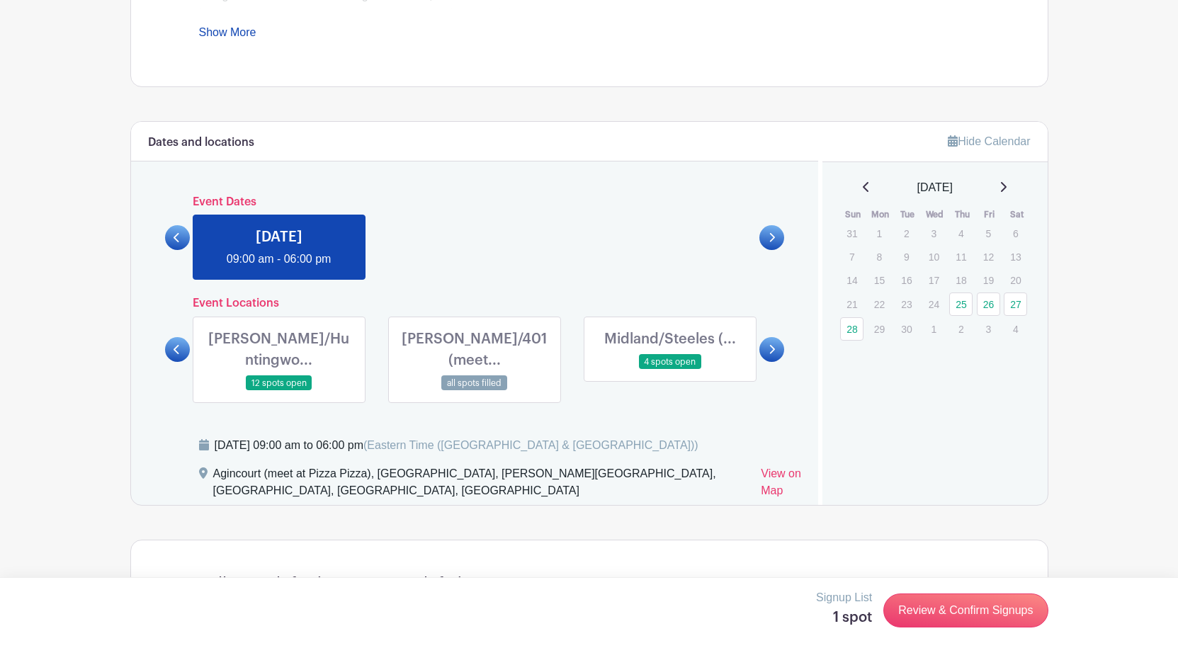
click at [777, 341] on link at bounding box center [772, 349] width 25 height 25
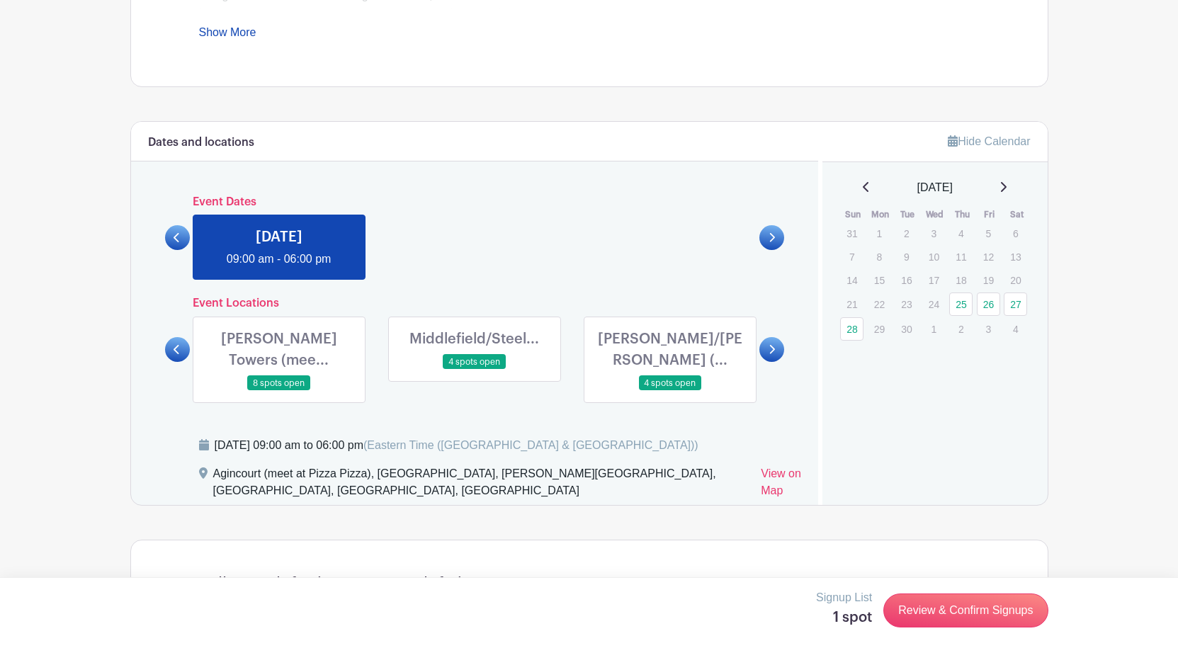
click at [183, 242] on link at bounding box center [177, 237] width 25 height 25
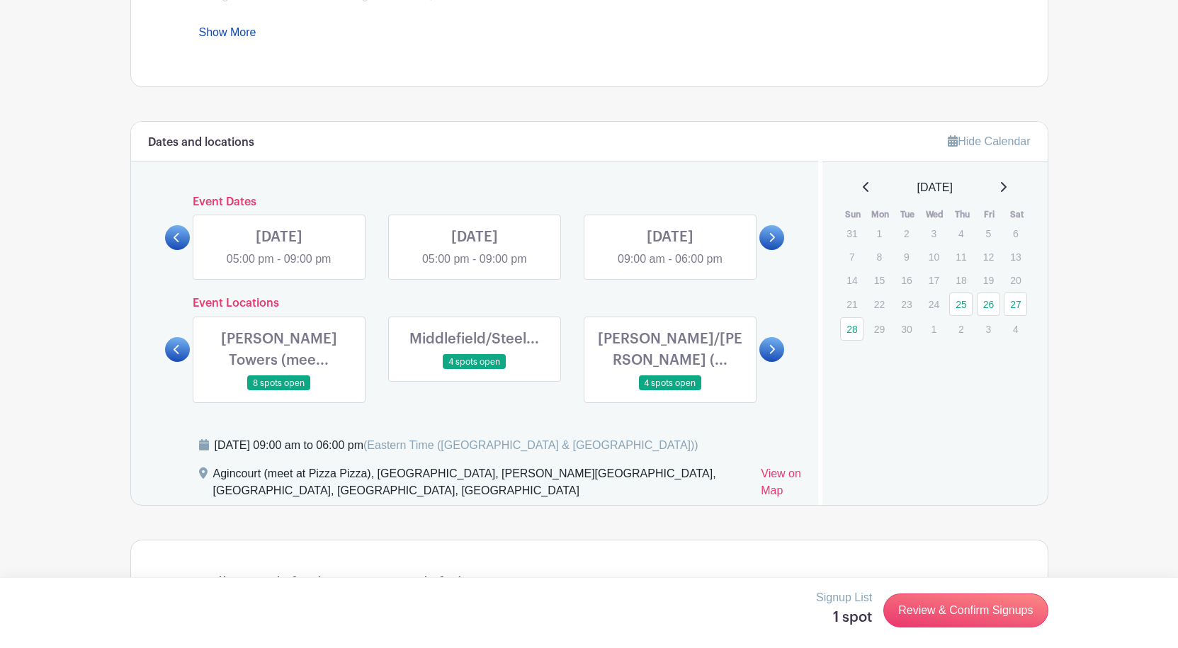
click at [670, 268] on link at bounding box center [670, 268] width 0 height 0
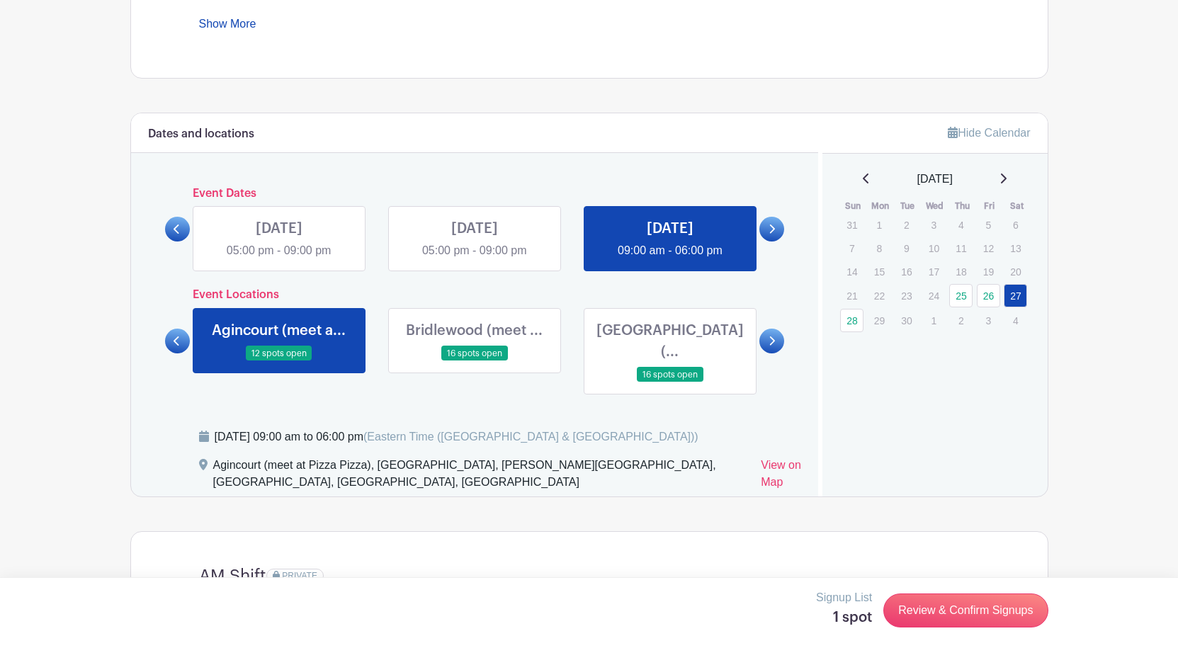
scroll to position [638, 0]
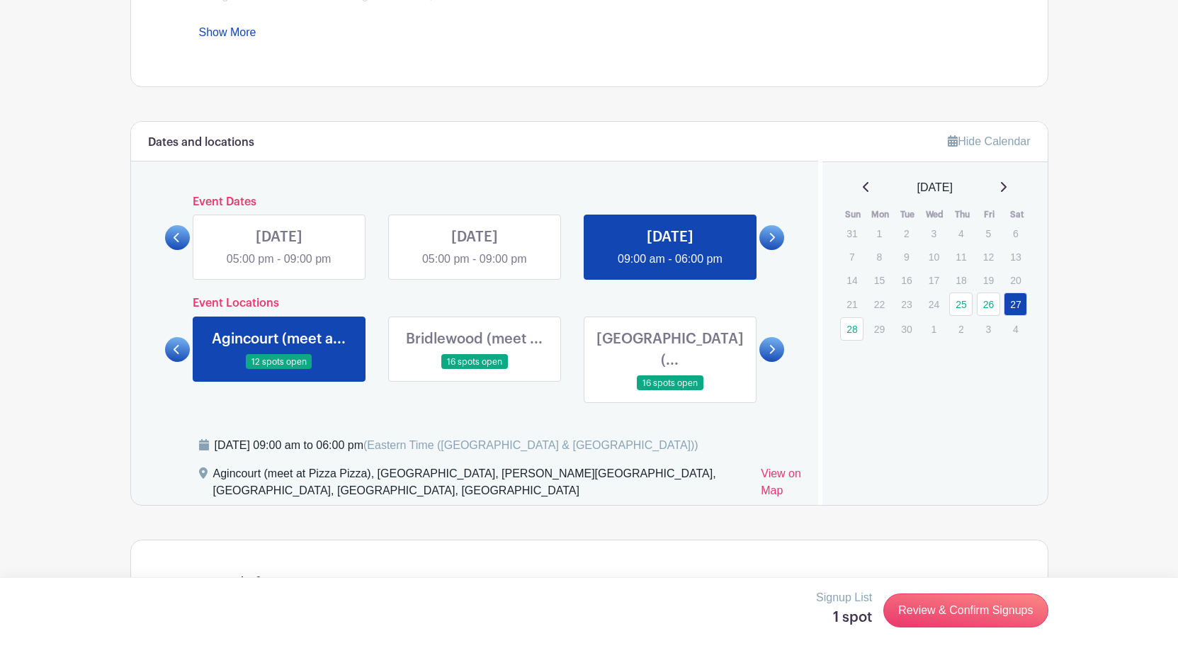
click at [765, 237] on link at bounding box center [772, 237] width 25 height 25
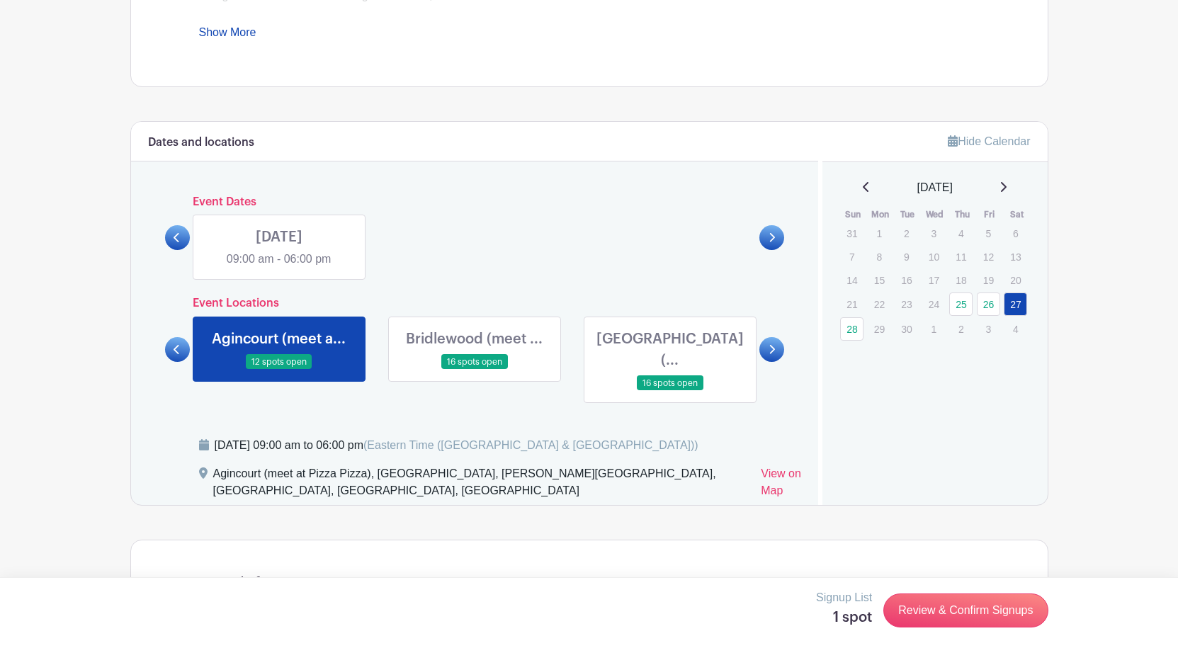
click at [279, 268] on link at bounding box center [279, 268] width 0 height 0
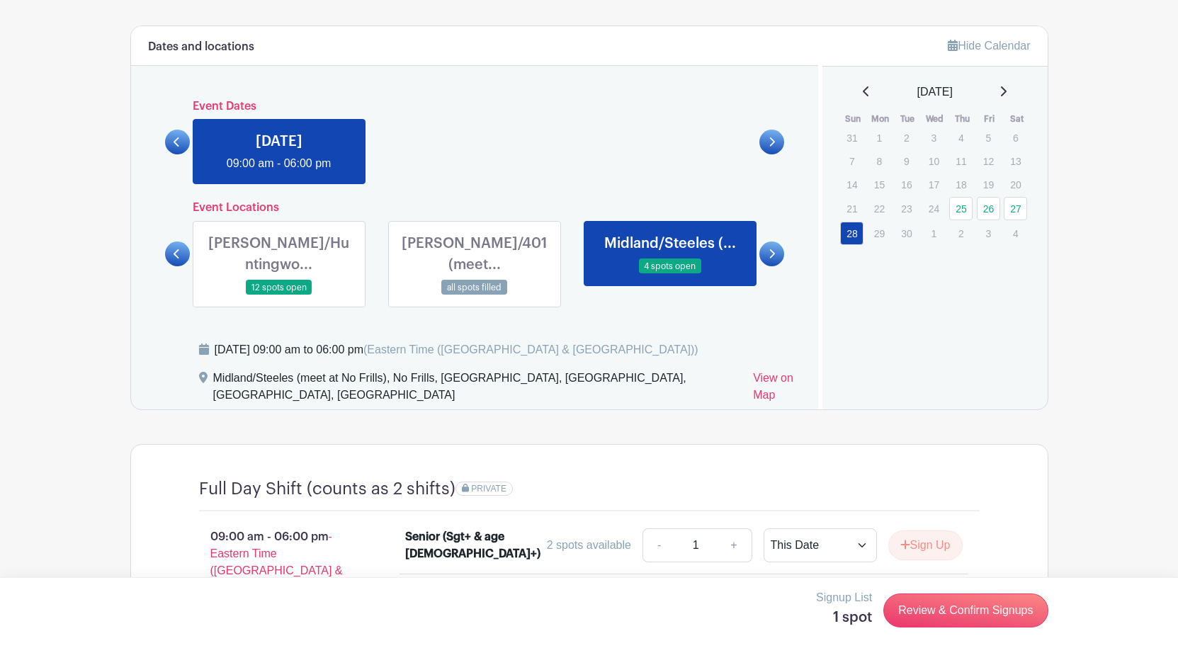
scroll to position [718, 0]
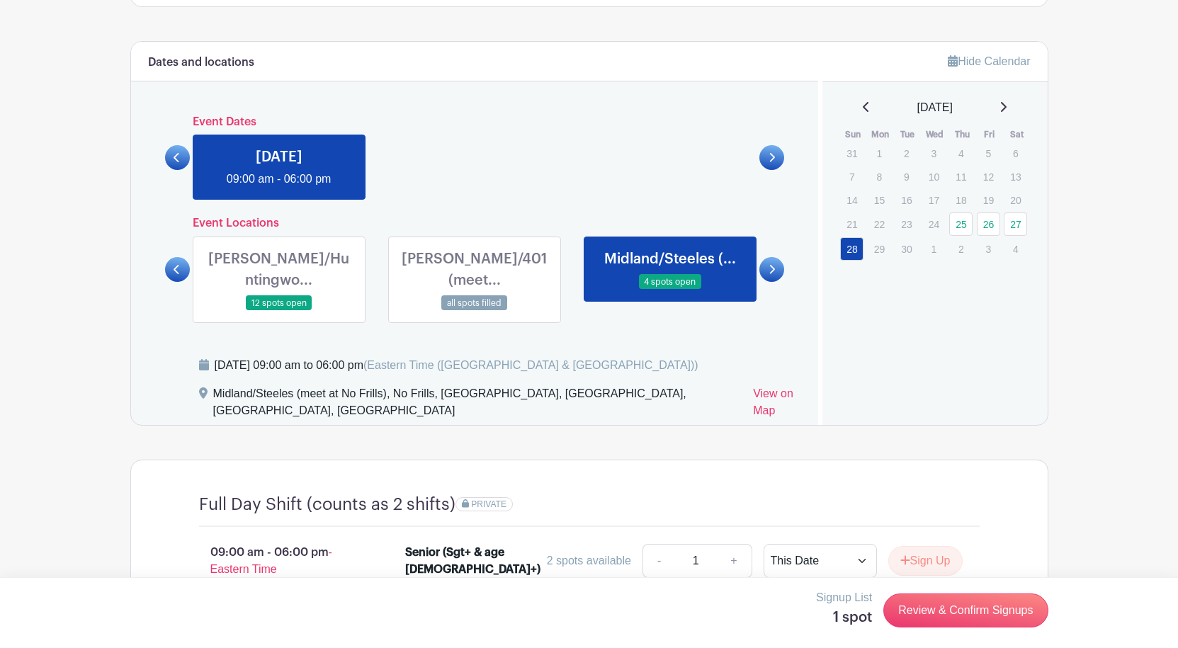
click at [187, 257] on link at bounding box center [177, 269] width 25 height 25
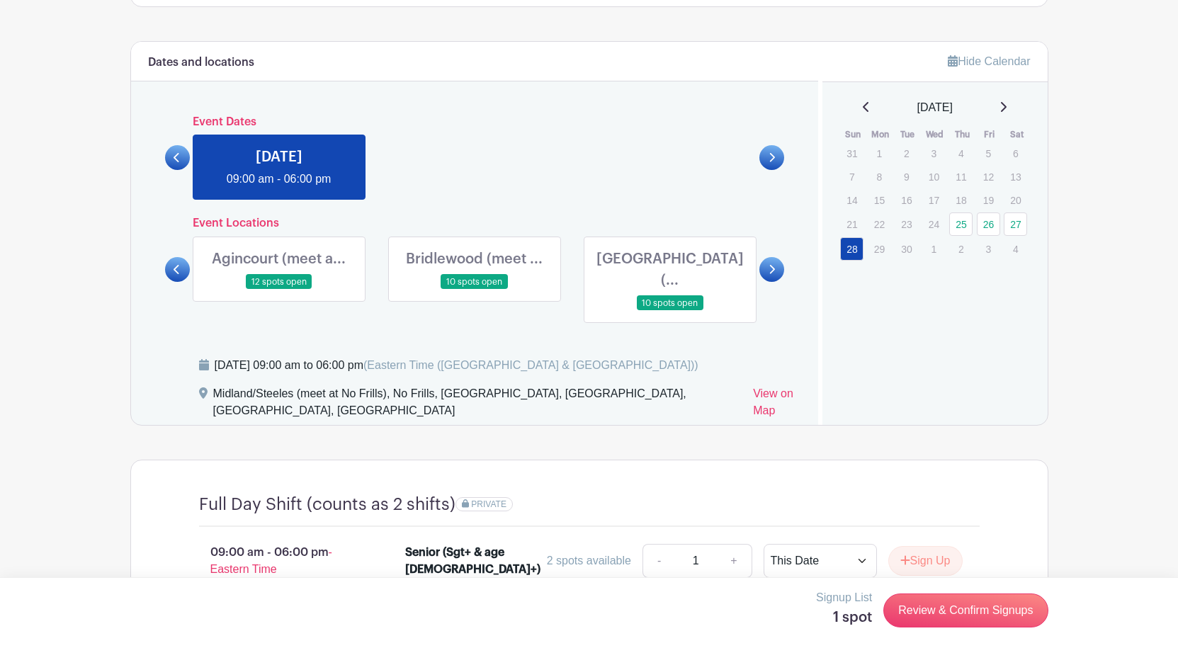
click at [187, 257] on link at bounding box center [177, 269] width 25 height 25
click at [279, 290] on link at bounding box center [279, 290] width 0 height 0
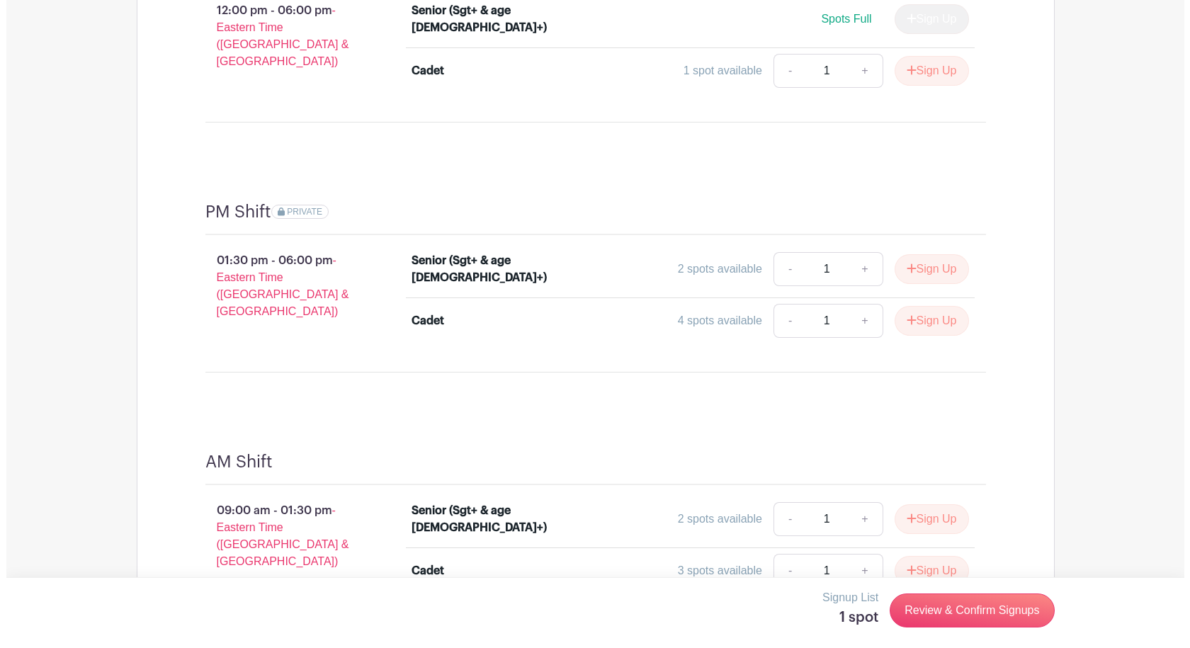
scroll to position [1285, 0]
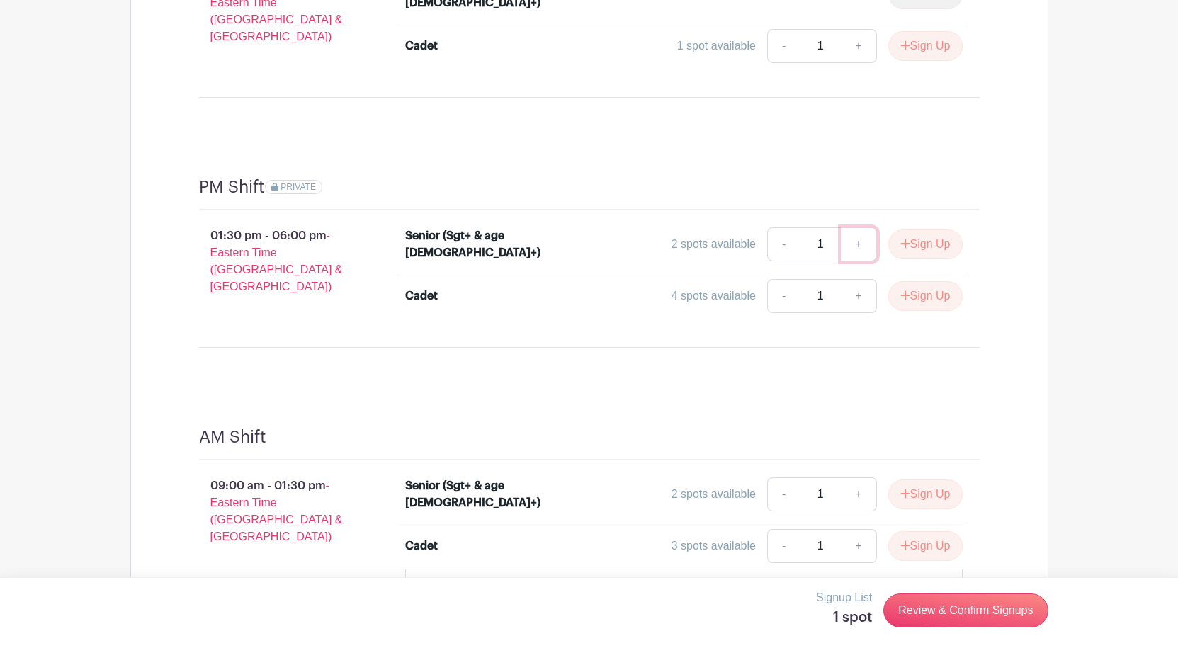
click at [856, 227] on link "+" at bounding box center [858, 244] width 35 height 34
type input "2"
click at [939, 230] on button "Sign Up" at bounding box center [926, 245] width 74 height 30
click at [864, 478] on link "+" at bounding box center [858, 495] width 35 height 34
type input "2"
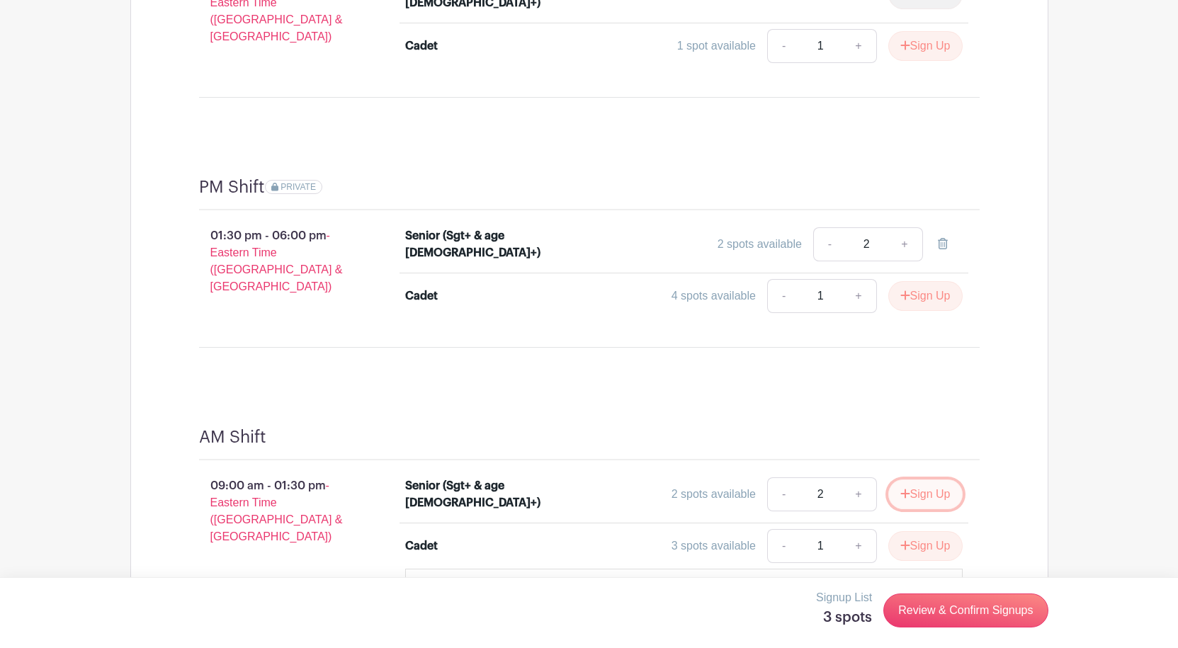
click at [927, 480] on button "Sign Up" at bounding box center [926, 495] width 74 height 30
click at [862, 607] on div "Signup List 5 spots" at bounding box center [844, 608] width 56 height 37
click at [828, 478] on link "-" at bounding box center [829, 495] width 33 height 34
type input "1"
click at [827, 227] on link "-" at bounding box center [829, 244] width 33 height 34
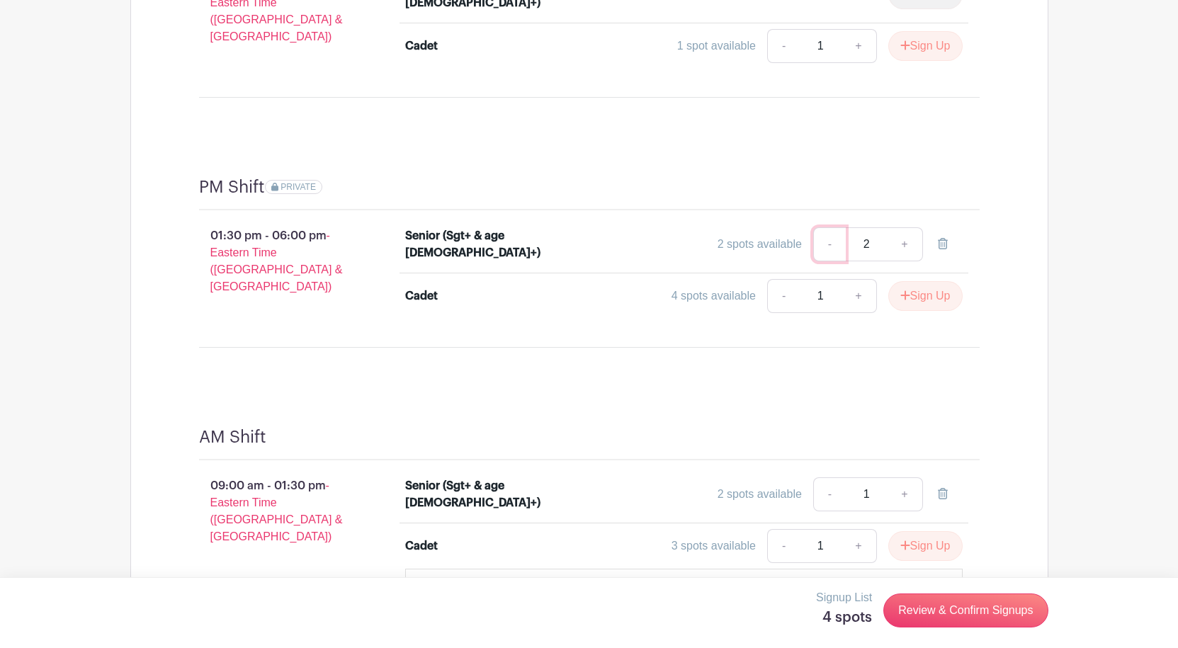
type input "1"
click at [1008, 393] on div "AM Shift 09:00 am - 01:30 pm - Eastern Time (US & Canada) Senior (Sgt+ & age 16…" at bounding box center [589, 533] width 849 height 280
click at [923, 615] on link "Review & Confirm Signups" at bounding box center [966, 611] width 164 height 34
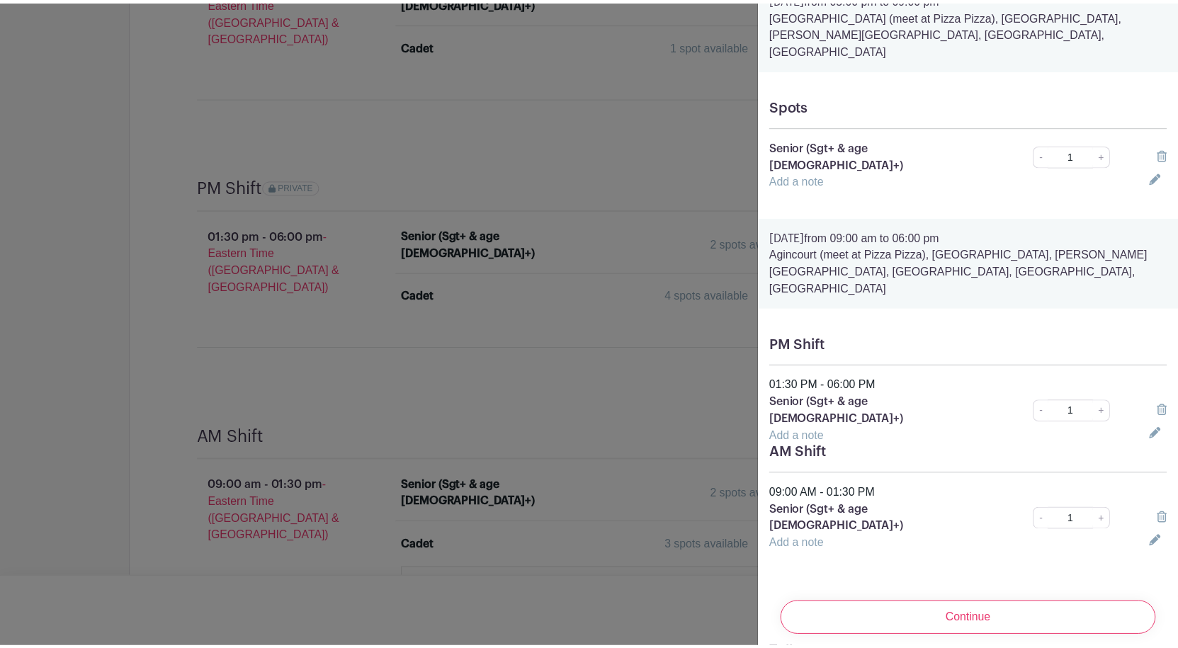
scroll to position [0, 0]
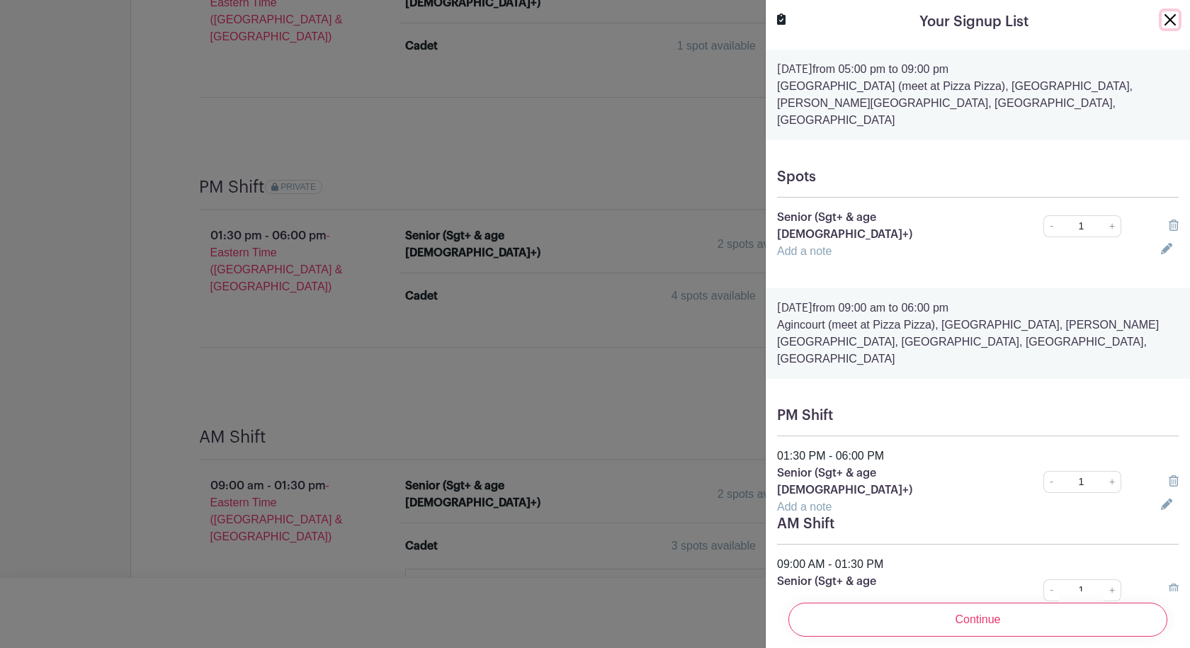
click at [1162, 26] on button "Close" at bounding box center [1170, 19] width 17 height 17
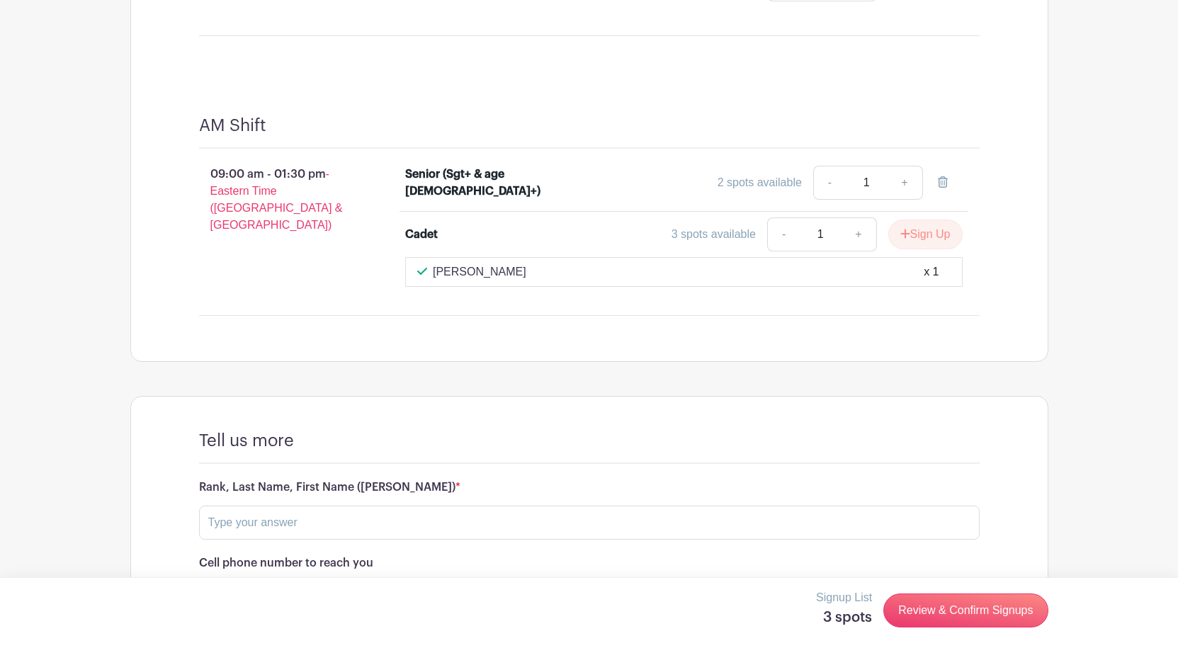
scroll to position [1743, 0]
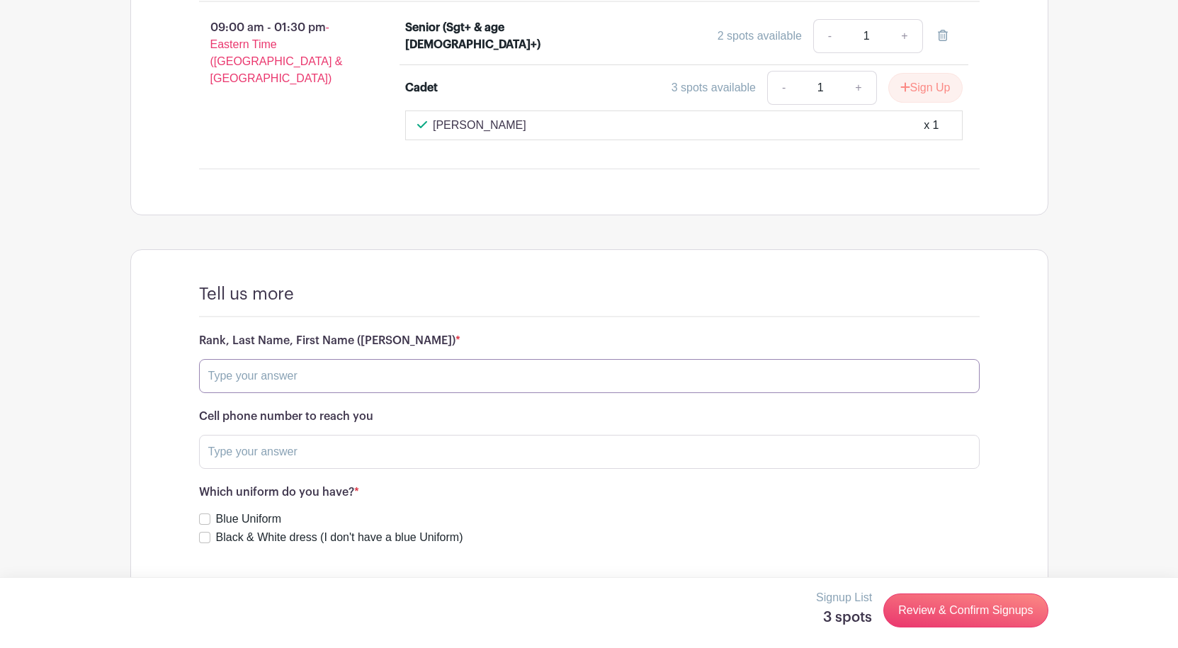
click at [396, 359] on input "text" at bounding box center [589, 376] width 781 height 34
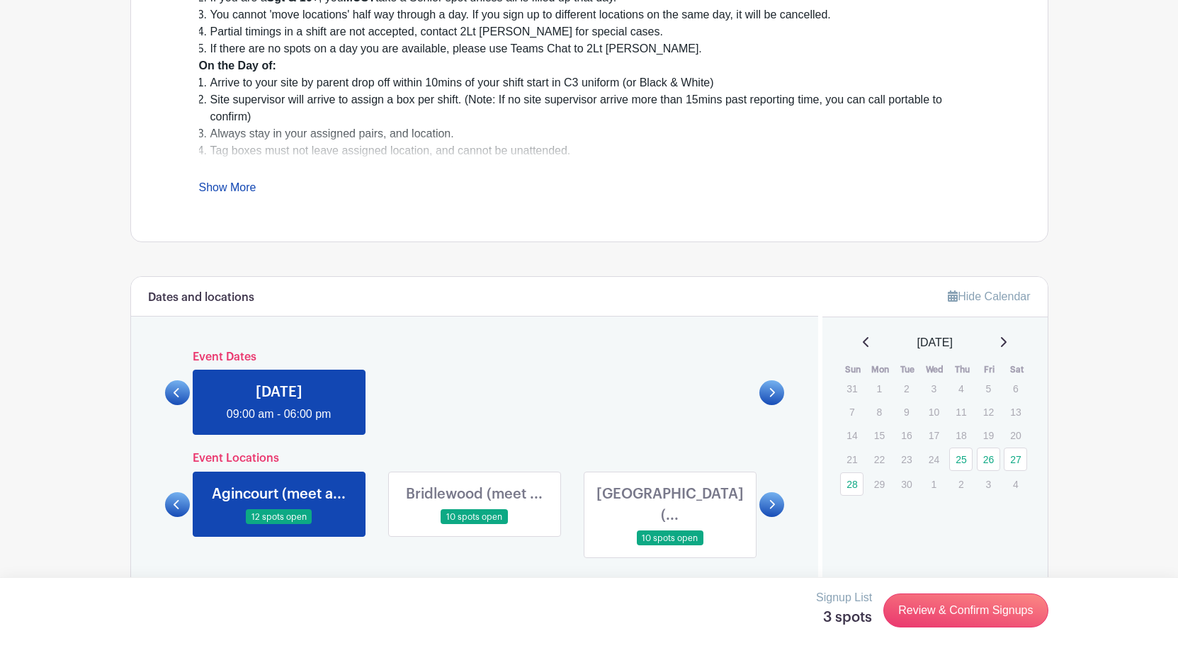
scroll to position [680, 0]
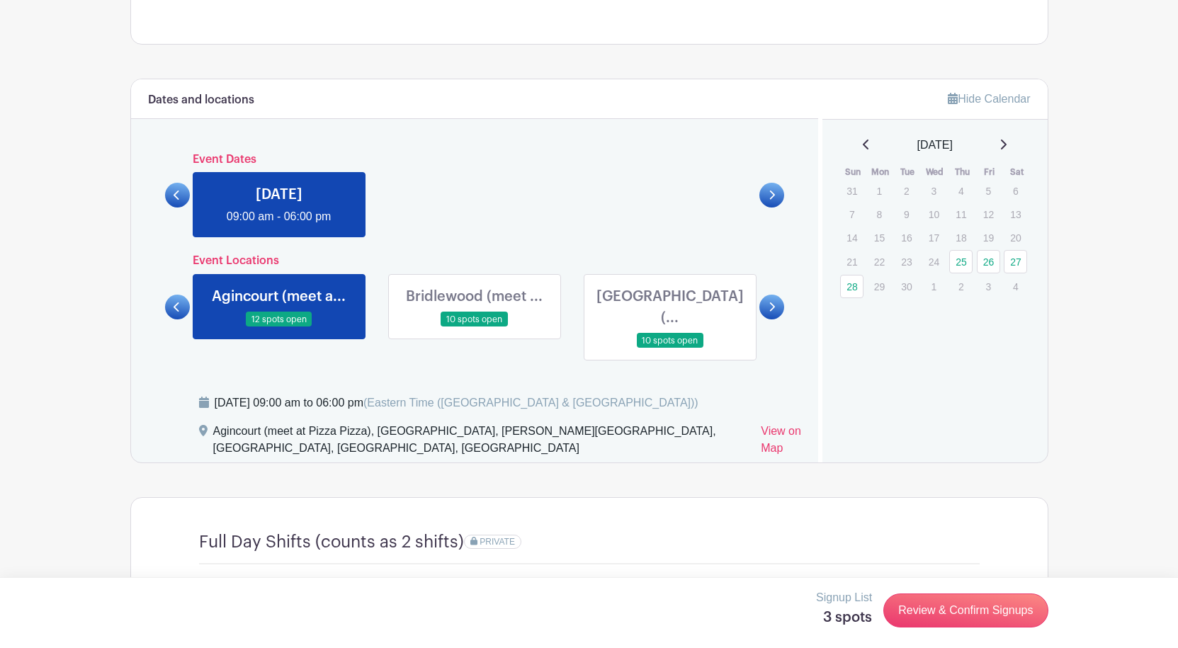
click at [186, 200] on link at bounding box center [177, 195] width 25 height 25
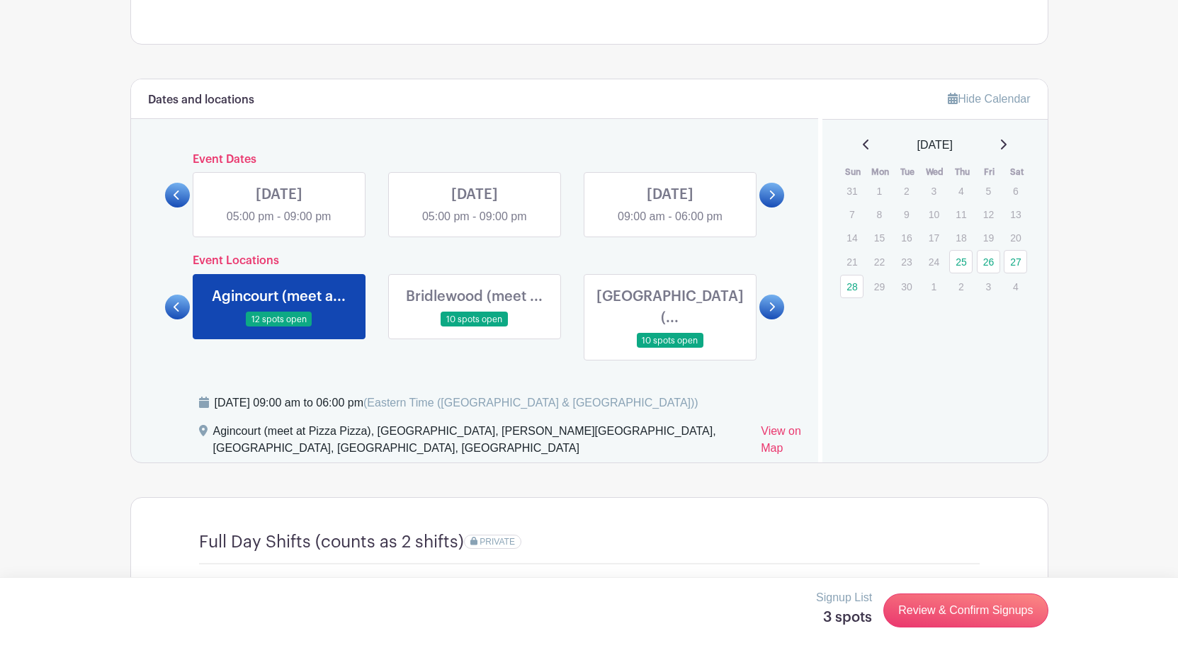
click at [670, 225] on link at bounding box center [670, 225] width 0 height 0
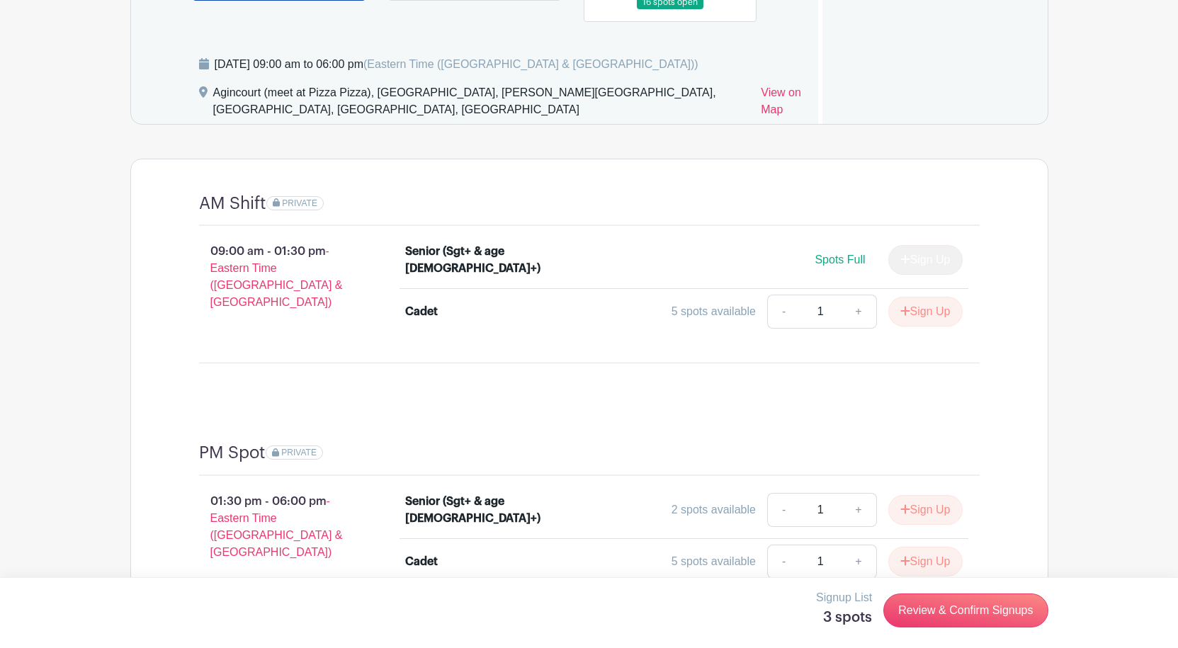
scroll to position [1176, 0]
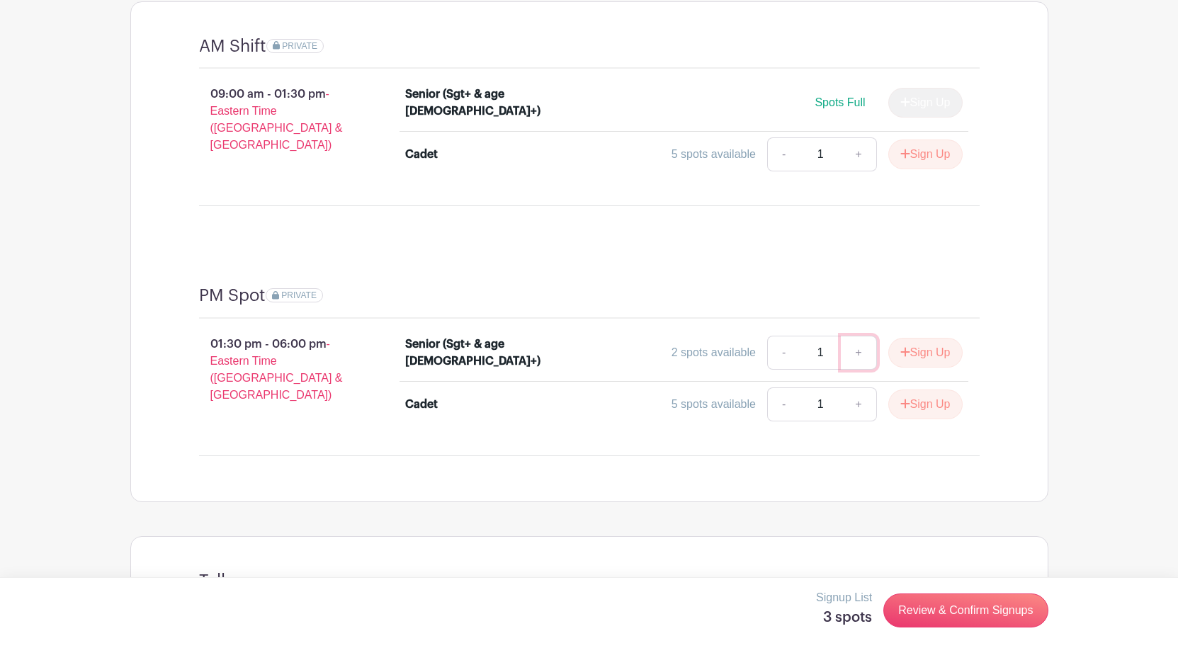
click at [855, 336] on link "+" at bounding box center [858, 353] width 35 height 34
click at [772, 336] on link "-" at bounding box center [783, 353] width 33 height 34
type input "1"
click at [908, 338] on button "Sign Up" at bounding box center [926, 353] width 74 height 30
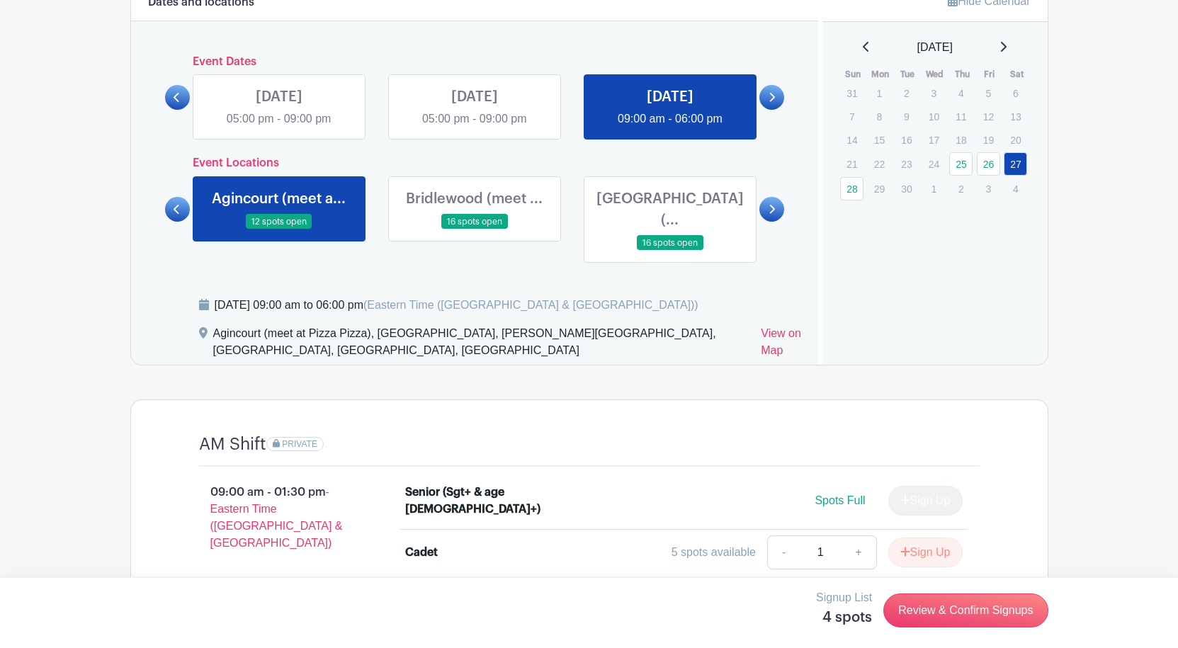
scroll to position [609, 0]
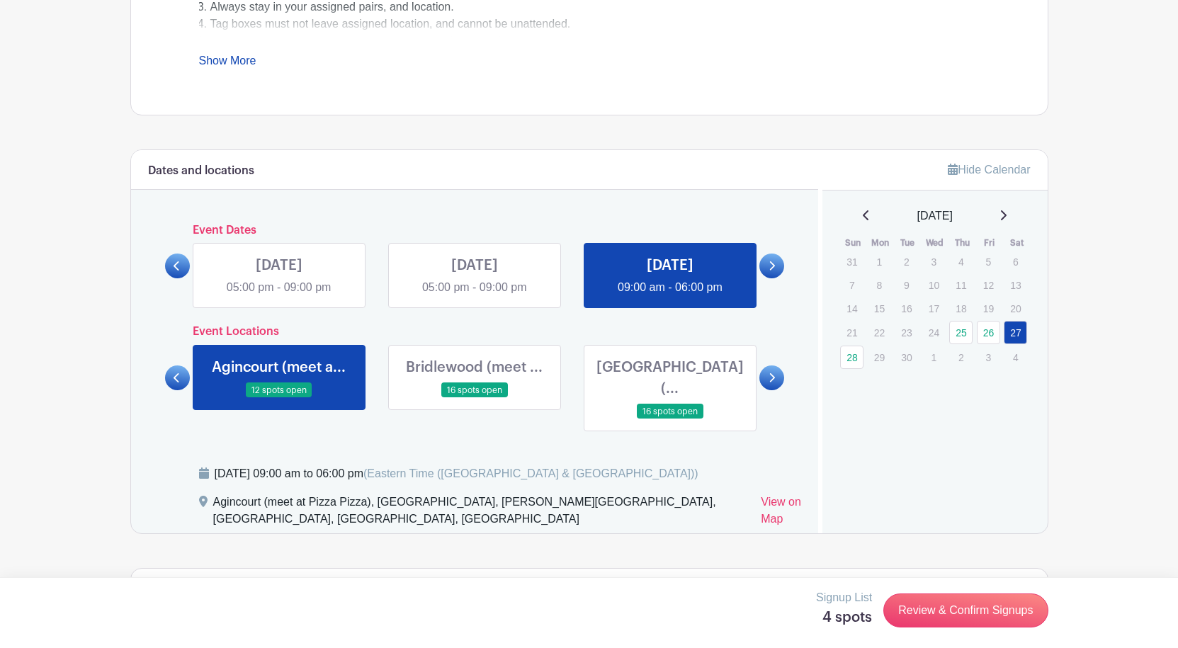
click at [475, 296] on link at bounding box center [475, 296] width 0 height 0
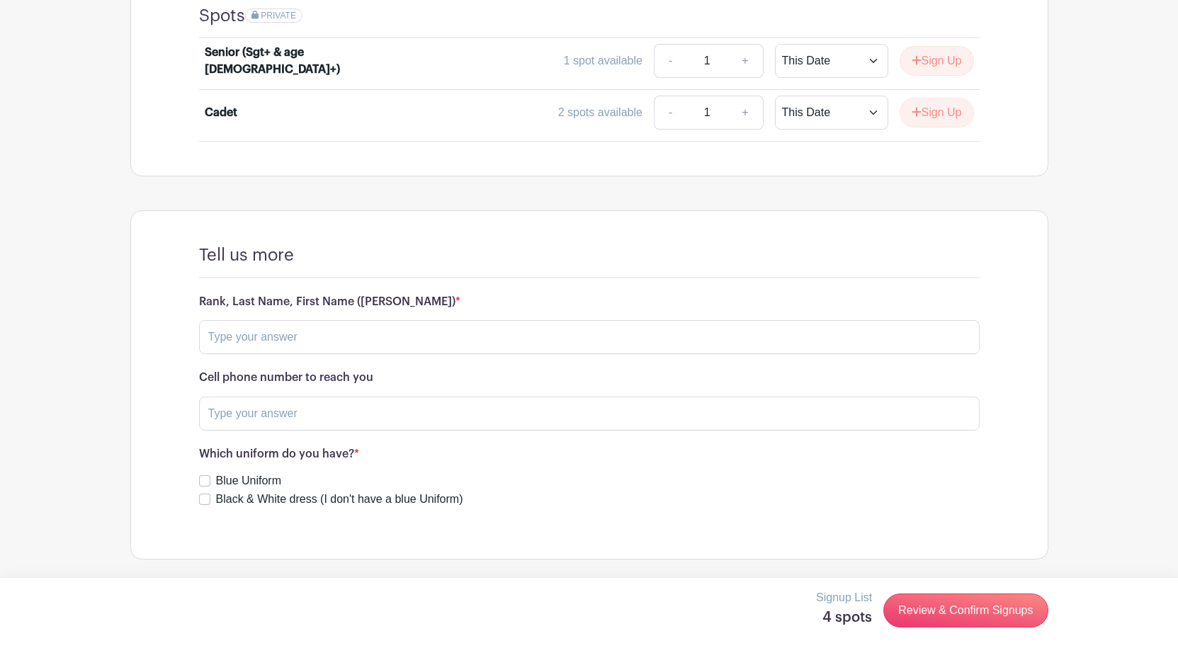
scroll to position [1207, 0]
drag, startPoint x: 351, startPoint y: 315, endPoint x: 352, endPoint y: 323, distance: 7.8
click at [351, 315] on div "Rank, Last Name, First Name (FCpl Lee, David) *" at bounding box center [589, 324] width 781 height 59
click at [354, 330] on input "text" at bounding box center [589, 337] width 781 height 34
type input "Sgt.Pathan, Aamir Khan"
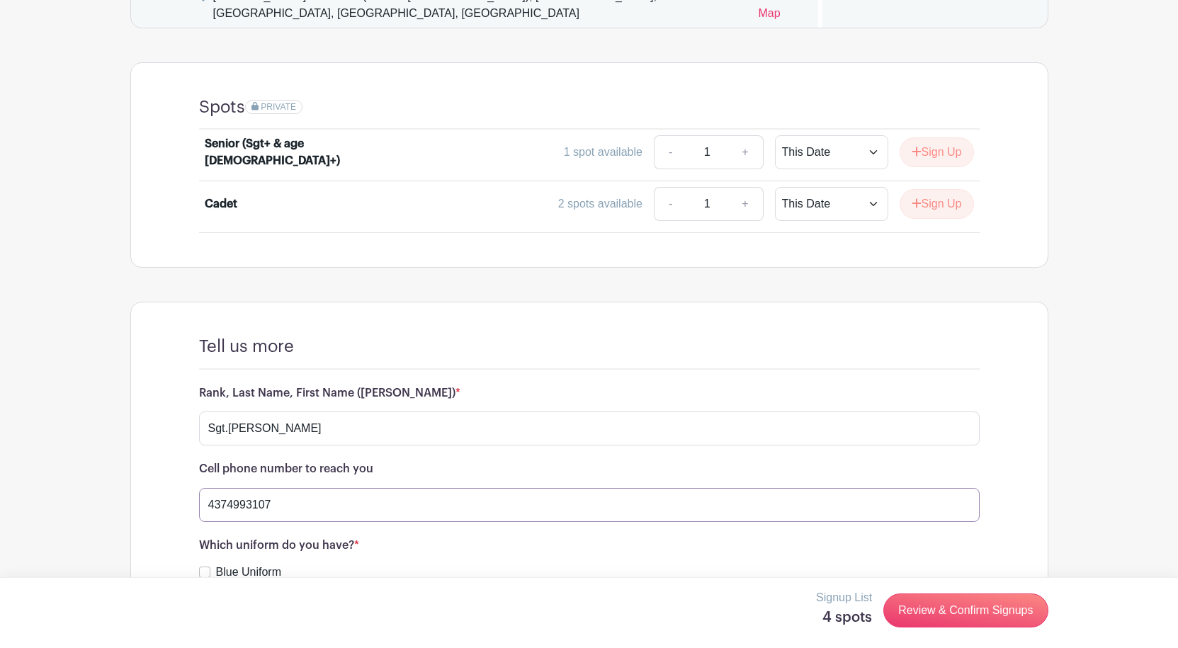
scroll to position [1248, 0]
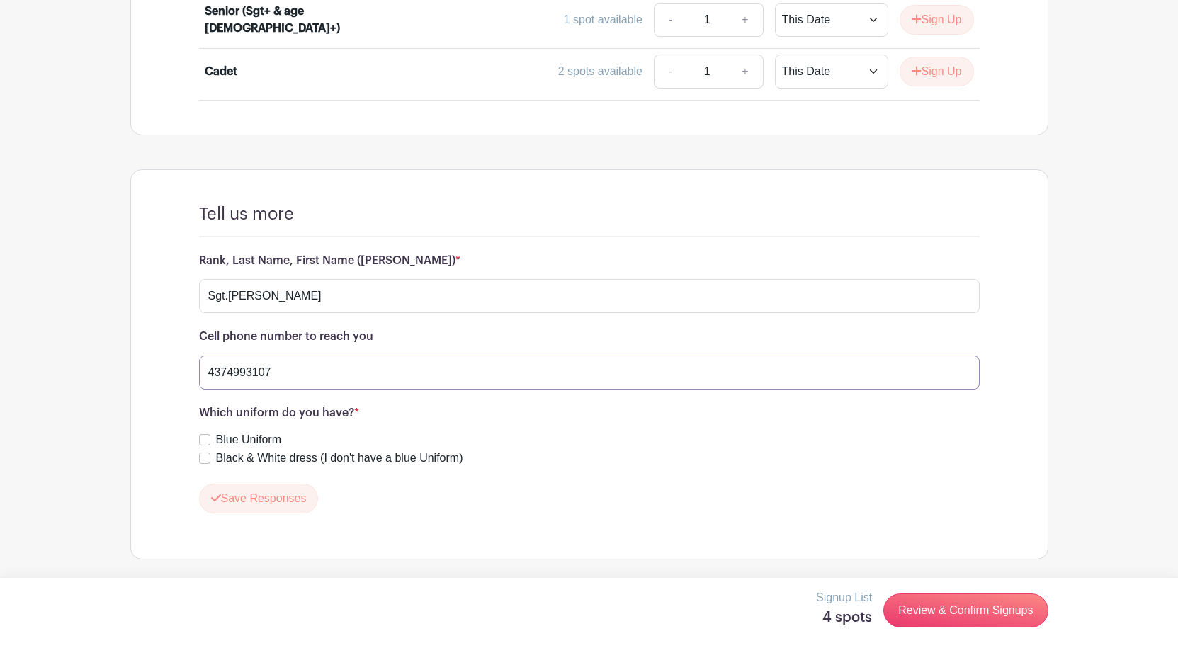
type input "4374993107"
drag, startPoint x: 201, startPoint y: 439, endPoint x: 204, endPoint y: 446, distance: 7.6
click at [204, 446] on div "Blue Uniform" at bounding box center [589, 440] width 781 height 17
click at [204, 439] on input "Blue Uniform" at bounding box center [204, 439] width 11 height 11
checkbox input "true"
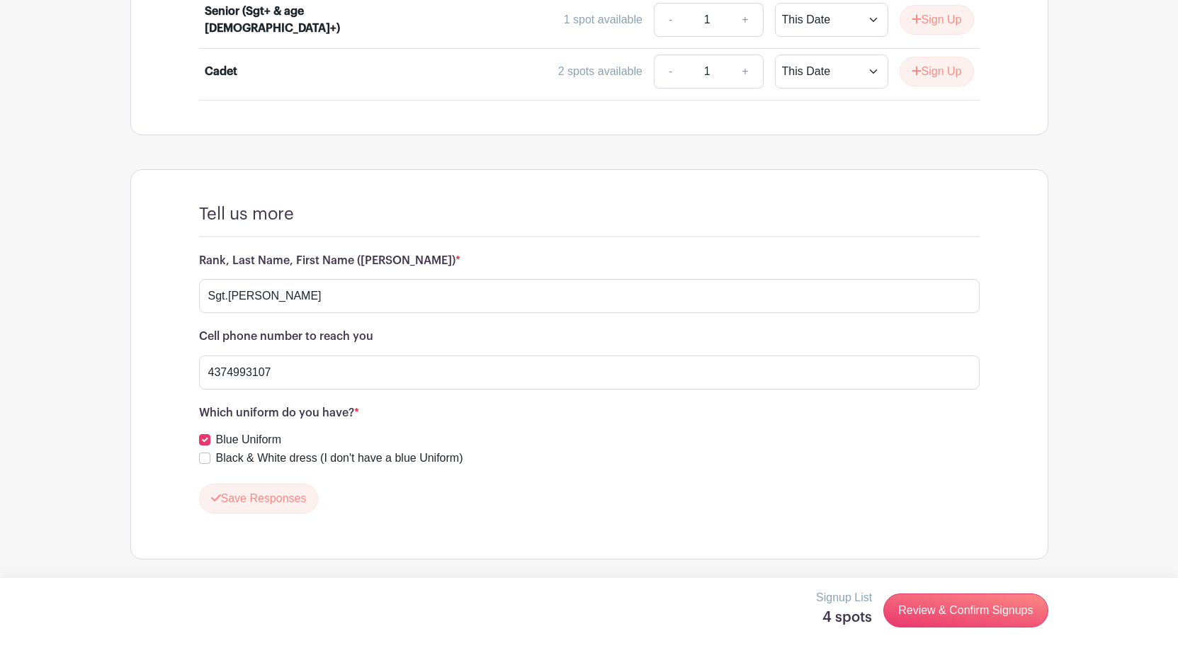
click at [429, 513] on div "Save Responses" at bounding box center [589, 499] width 781 height 30
click at [911, 596] on link "Review & Confirm Signups" at bounding box center [966, 611] width 164 height 34
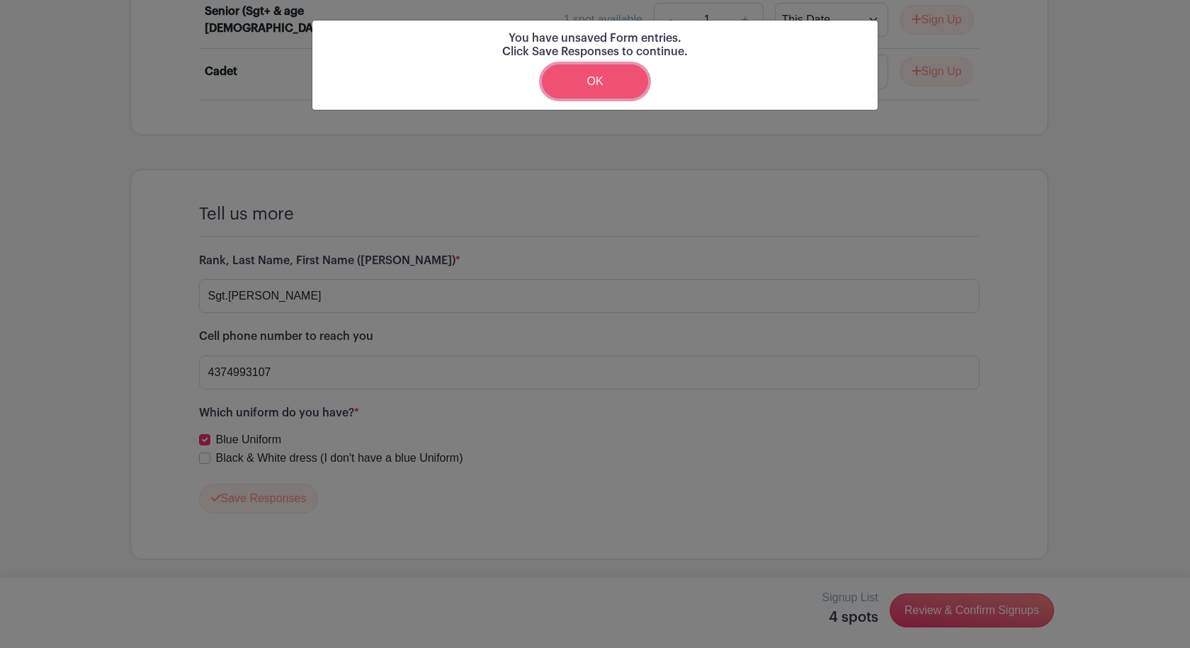
click at [564, 81] on link "OK" at bounding box center [595, 81] width 106 height 34
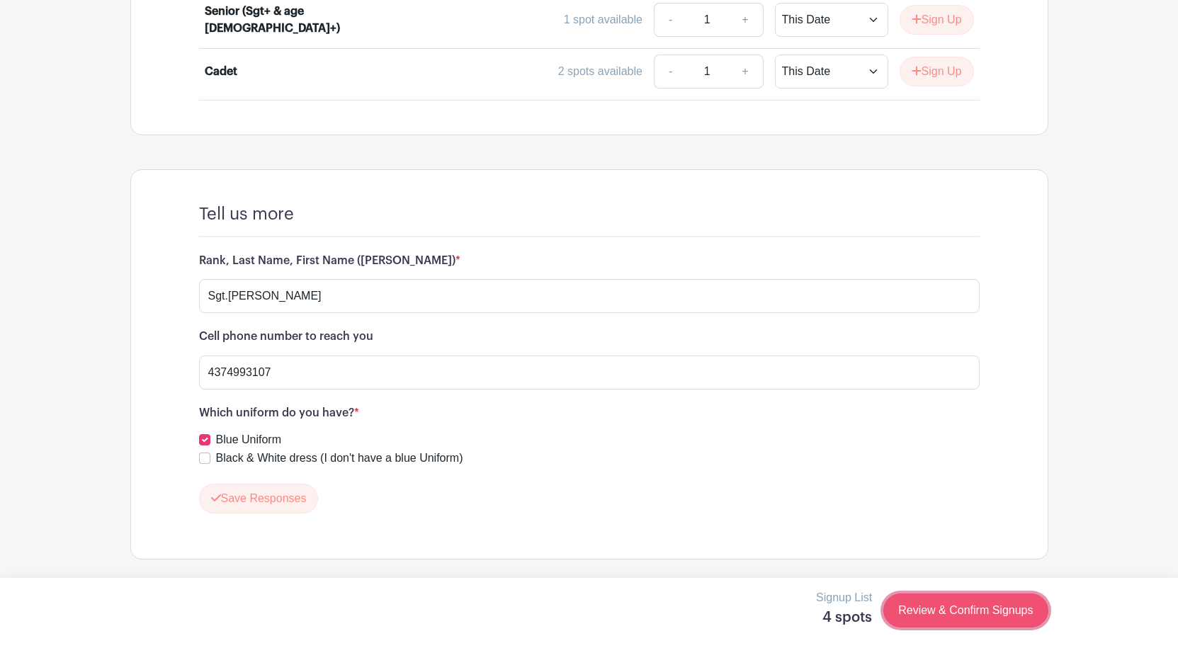
click at [1005, 611] on link "Review & Confirm Signups" at bounding box center [966, 611] width 164 height 34
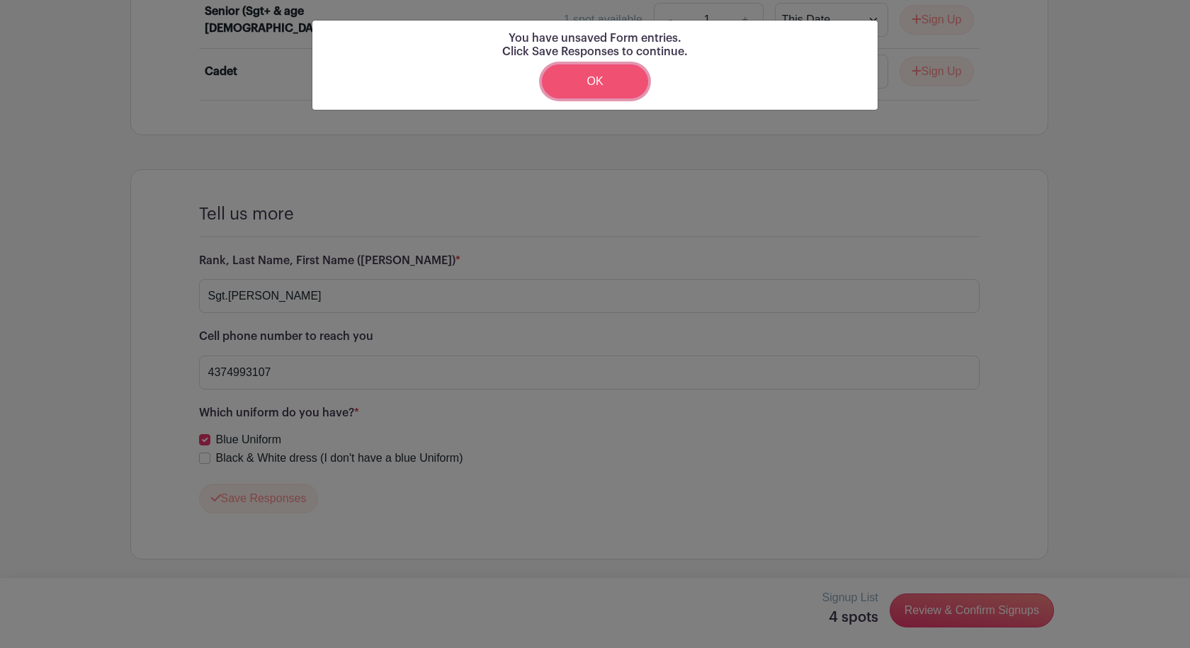
click at [622, 80] on link "OK" at bounding box center [595, 81] width 106 height 34
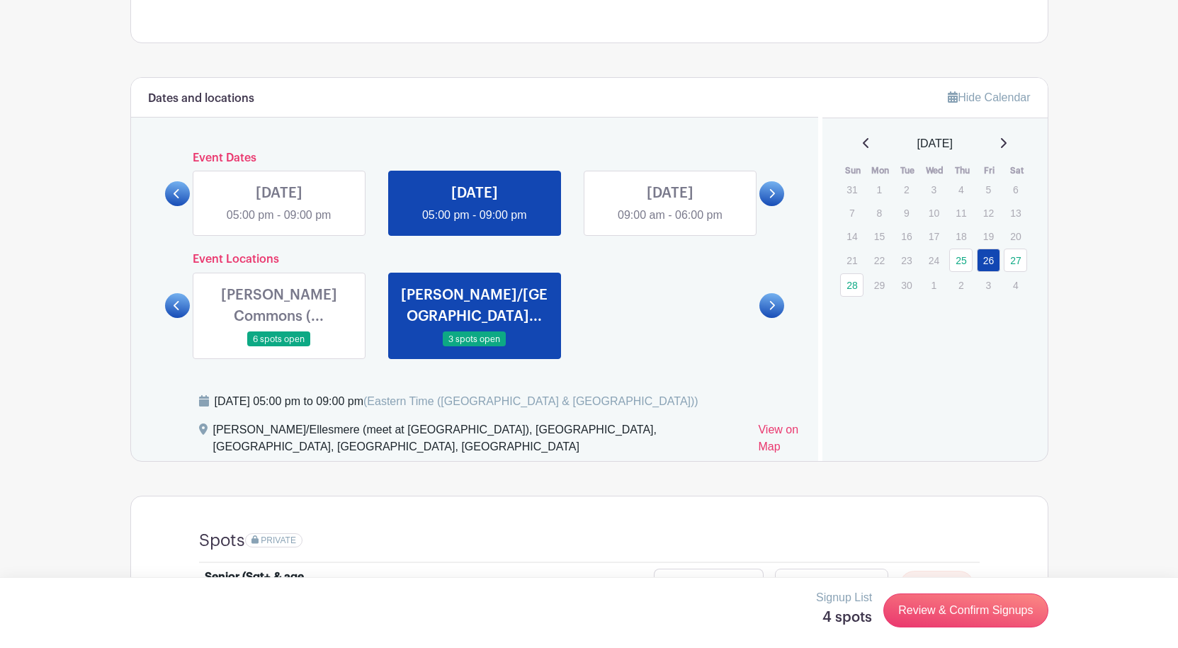
scroll to position [681, 0]
click at [188, 311] on link at bounding box center [177, 306] width 25 height 25
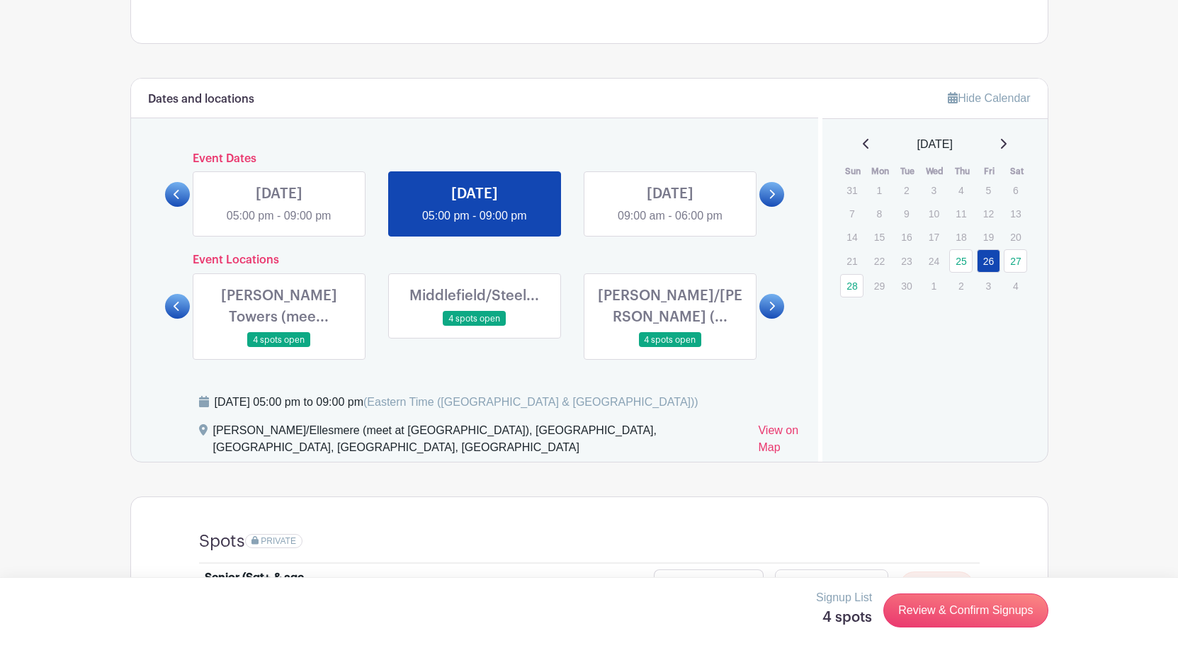
click at [184, 309] on div "Event Locations Agincourt Mall (m... 6 spots open Bridlewood (meet ... 7 spots …" at bounding box center [475, 307] width 620 height 106
click at [184, 310] on div "Event Locations Agincourt Mall (m... 6 spots open Bridlewood (meet ... 7 spots …" at bounding box center [475, 307] width 620 height 106
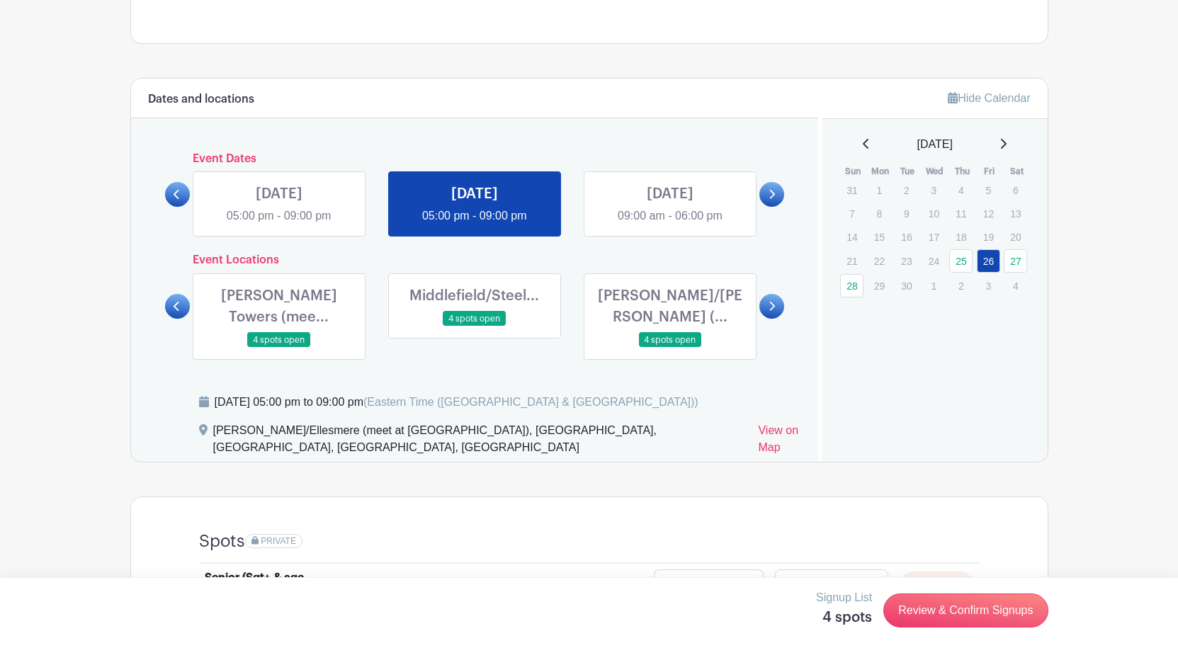
click at [179, 305] on link at bounding box center [177, 306] width 25 height 25
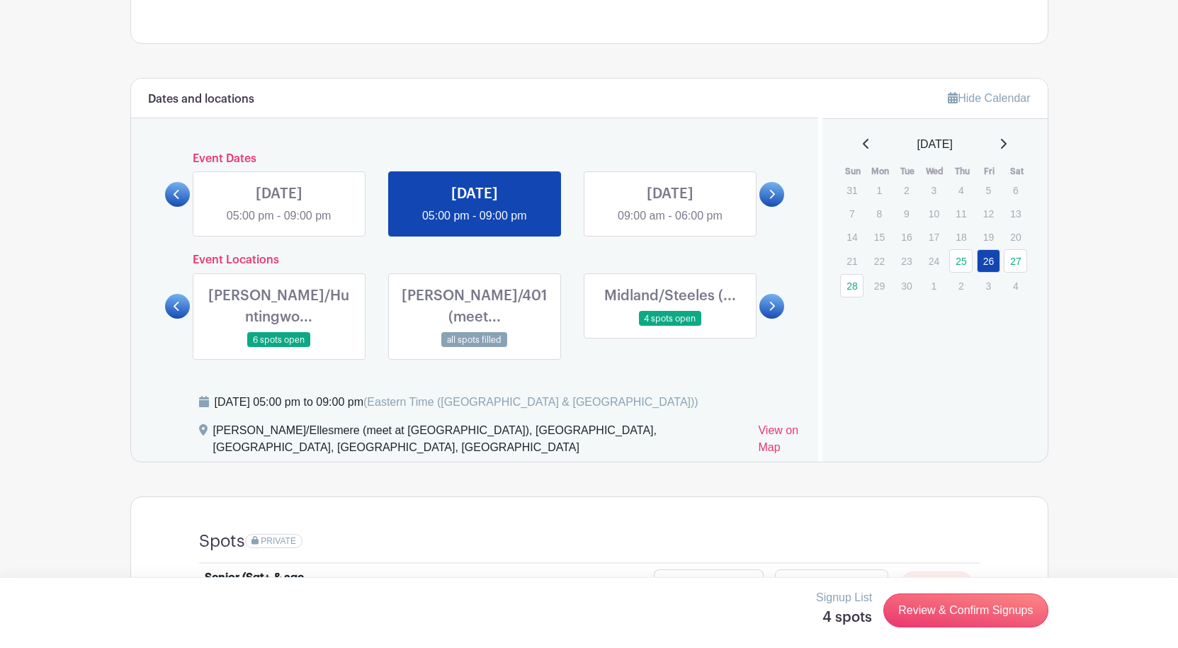
click at [179, 305] on link at bounding box center [177, 306] width 25 height 25
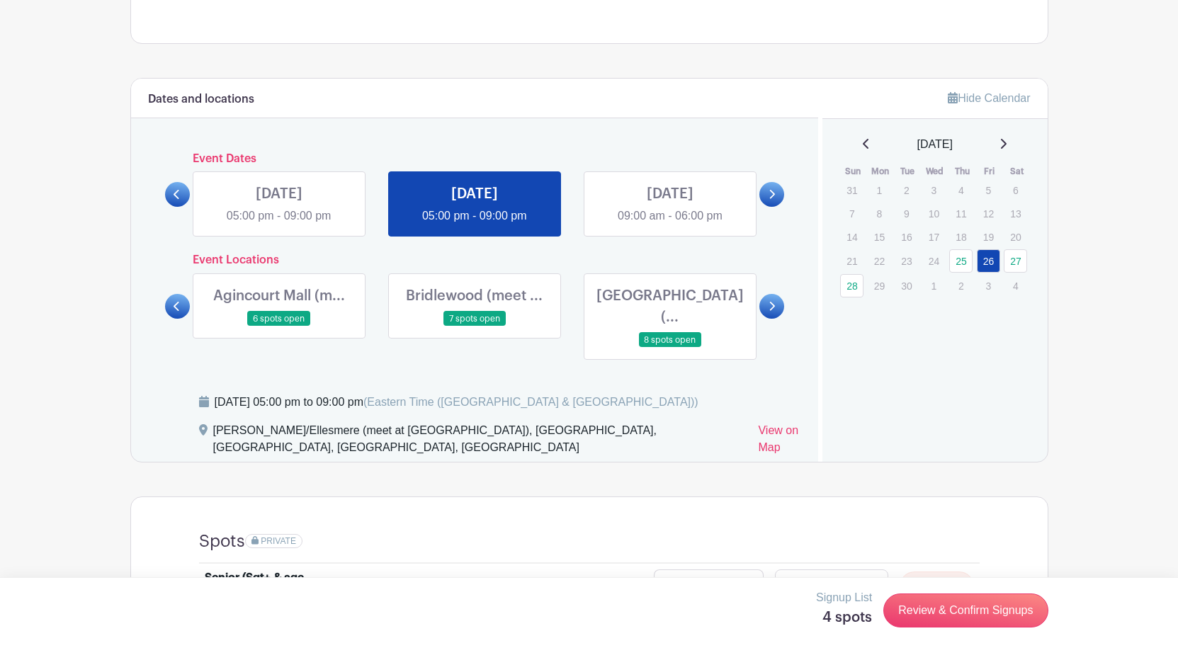
click at [279, 327] on link at bounding box center [279, 327] width 0 height 0
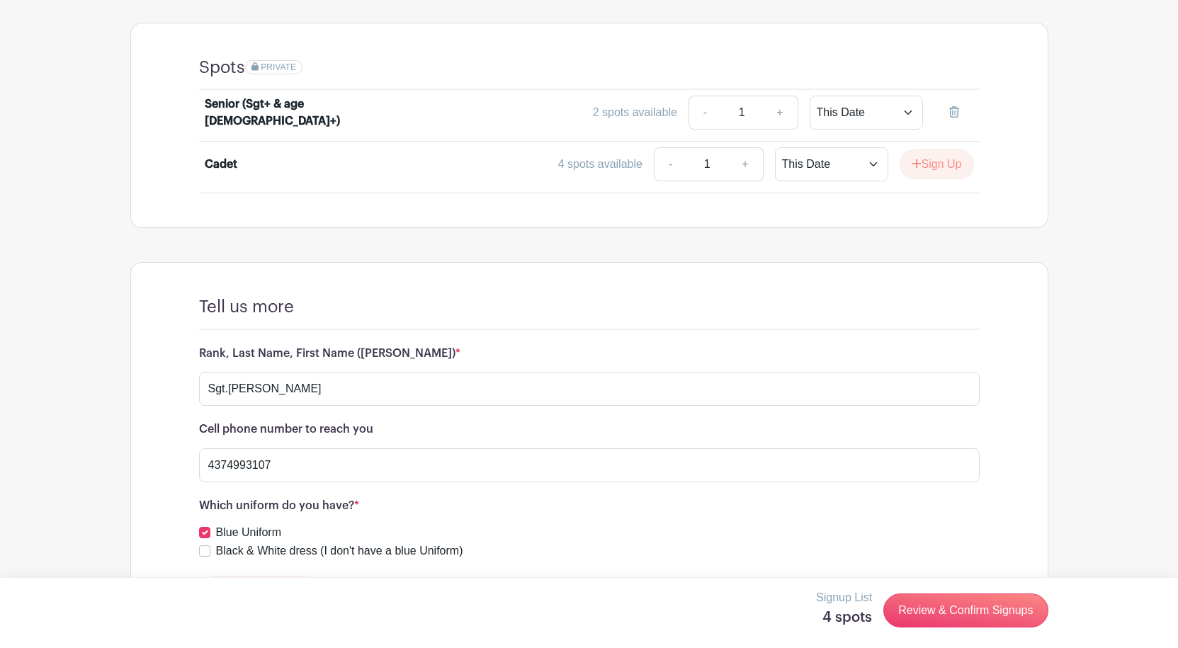
scroll to position [1227, 0]
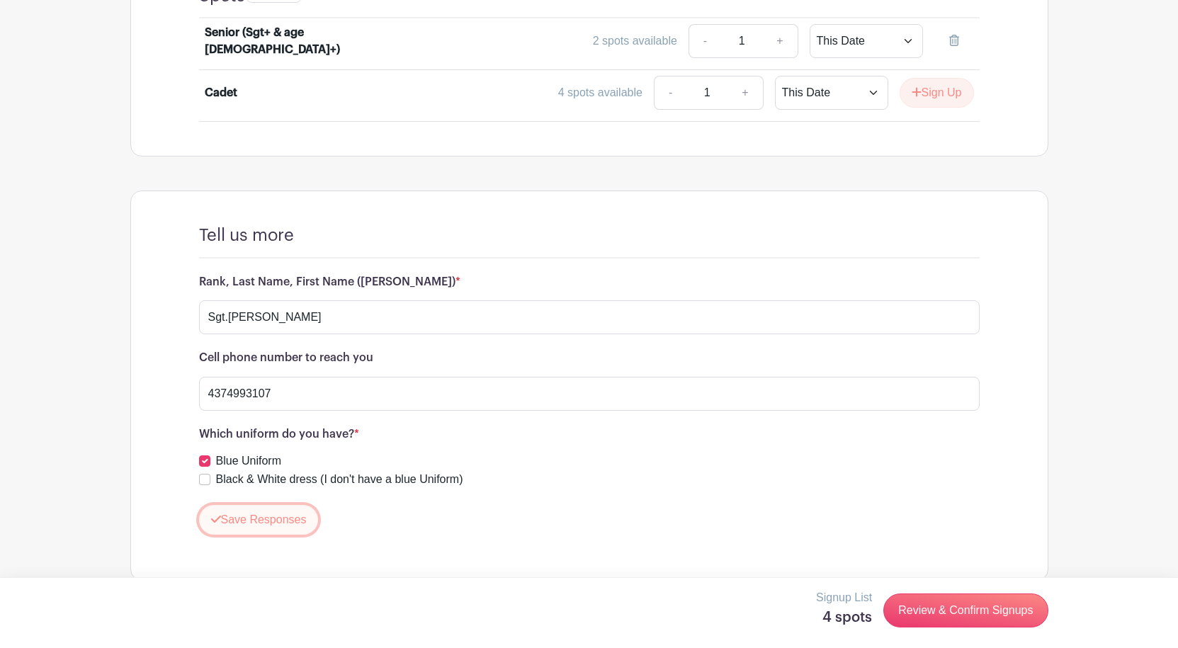
click at [288, 505] on button "Save Responses" at bounding box center [259, 520] width 120 height 30
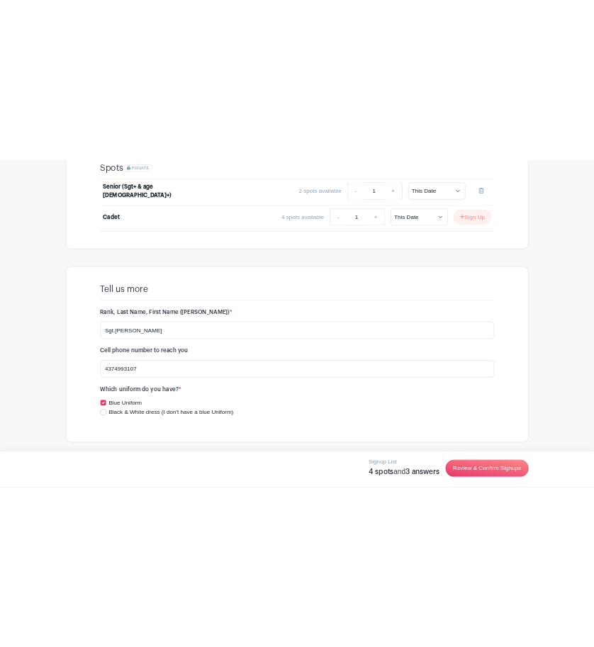
scroll to position [1185, 0]
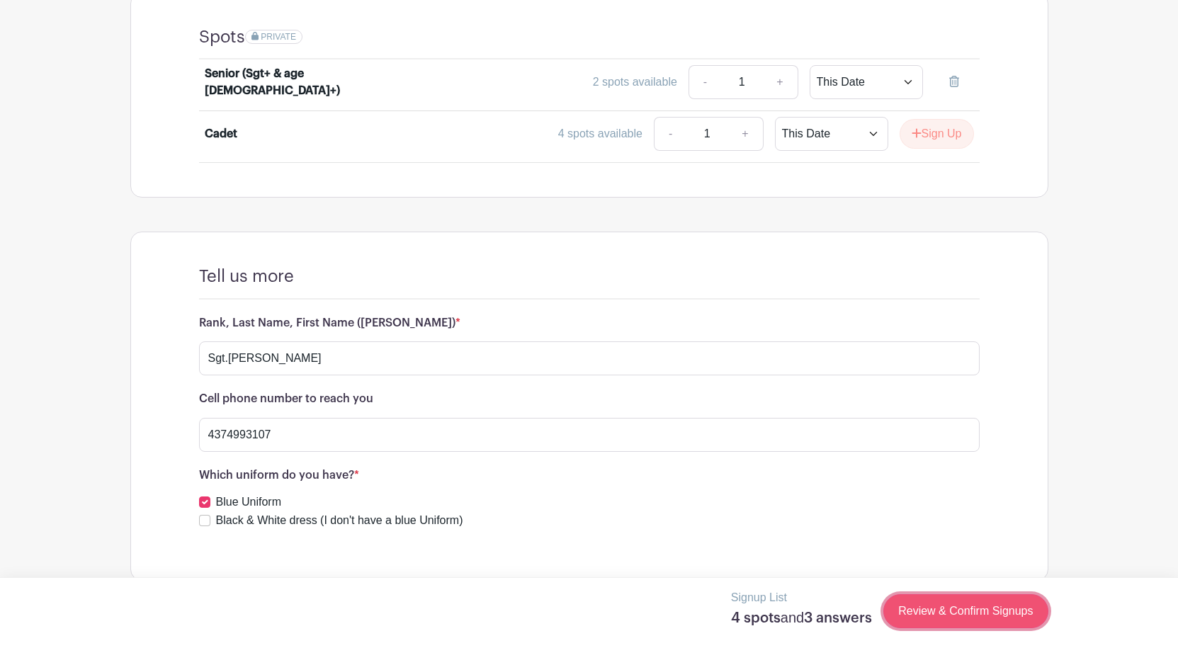
click at [955, 614] on link "Review & Confirm Signups" at bounding box center [966, 612] width 164 height 34
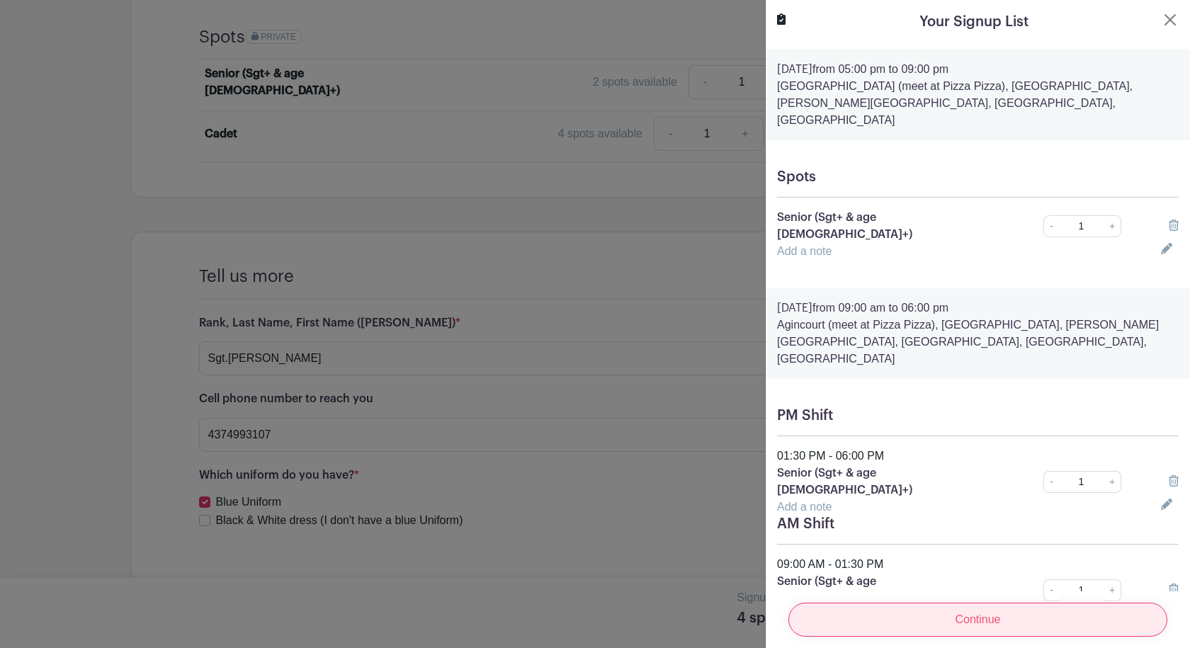
click at [955, 615] on input "Continue" at bounding box center [978, 620] width 379 height 34
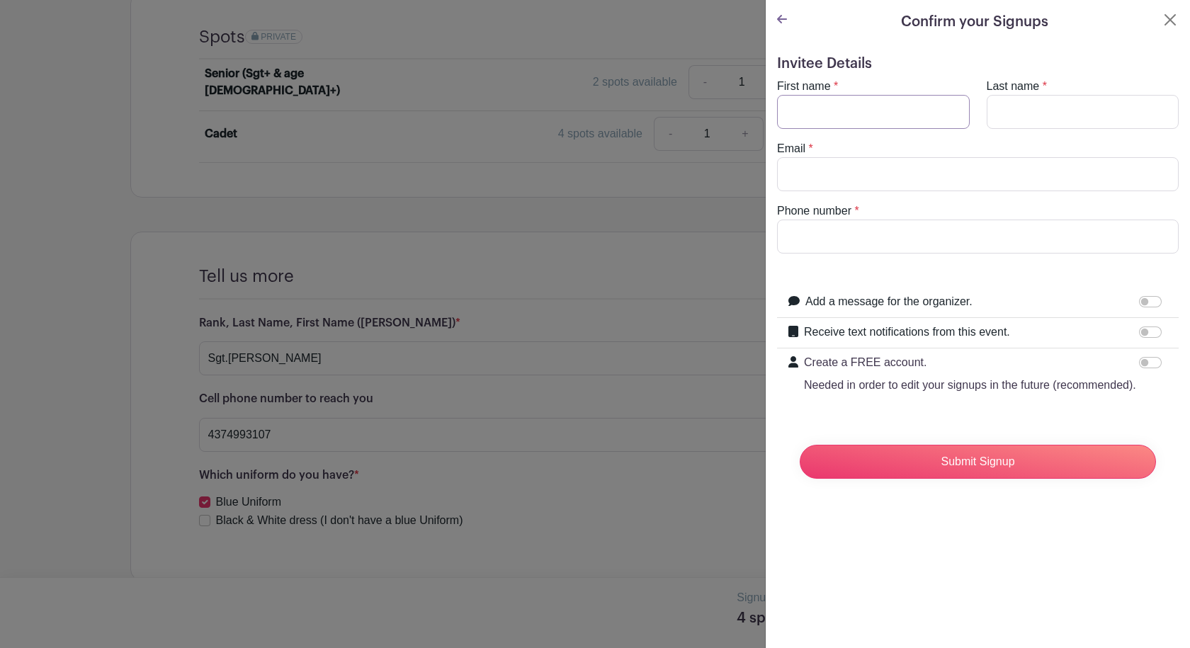
click at [882, 123] on input "First name" at bounding box center [873, 112] width 193 height 34
type input "Aamir Khan"
type input "Pathan"
type input "apathan231@cdt.cadets.gc.ca"
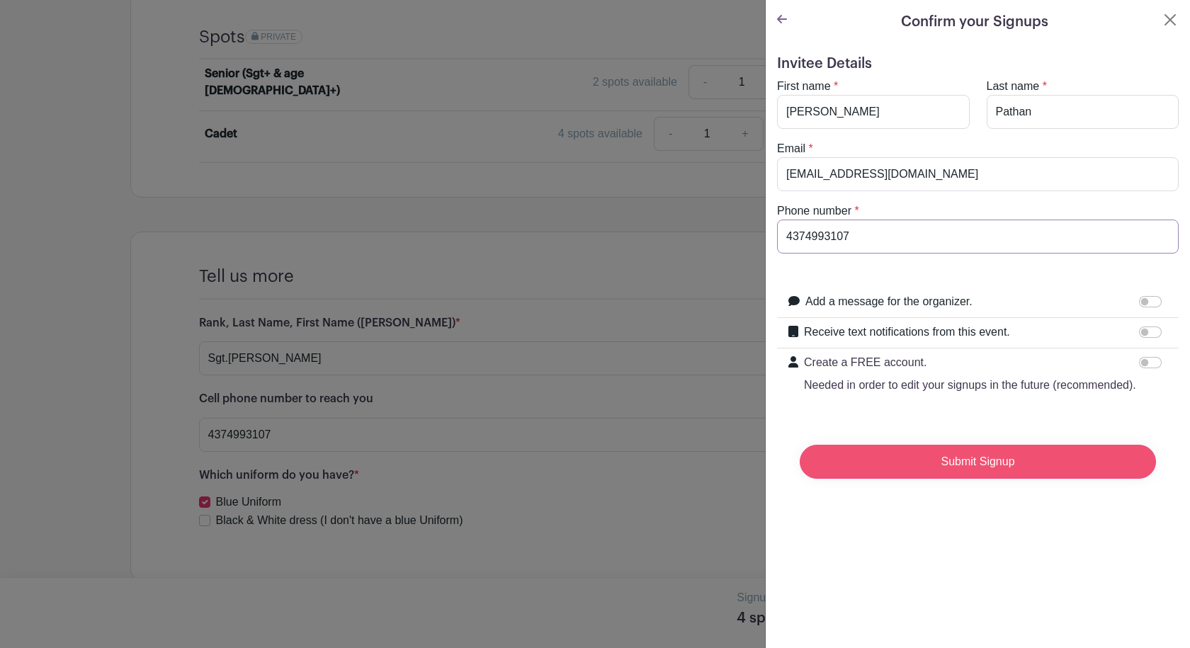
type input "4374993107"
click at [933, 473] on input "Submit Signup" at bounding box center [978, 462] width 356 height 34
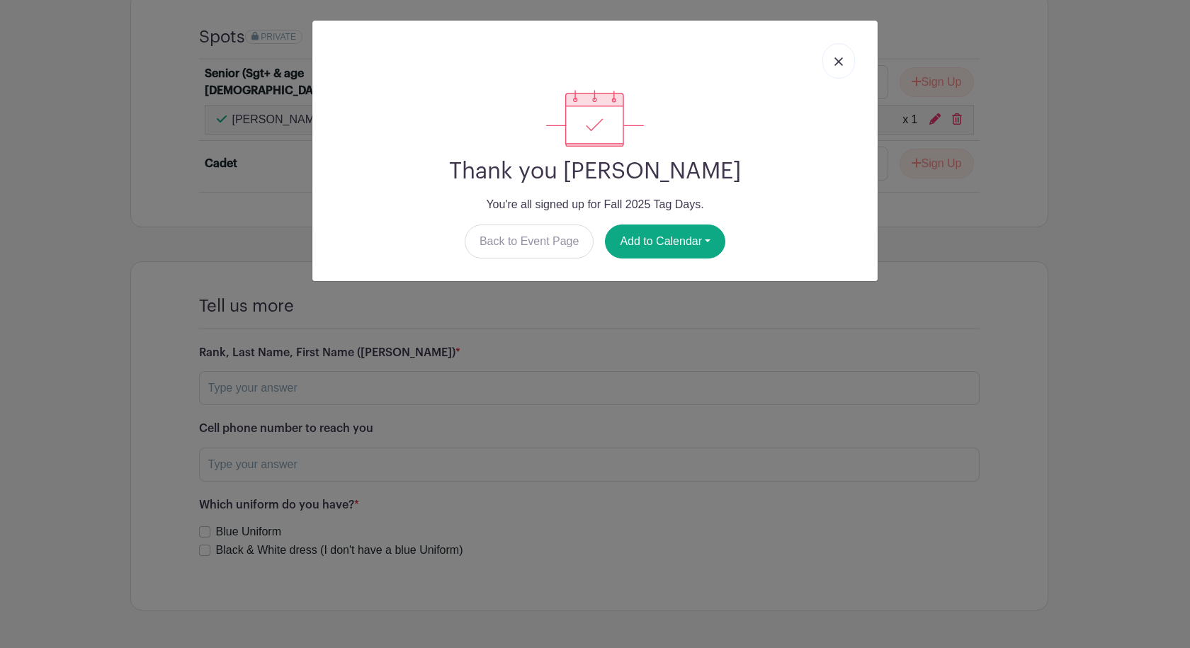
click at [637, 280] on div "Thank you Aamir Khan Pathan You're all signed up for Fall 2025 Tag Days. Back t…" at bounding box center [594, 151] width 565 height 261
drag, startPoint x: 694, startPoint y: 253, endPoint x: 699, endPoint y: 242, distance: 12.1
click at [699, 242] on button "Add to Calendar" at bounding box center [665, 242] width 120 height 34
click at [687, 275] on link "Google Calendar" at bounding box center [662, 277] width 112 height 23
